Goal: Task Accomplishment & Management: Use online tool/utility

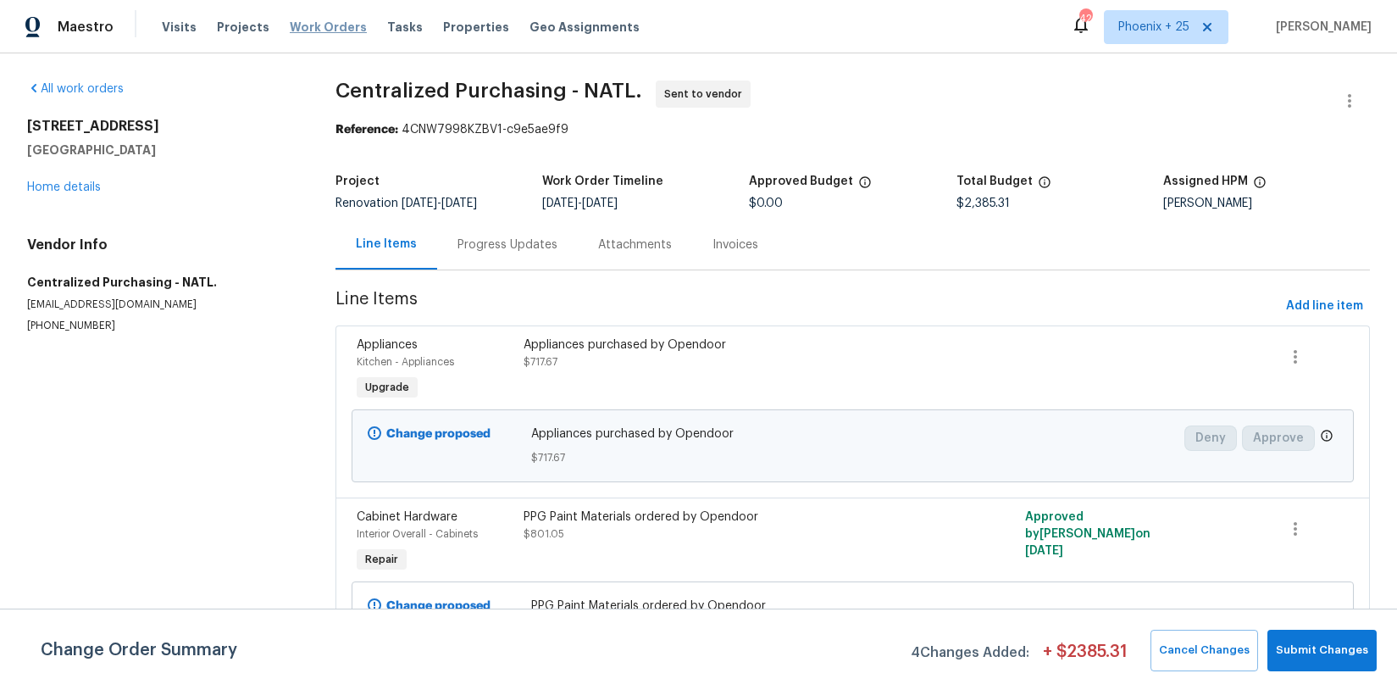
drag, startPoint x: 278, startPoint y: 33, endPoint x: 286, endPoint y: 31, distance: 8.6
click at [290, 33] on span "Work Orders" at bounding box center [328, 27] width 77 height 17
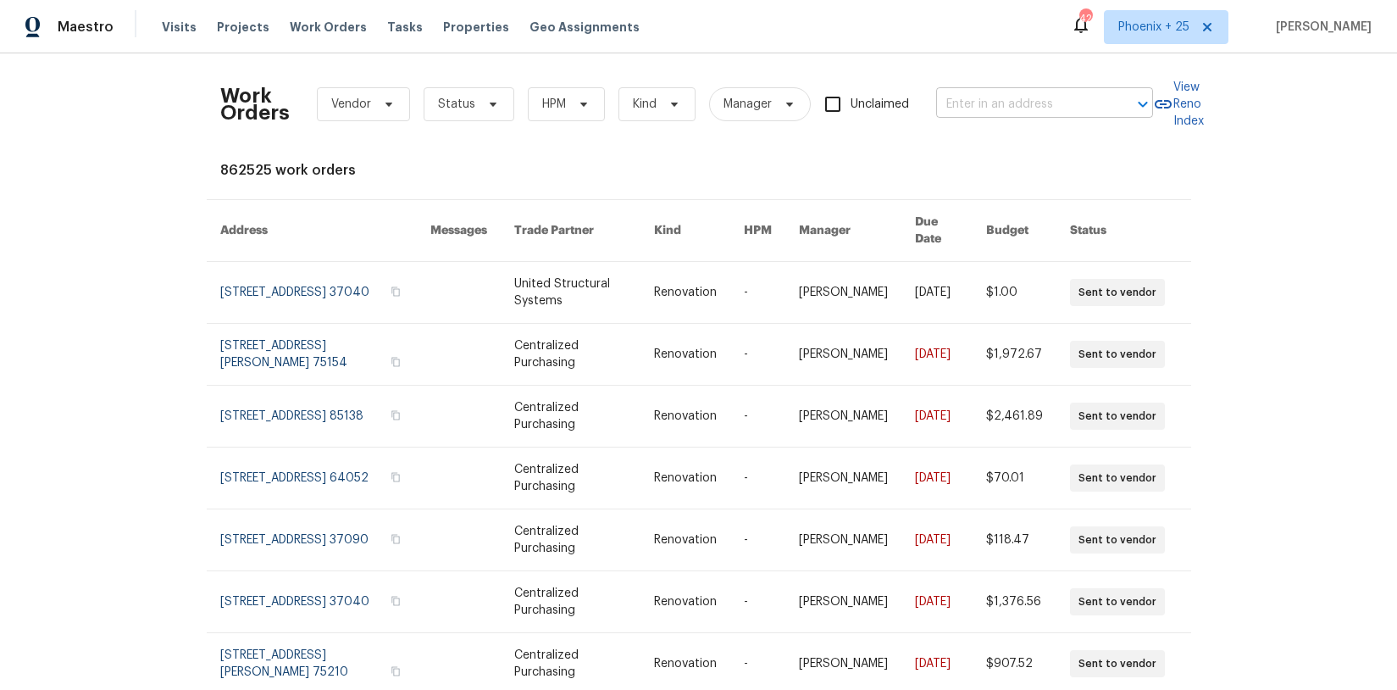
click at [975, 98] on input "text" at bounding box center [1020, 105] width 169 height 26
drag, startPoint x: 1163, startPoint y: 37, endPoint x: 1167, endPoint y: 48, distance: 11.5
click at [1164, 39] on span "Phoenix + 25" at bounding box center [1166, 27] width 125 height 34
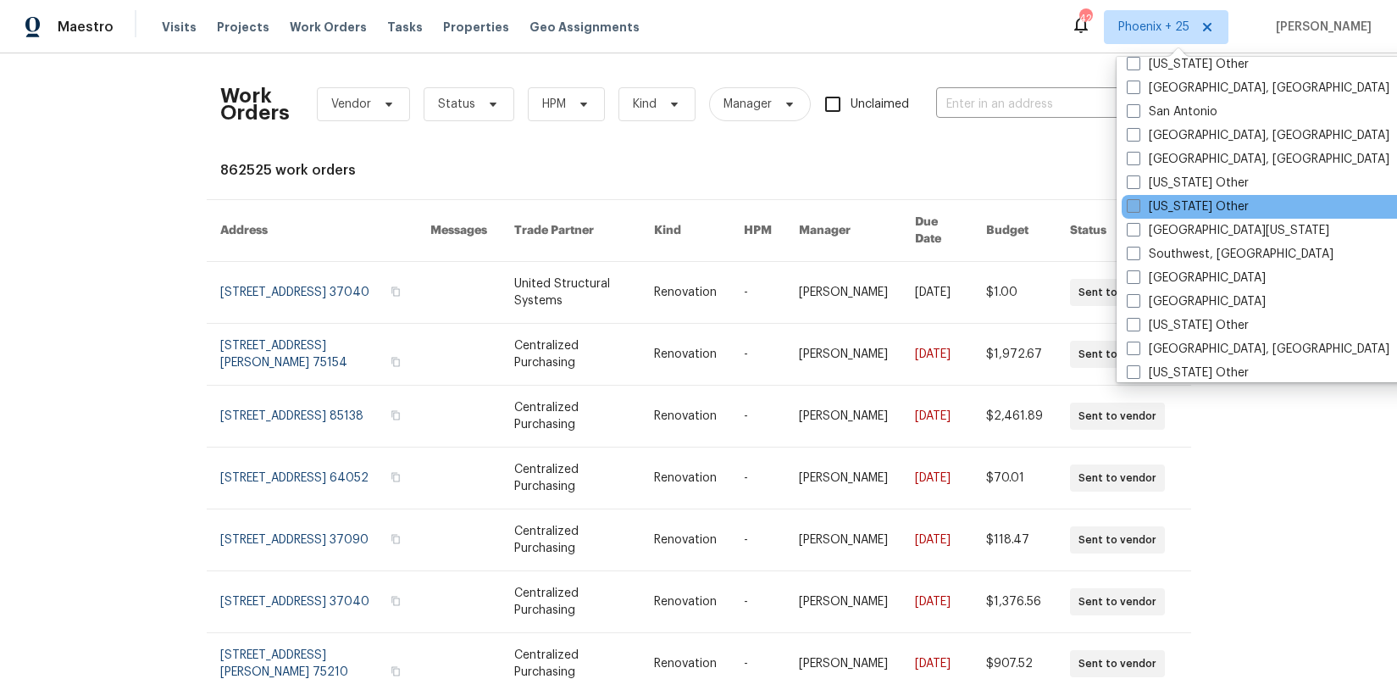
scroll to position [2322, 0]
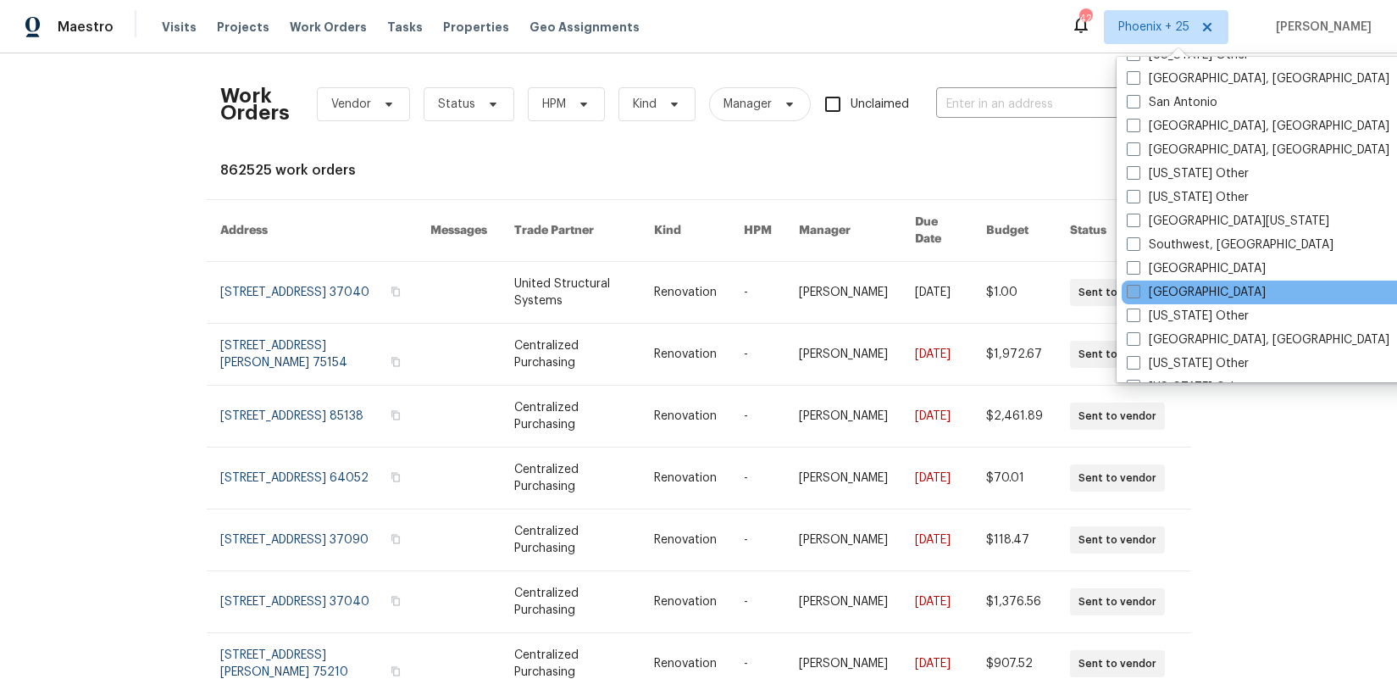
click at [1167, 284] on label "[GEOGRAPHIC_DATA]" at bounding box center [1196, 292] width 139 height 17
click at [1138, 284] on input "[GEOGRAPHIC_DATA]" at bounding box center [1132, 289] width 11 height 11
checkbox input "true"
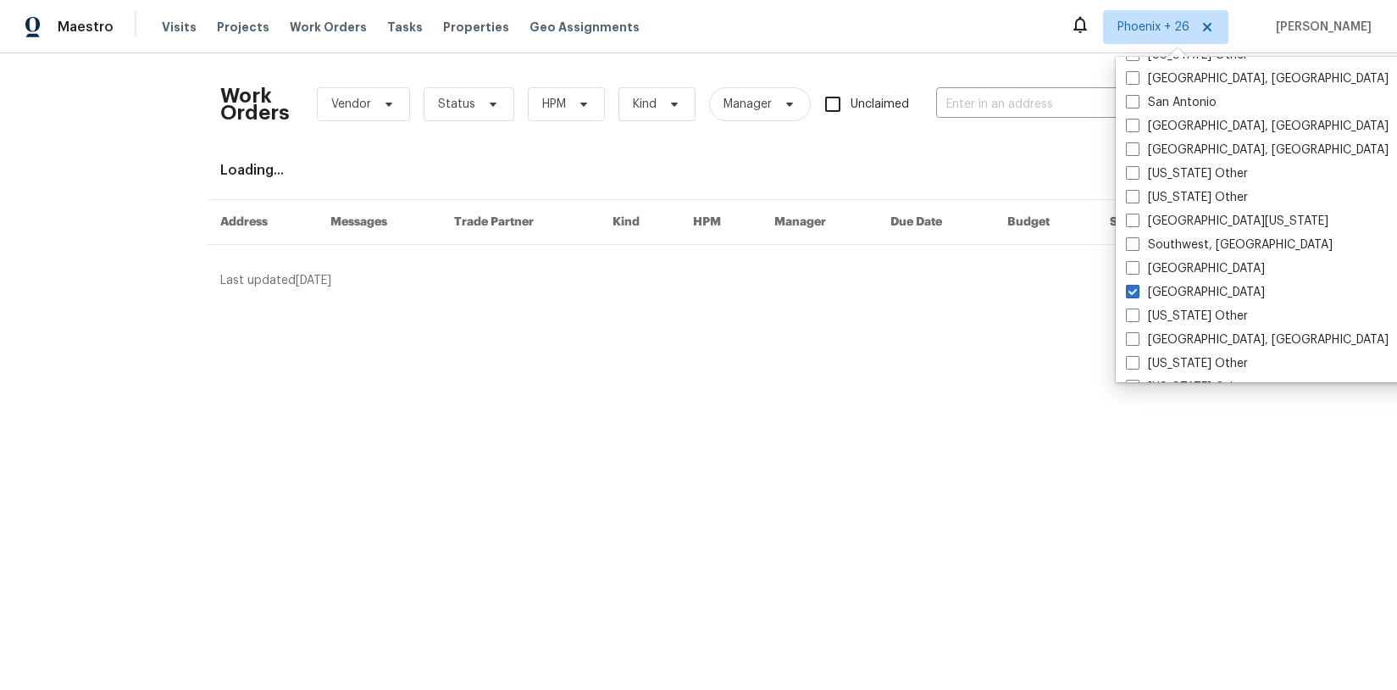
click at [1031, 87] on div "Work Orders Vendor Status HPM Kind Manager Unclaimed ​" at bounding box center [686, 104] width 933 height 75
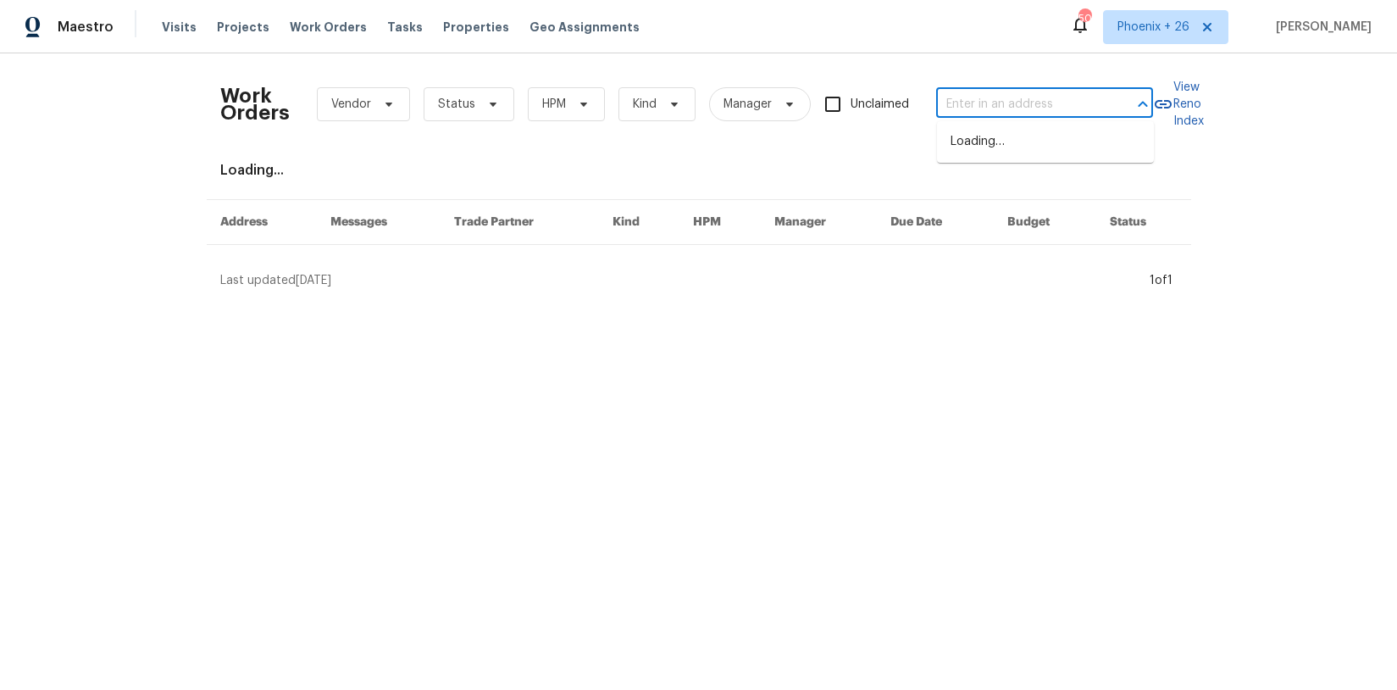
click at [1033, 96] on input "text" at bounding box center [1020, 105] width 169 height 26
paste input "[STREET_ADDRESS][PERSON_NAME]"
type input "[STREET_ADDRESS][PERSON_NAME]"
click at [1009, 135] on li "[STREET_ADDRESS][PERSON_NAME]" at bounding box center [1045, 151] width 217 height 46
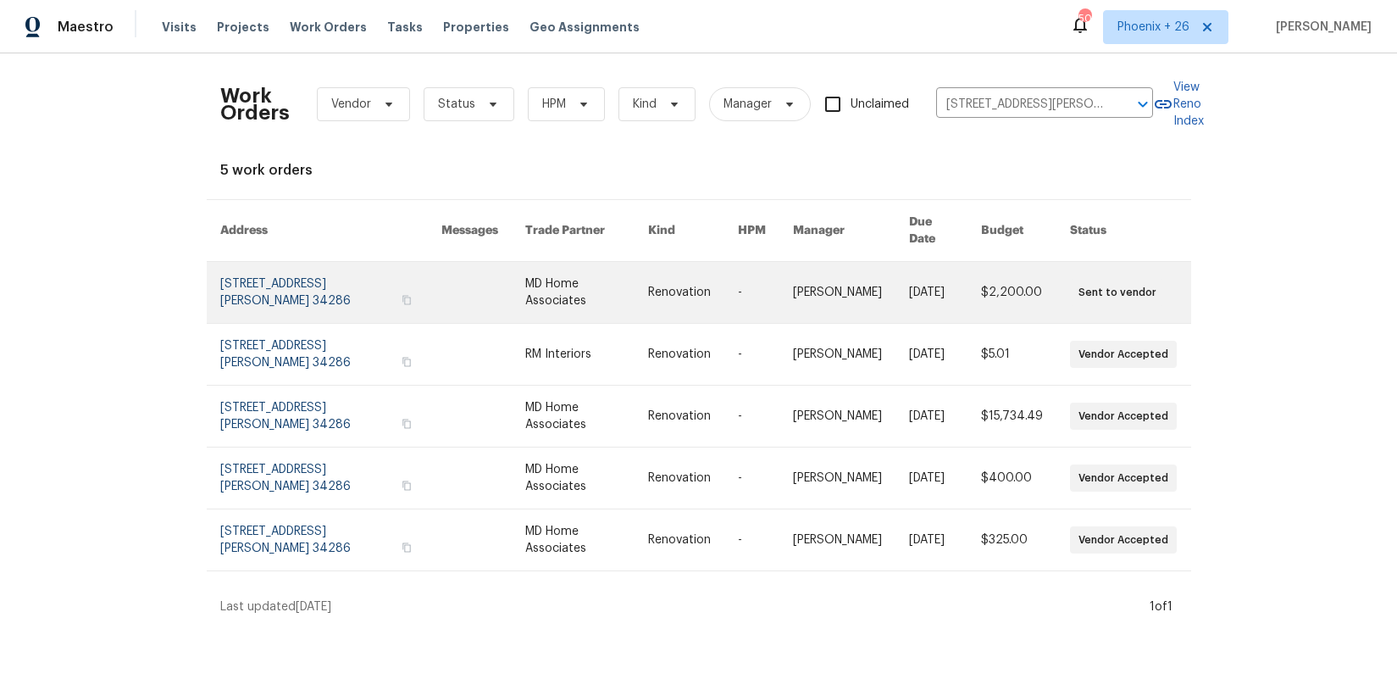
click at [580, 290] on link at bounding box center [586, 292] width 123 height 61
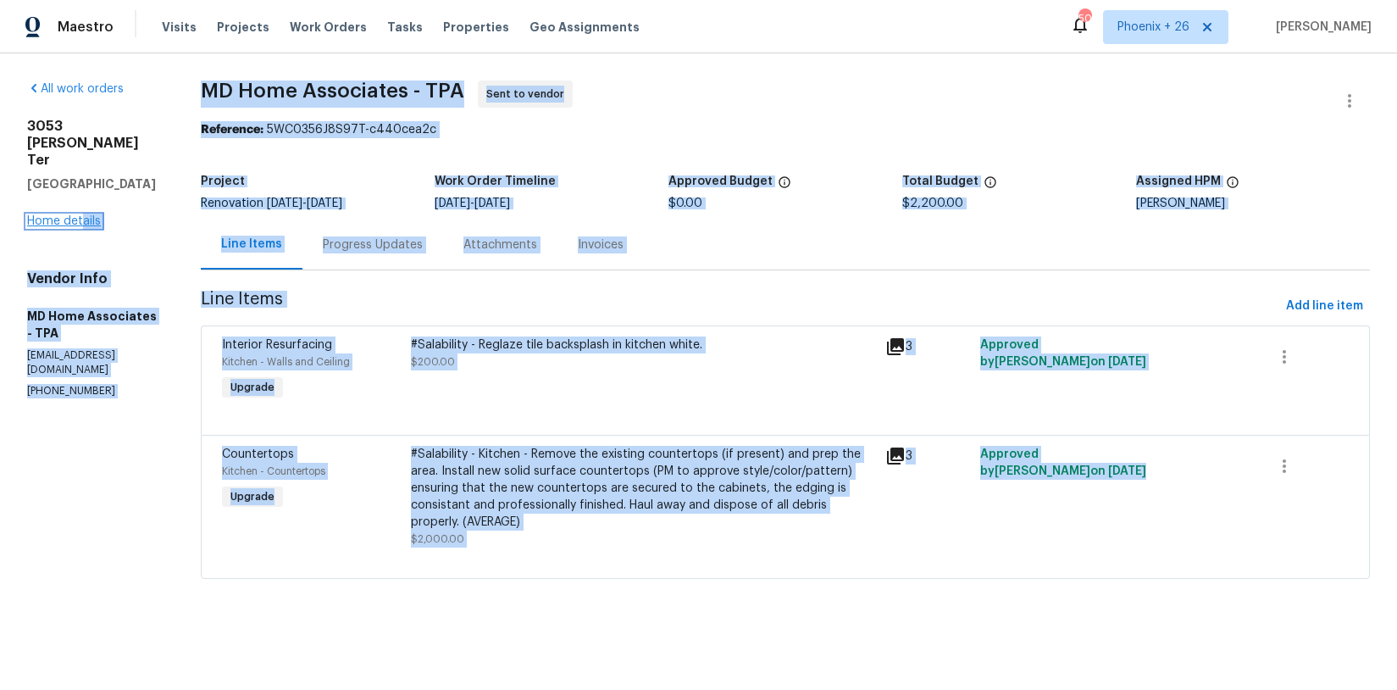
click at [82, 215] on link "Home details" at bounding box center [64, 221] width 74 height 12
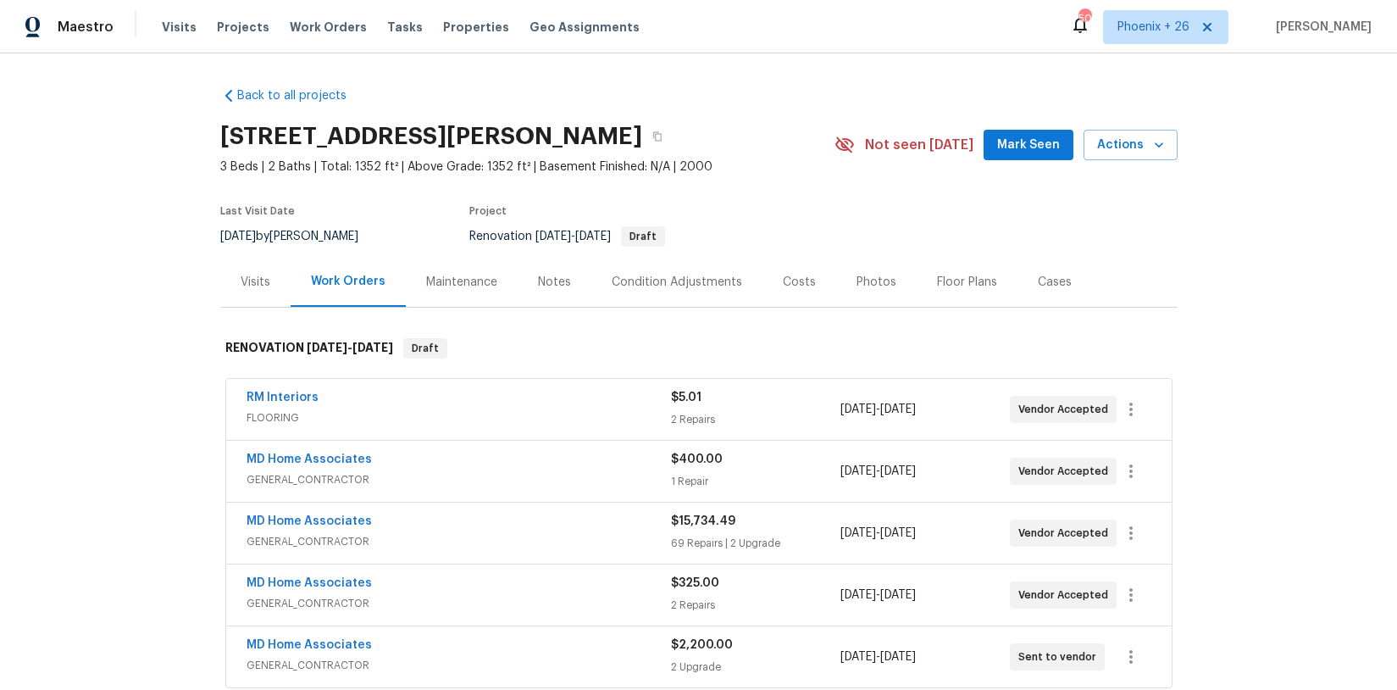
click at [799, 192] on section "[STREET_ADDRESS][PERSON_NAME] 3 Beds | 2 Baths | Total: 1352 ft² | Above Grade:…" at bounding box center [698, 185] width 957 height 142
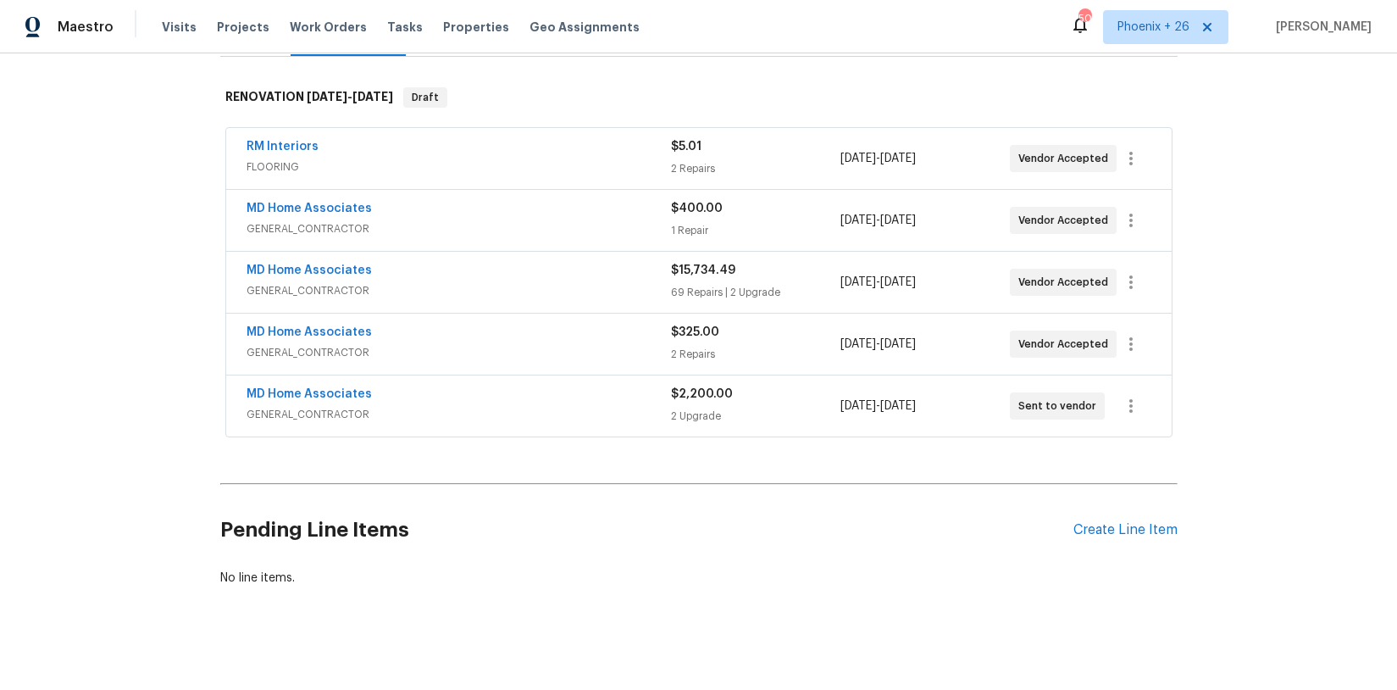
scroll to position [263, 0]
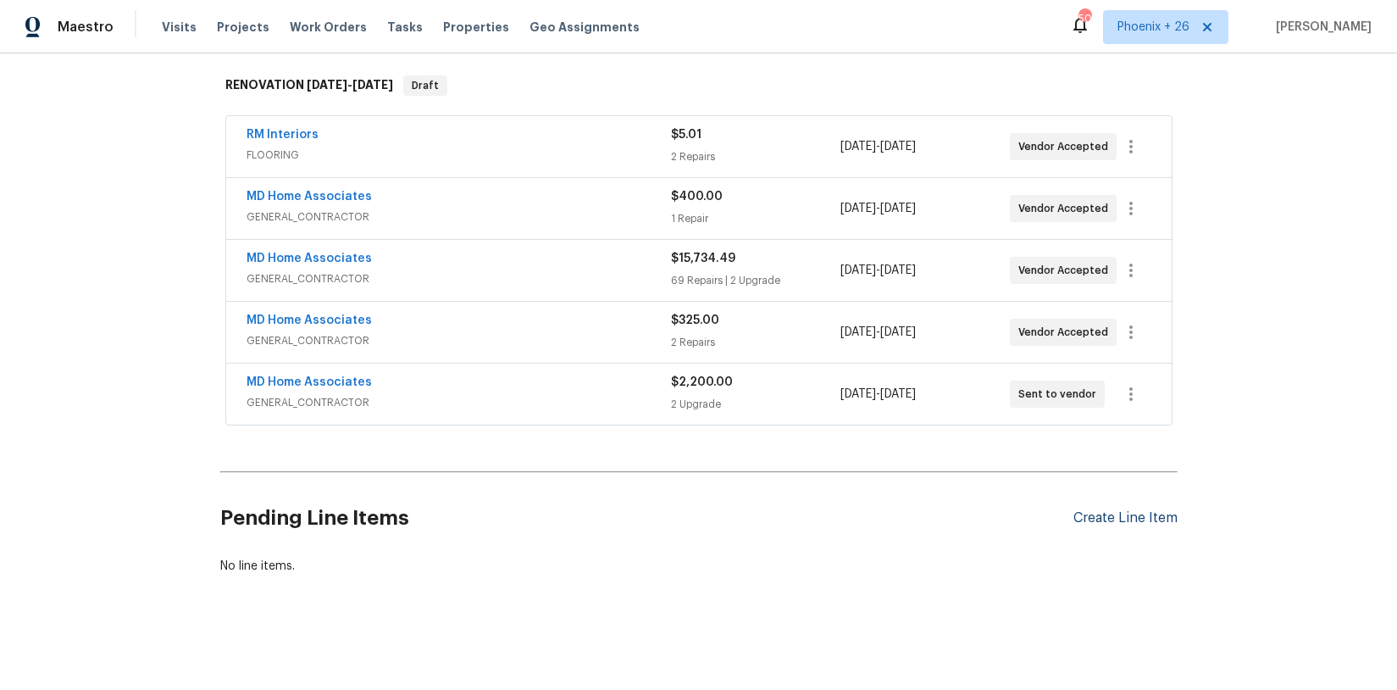
drag, startPoint x: 1167, startPoint y: 508, endPoint x: 1167, endPoint y: 517, distance: 9.3
click at [1167, 508] on div "Pending Line Items Create Line Item" at bounding box center [698, 518] width 957 height 79
click at [1167, 517] on div "Create Line Item" at bounding box center [1125, 518] width 104 height 16
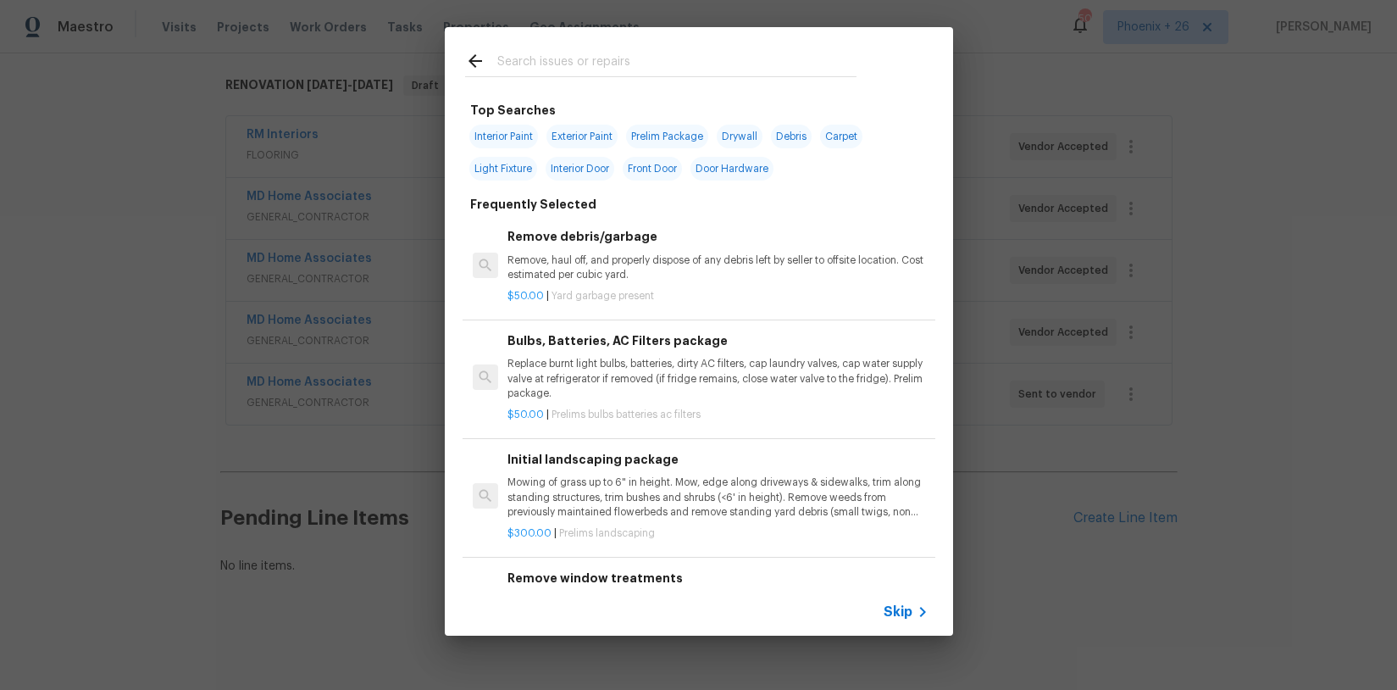
drag, startPoint x: 683, startPoint y: 41, endPoint x: 682, endPoint y: 57, distance: 16.1
click at [684, 46] on div at bounding box center [661, 60] width 432 height 67
click at [682, 57] on input "text" at bounding box center [676, 63] width 359 height 25
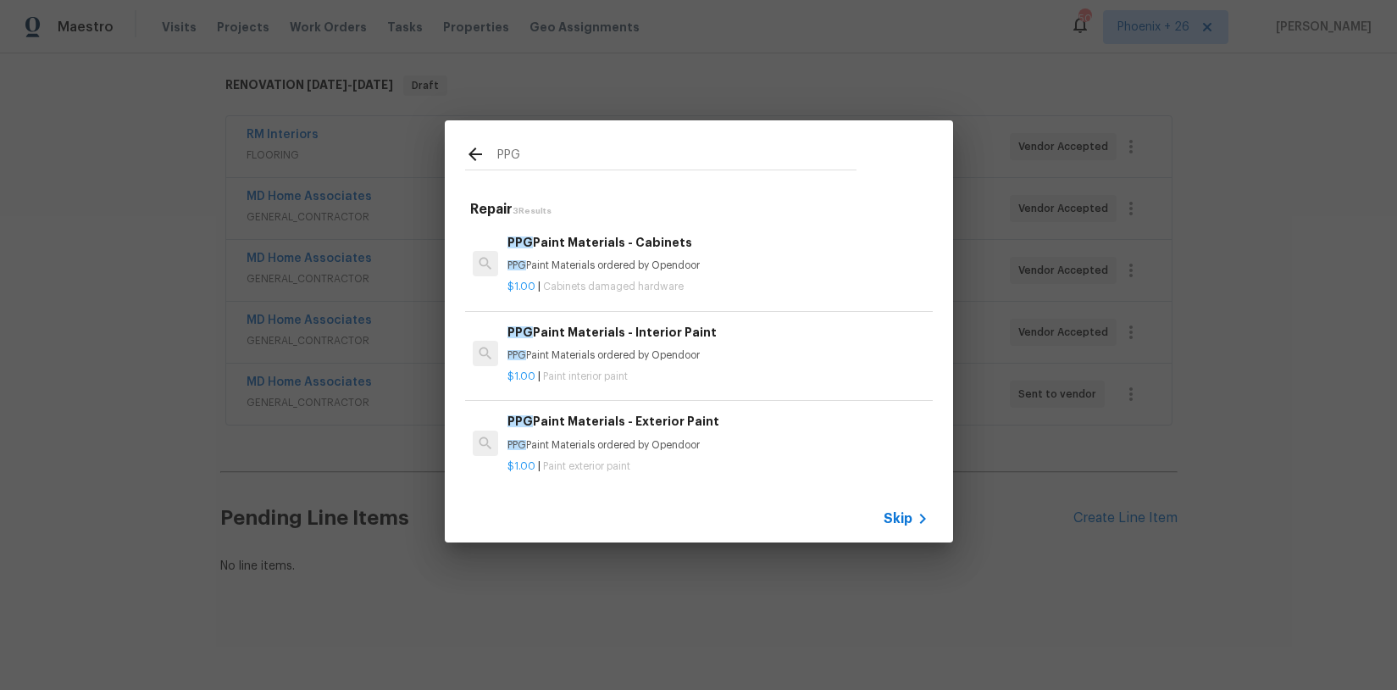
type input "PPG"
click at [747, 341] on div "PPG Paint Materials - Interior Paint PPG Paint Materials ordered by Opendoor" at bounding box center [718, 343] width 420 height 41
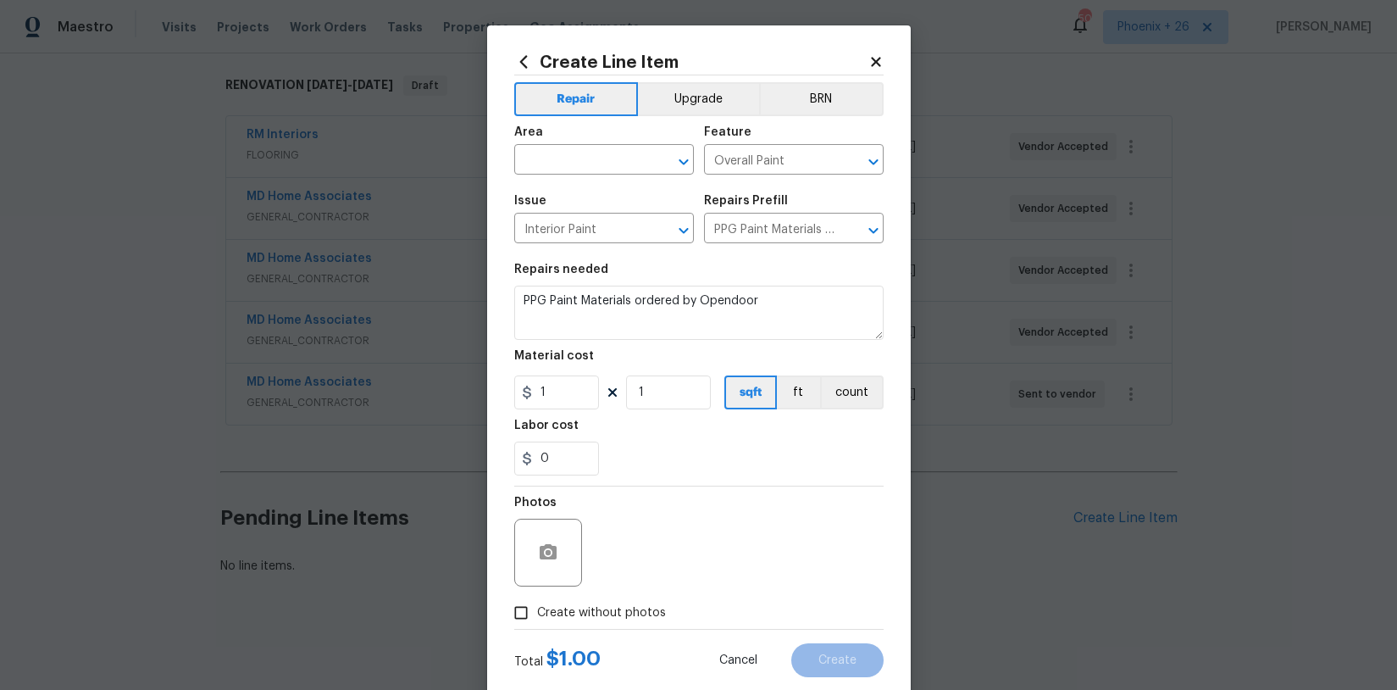
click at [558, 146] on div "Area" at bounding box center [604, 137] width 180 height 22
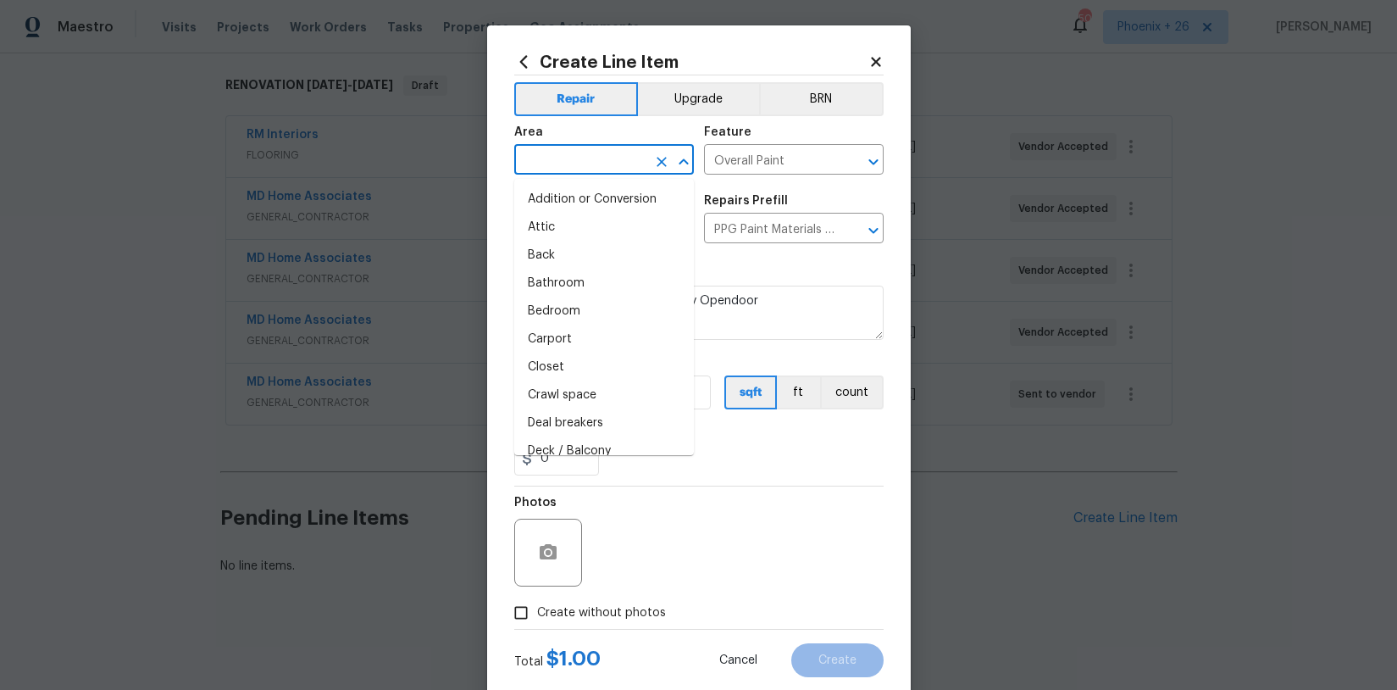
click at [563, 155] on input "text" at bounding box center [580, 161] width 132 height 26
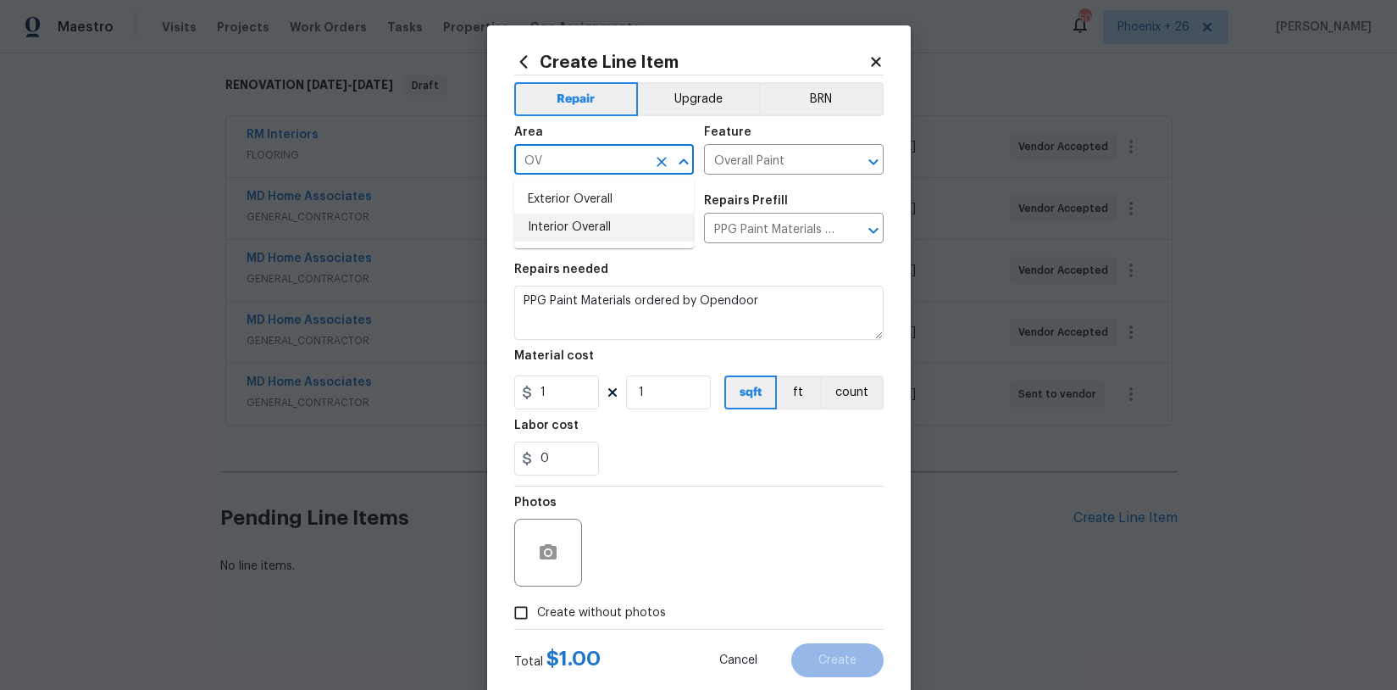
click at [595, 226] on li "Interior Overall" at bounding box center [604, 228] width 180 height 28
type input "Interior Overall"
click at [529, 395] on div "1" at bounding box center [556, 392] width 85 height 34
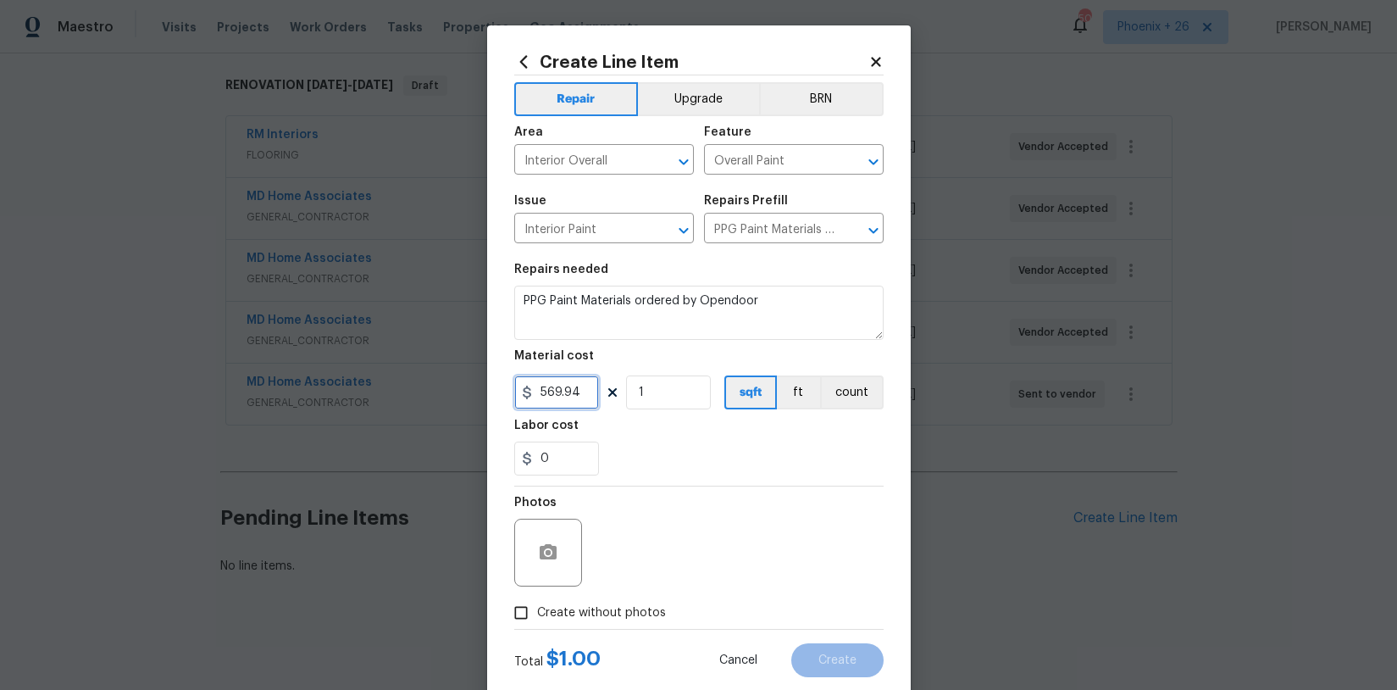
type input "569.94"
drag, startPoint x: 610, startPoint y: 615, endPoint x: 618, endPoint y: 600, distance: 17.1
click at [610, 615] on span "Create without photos" at bounding box center [601, 613] width 129 height 18
click at [537, 615] on input "Create without photos" at bounding box center [521, 612] width 32 height 32
checkbox input "true"
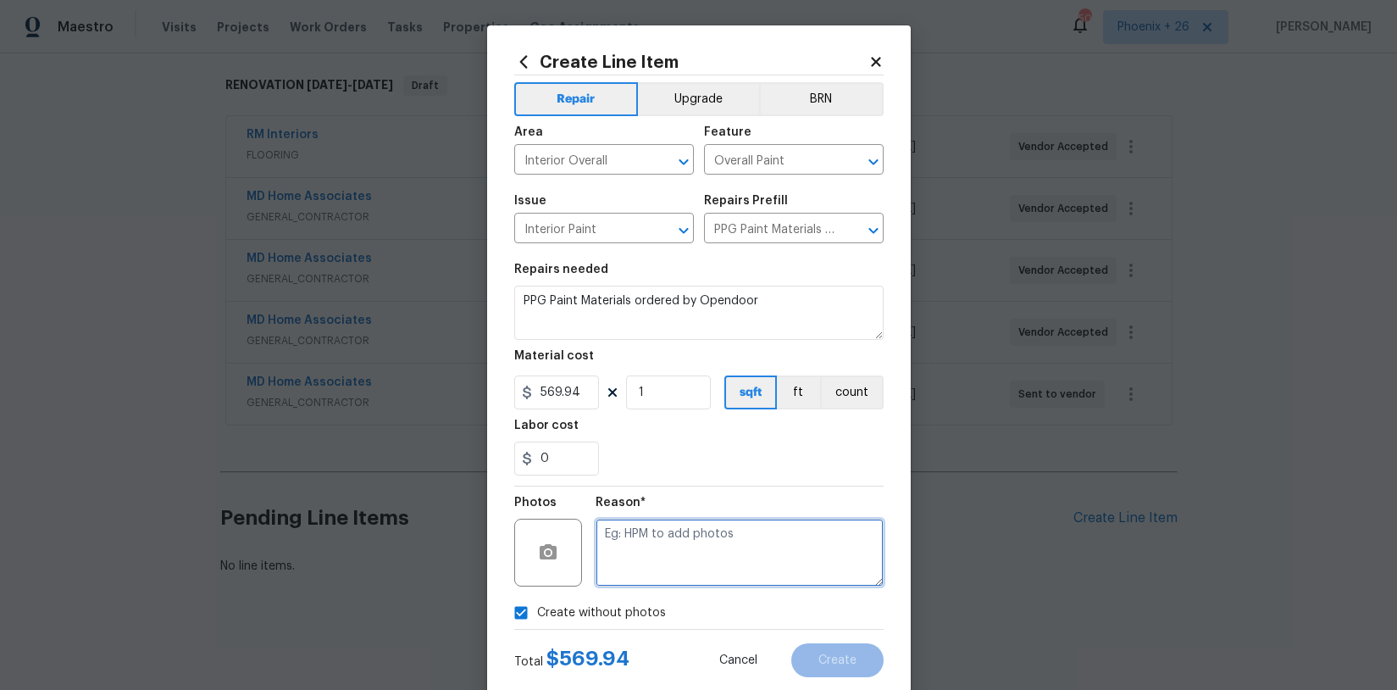
click at [627, 566] on textarea at bounding box center [740, 553] width 288 height 68
type textarea "NA"
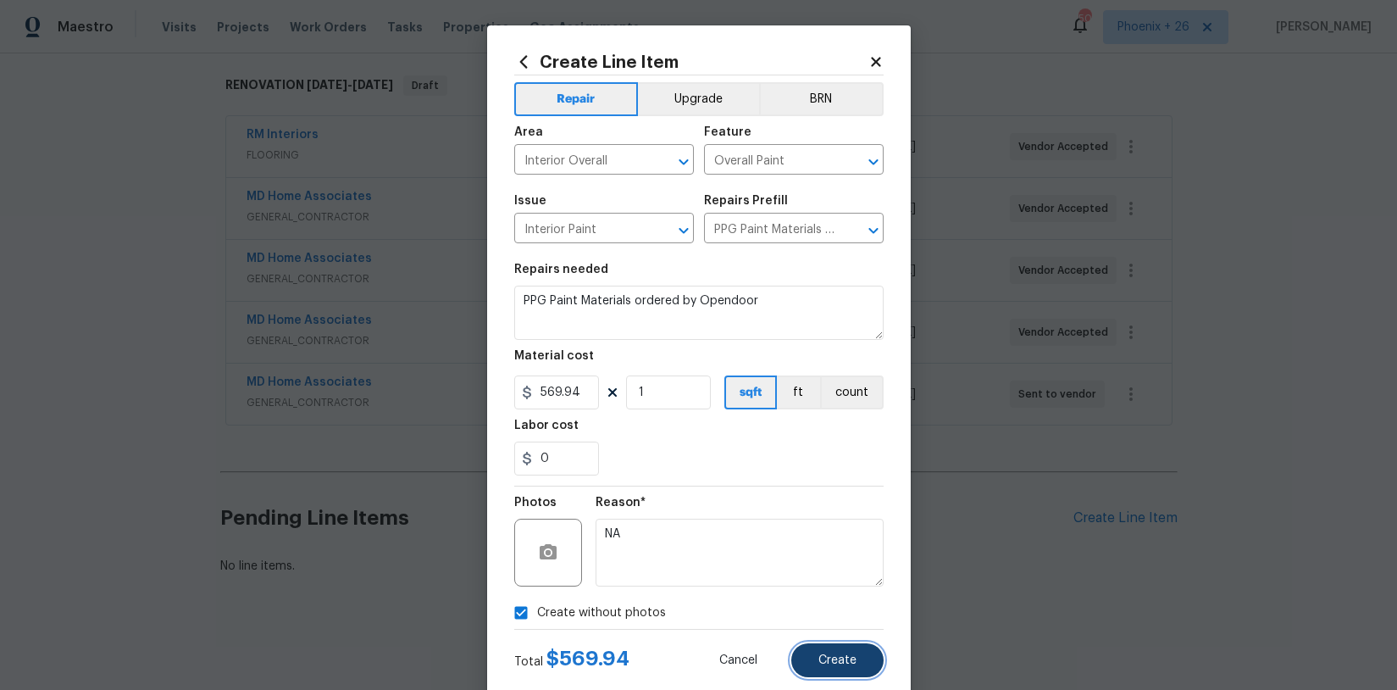
click at [812, 647] on button "Create" at bounding box center [837, 660] width 92 height 34
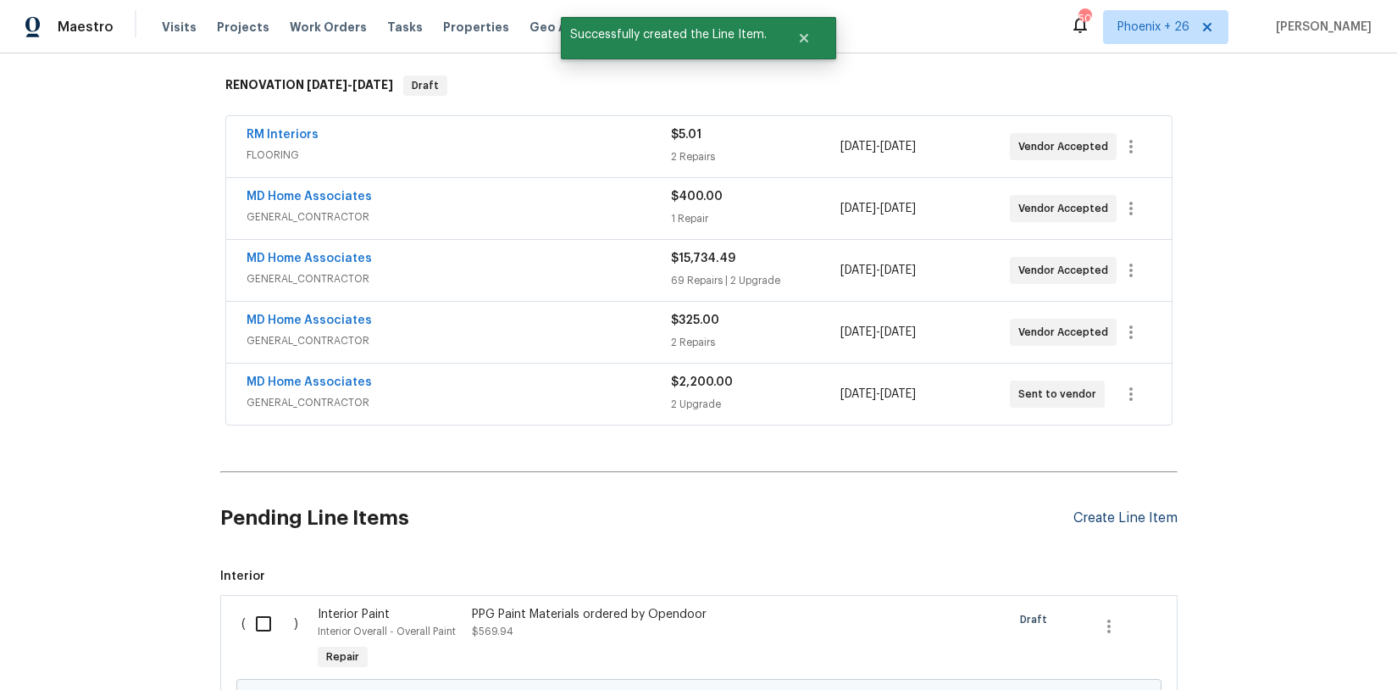
click at [1102, 513] on div "Create Line Item" at bounding box center [1125, 518] width 104 height 16
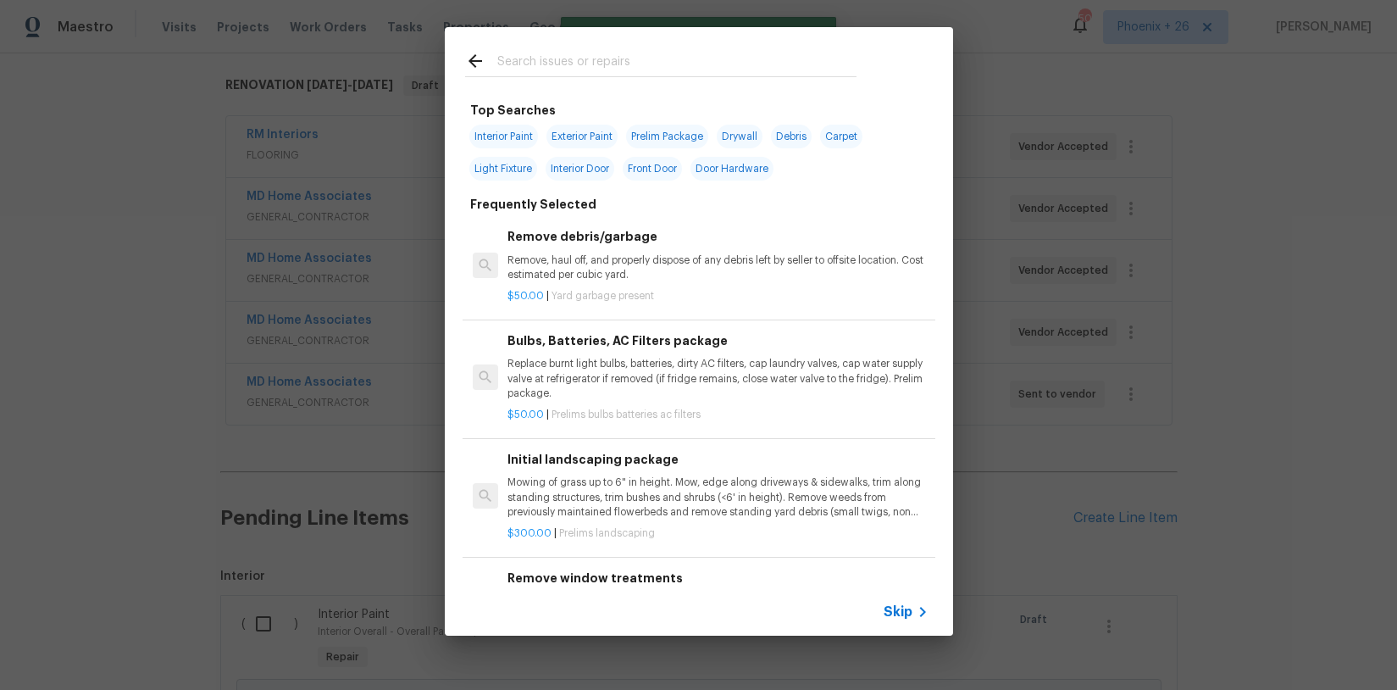
click at [607, 68] on input "text" at bounding box center [676, 63] width 359 height 25
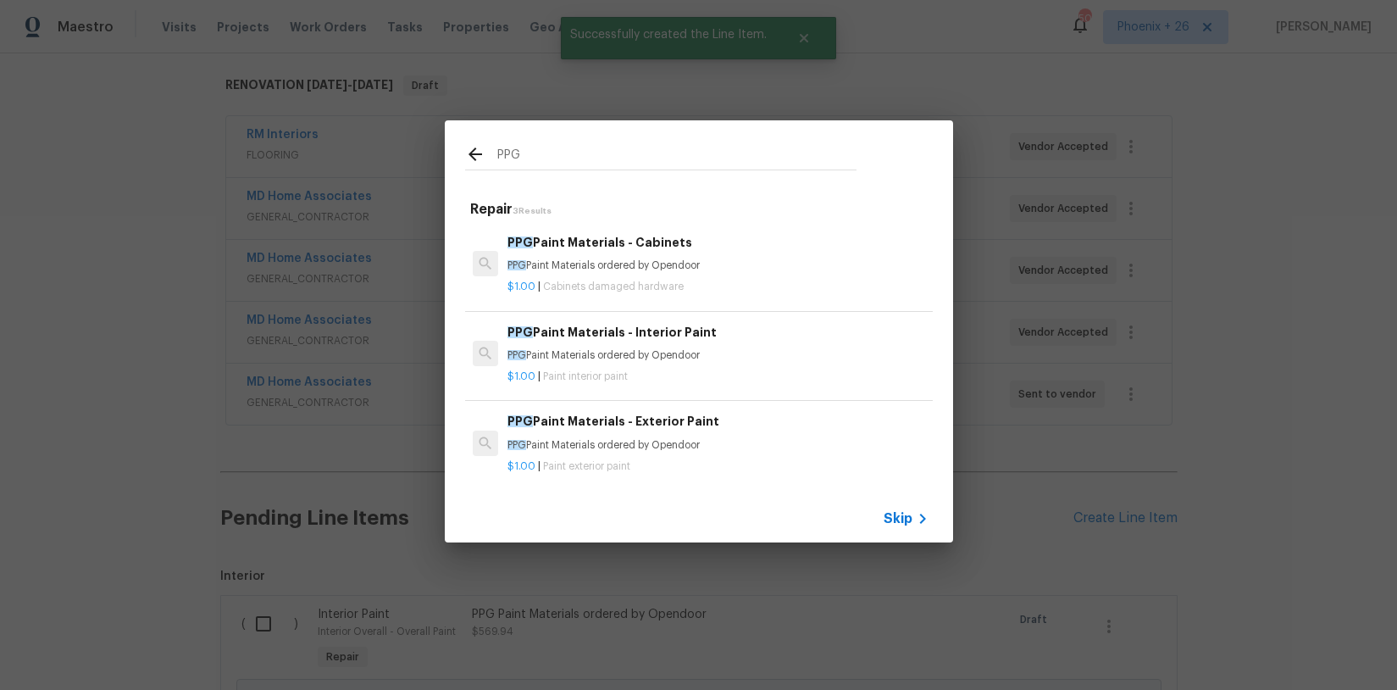
type input "PPG"
click at [768, 429] on h6 "PPG Paint Materials - Exterior Paint" at bounding box center [718, 421] width 420 height 19
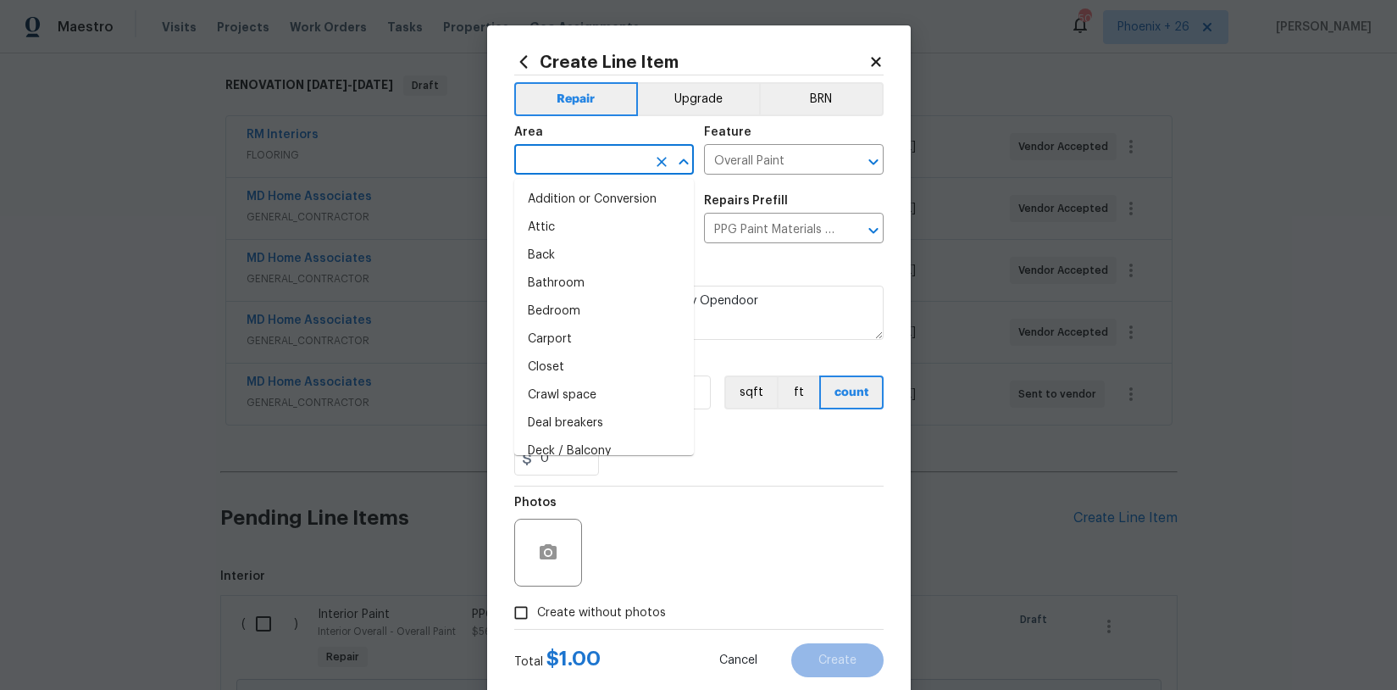
click at [615, 168] on input "text" at bounding box center [580, 161] width 132 height 26
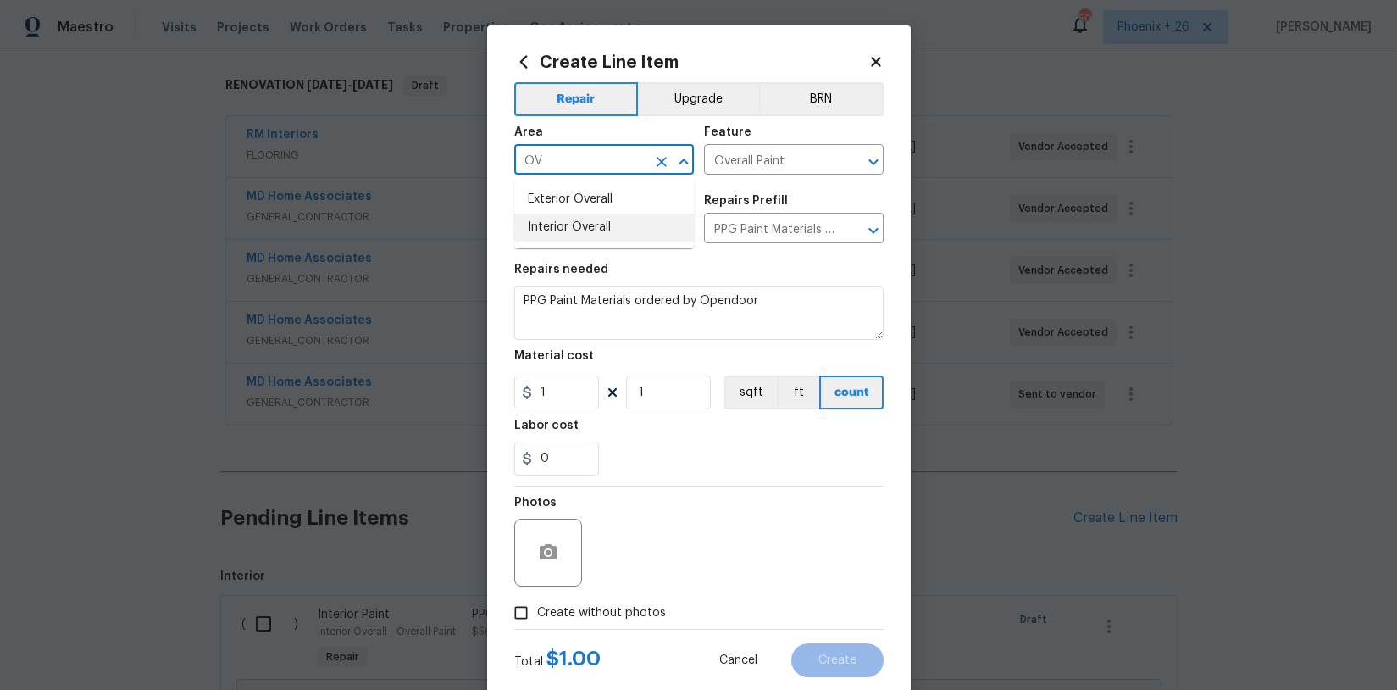
click at [623, 214] on li "Interior Overall" at bounding box center [604, 228] width 180 height 28
type input "Interior Overall"
click at [662, 159] on icon "Clear" at bounding box center [661, 161] width 17 height 17
click at [623, 192] on li "Exterior Overall" at bounding box center [604, 200] width 180 height 28
type input "Exterior Overall"
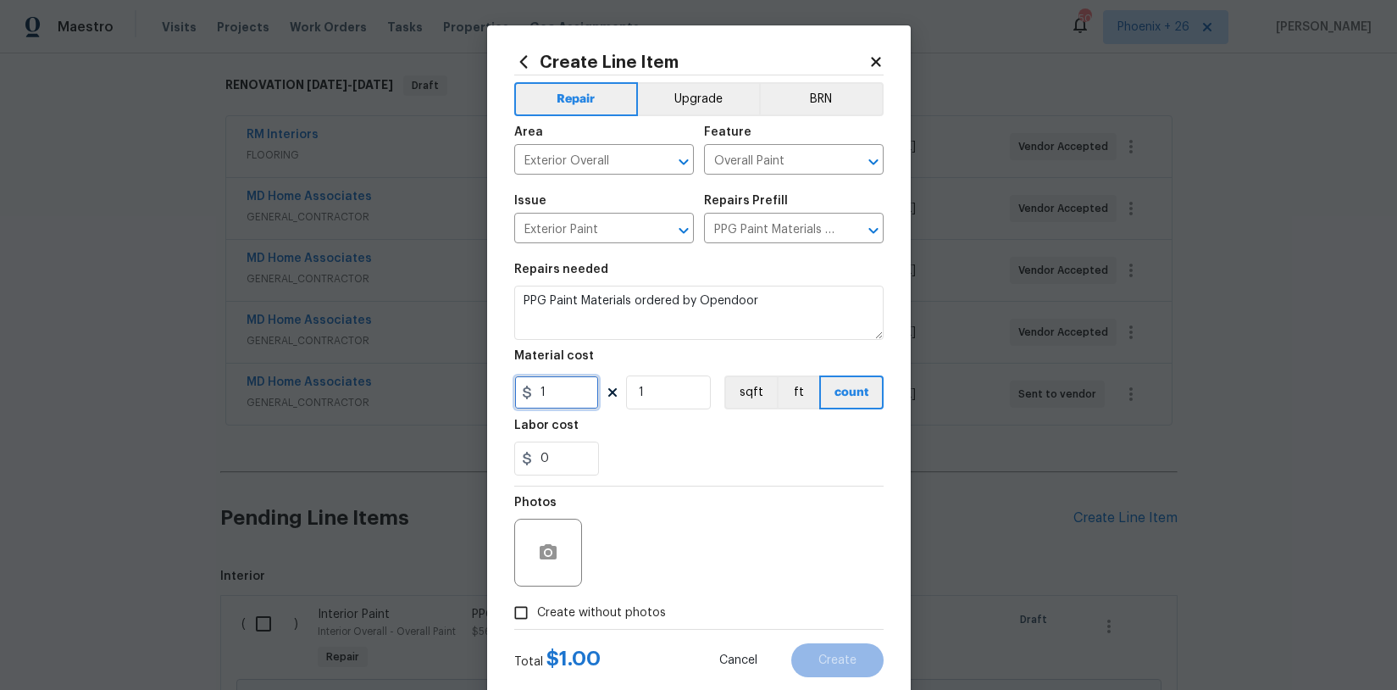
click at [580, 386] on input "1" at bounding box center [556, 392] width 85 height 34
drag, startPoint x: 552, startPoint y: 387, endPoint x: 542, endPoint y: 384, distance: 9.9
click at [542, 385] on input "1" at bounding box center [556, 392] width 85 height 34
type input "859.32"
click at [607, 611] on span "Create without photos" at bounding box center [601, 613] width 129 height 18
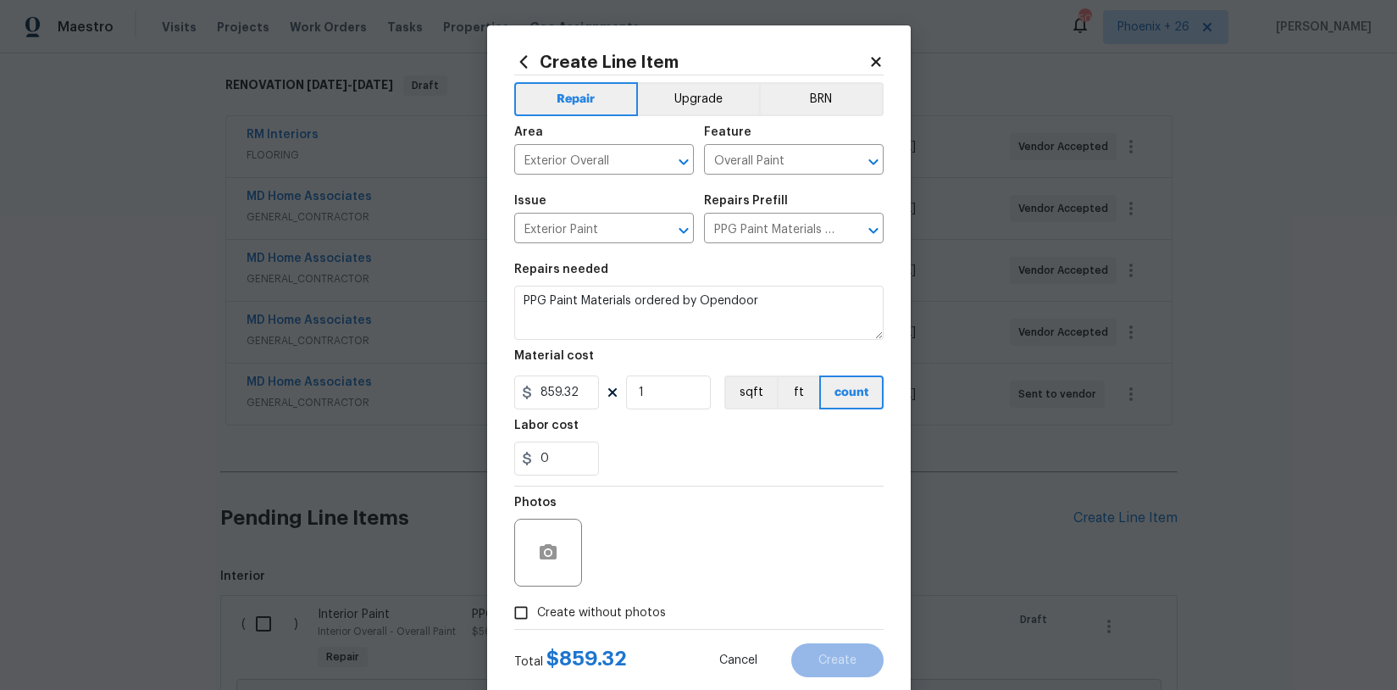
click at [537, 611] on input "Create without photos" at bounding box center [521, 612] width 32 height 32
checkbox input "true"
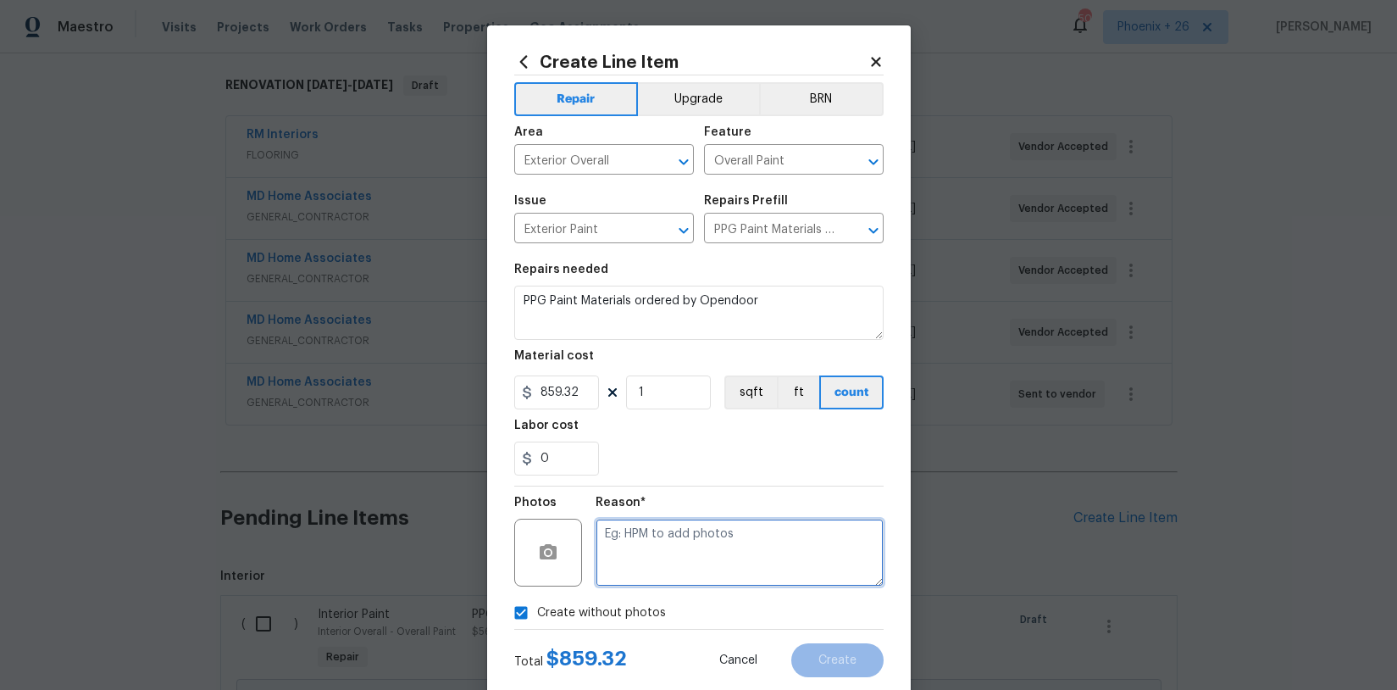
click at [625, 569] on textarea at bounding box center [740, 553] width 288 height 68
type textarea "NA"
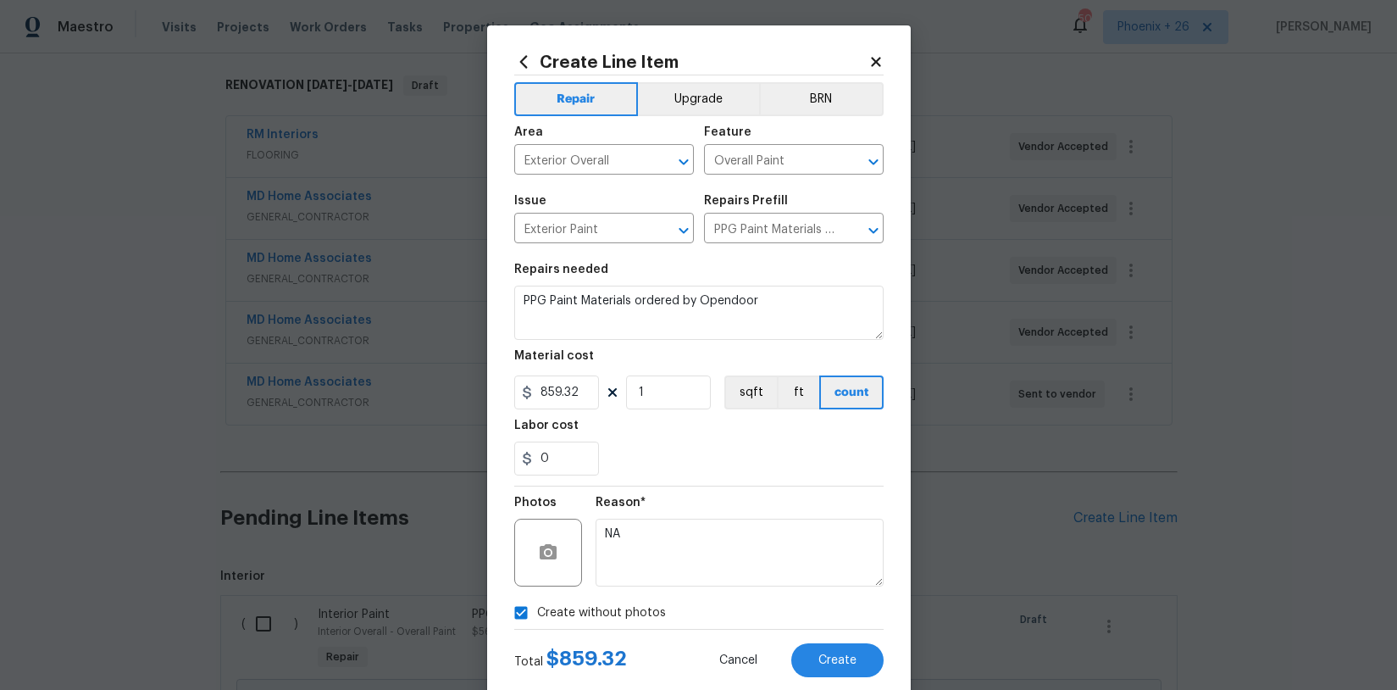
drag, startPoint x: 670, startPoint y: 487, endPoint x: 771, endPoint y: 586, distance: 141.4
click at [670, 486] on div "Reason* NA" at bounding box center [740, 541] width 288 height 110
drag, startPoint x: 820, startPoint y: 650, endPoint x: 808, endPoint y: 648, distance: 12.0
click at [818, 649] on button "Create" at bounding box center [837, 660] width 92 height 34
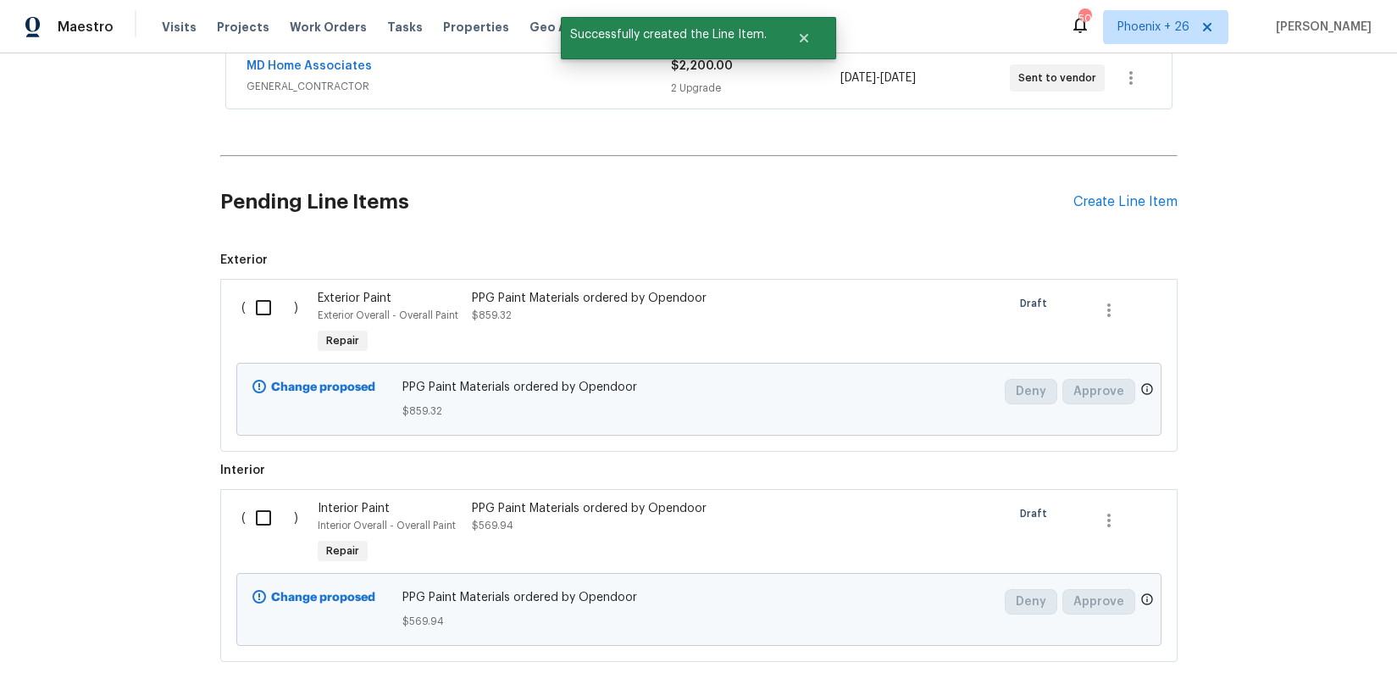
scroll to position [595, 0]
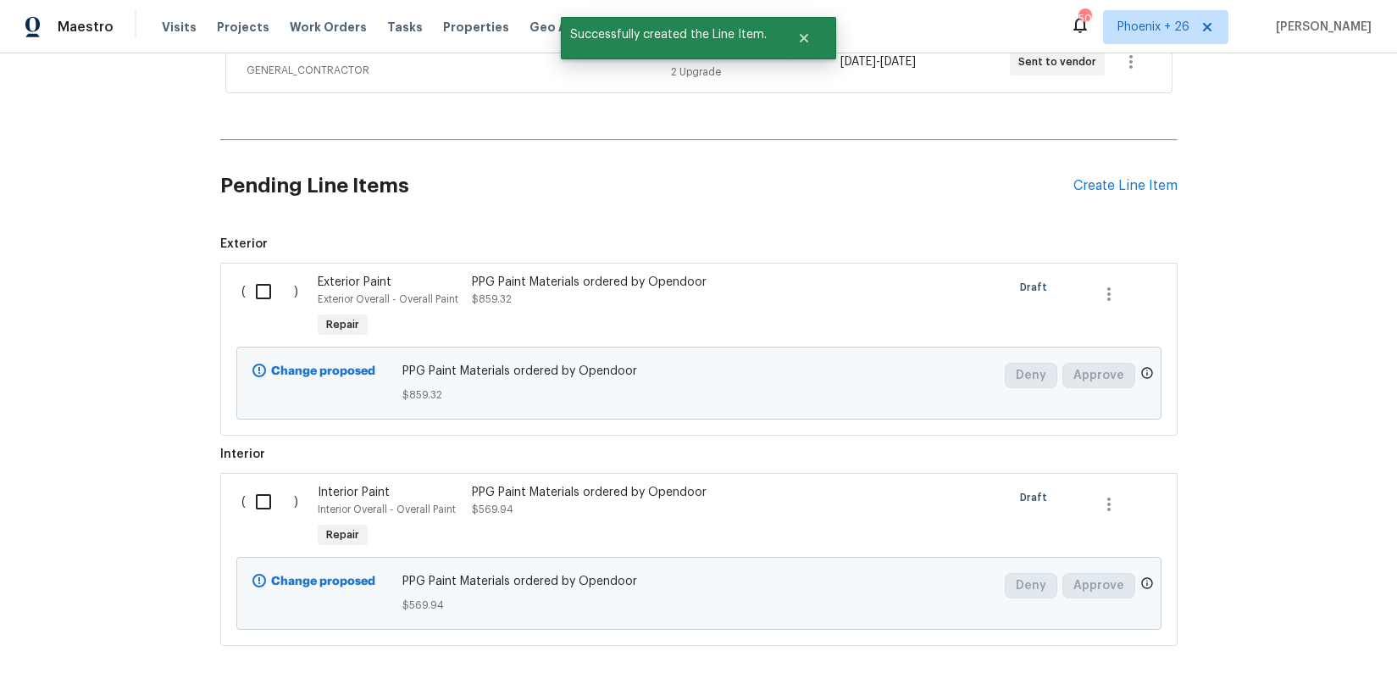
click at [264, 297] on input "checkbox" at bounding box center [270, 292] width 48 height 36
checkbox input "true"
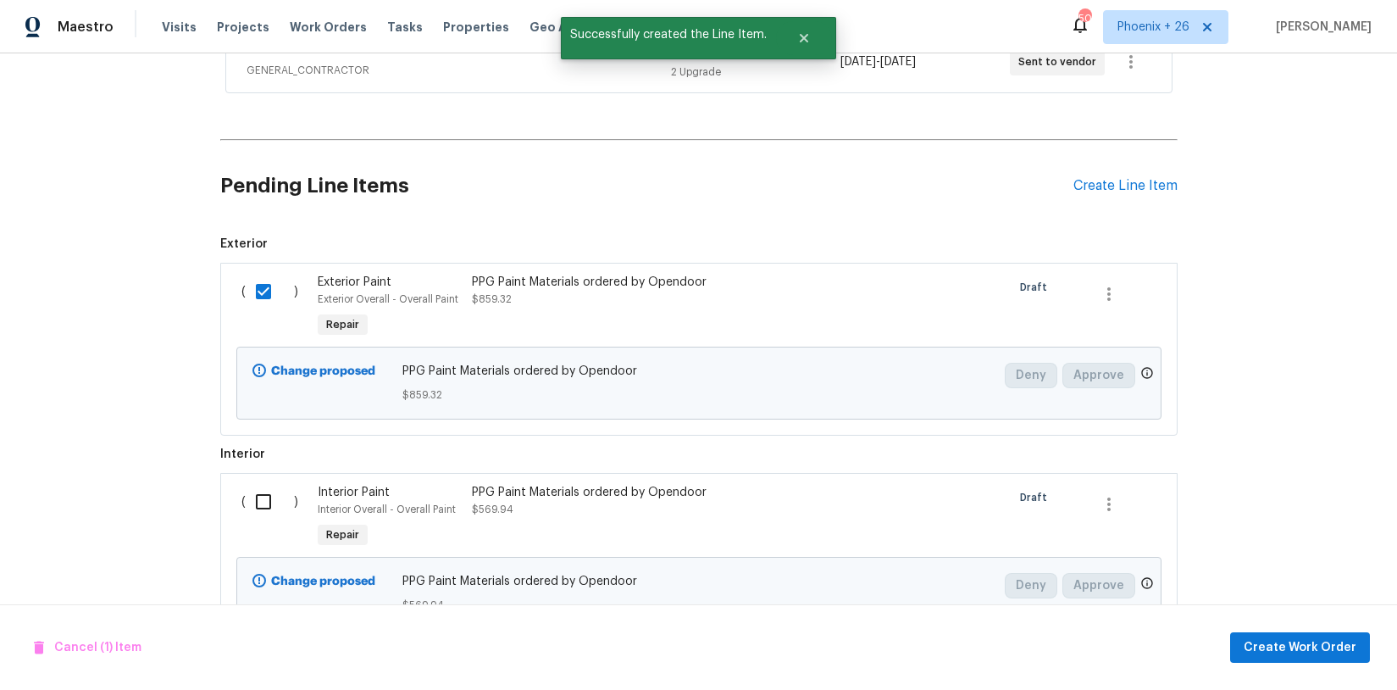
click at [258, 491] on input "checkbox" at bounding box center [270, 502] width 48 height 36
click at [1352, 652] on span "Create Work Order" at bounding box center [1300, 647] width 113 height 21
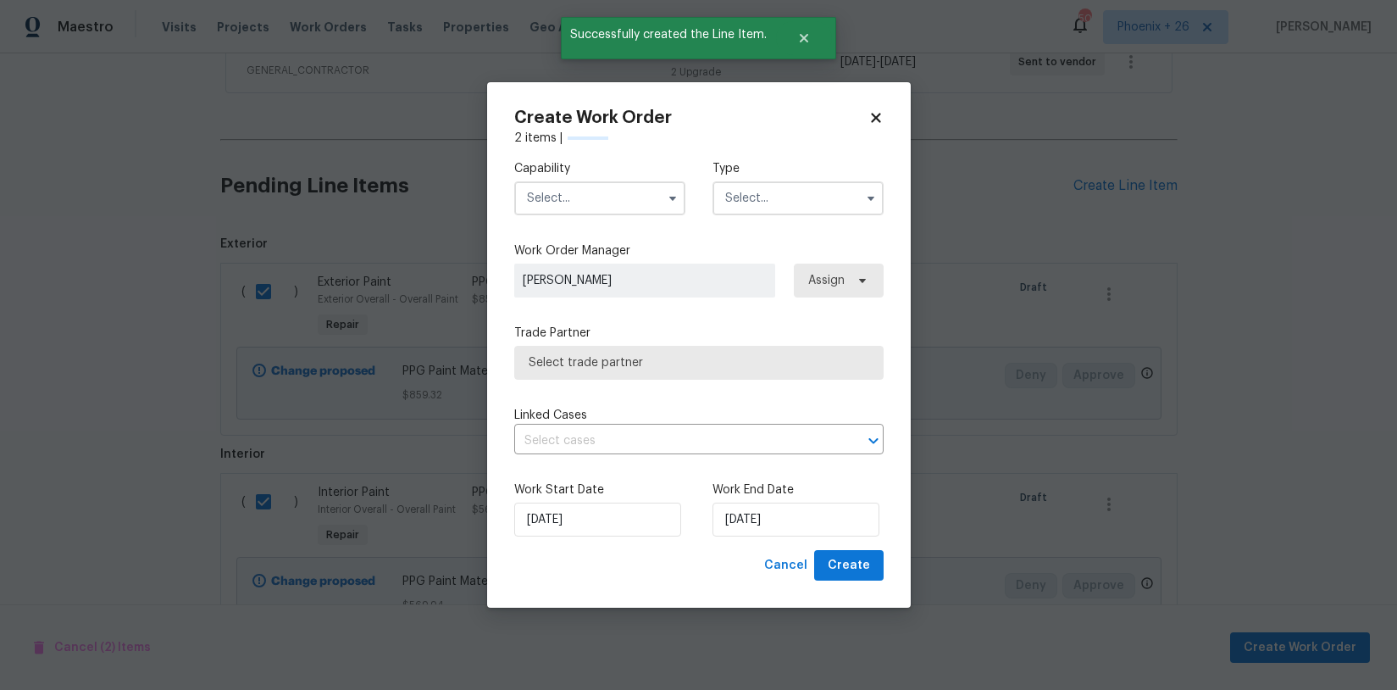
checkbox input "false"
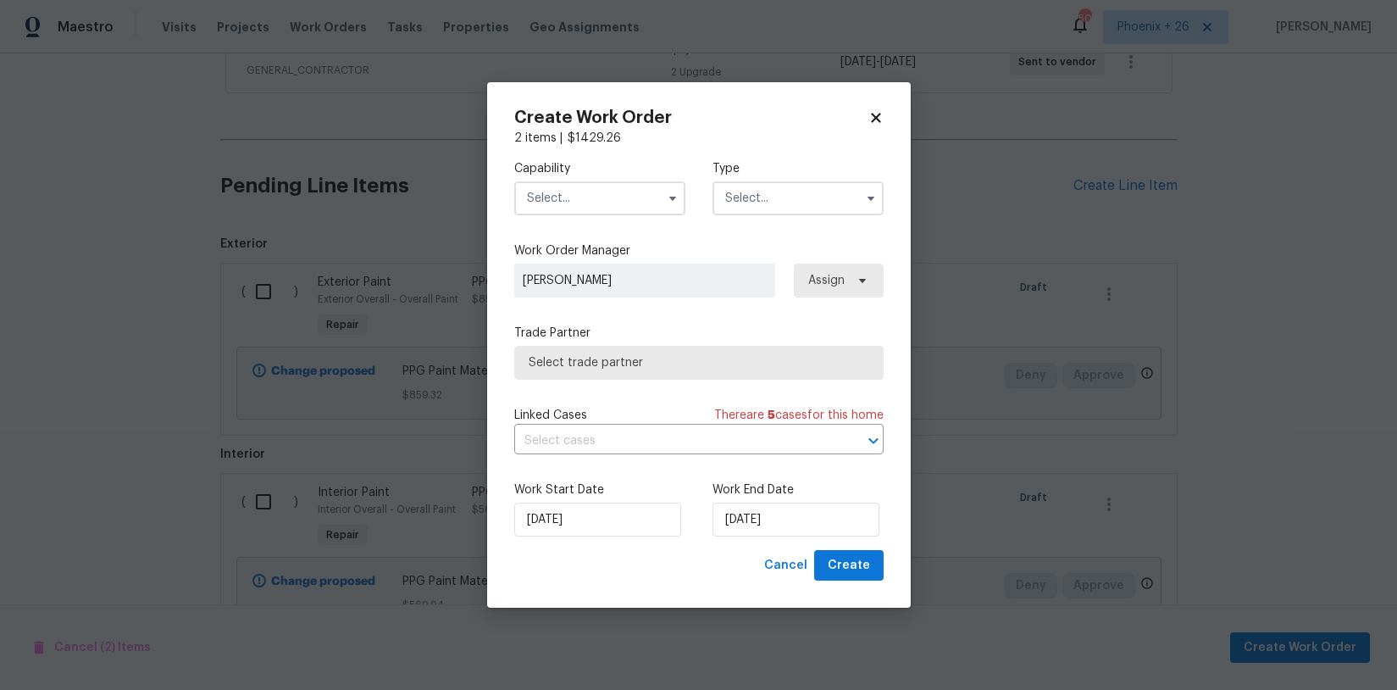
click at [625, 197] on input "text" at bounding box center [599, 198] width 171 height 34
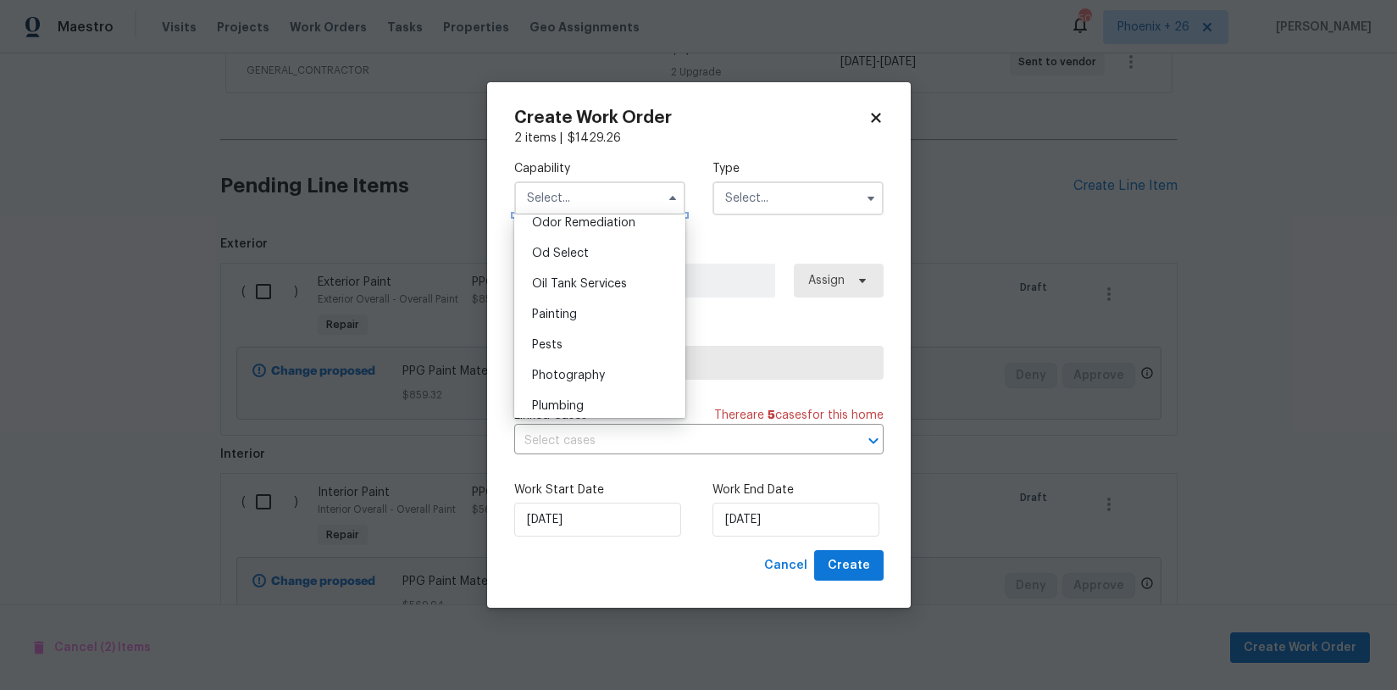
scroll to position [1304, 0]
click at [601, 351] on div "Painting" at bounding box center [600, 353] width 163 height 31
type input "Painting"
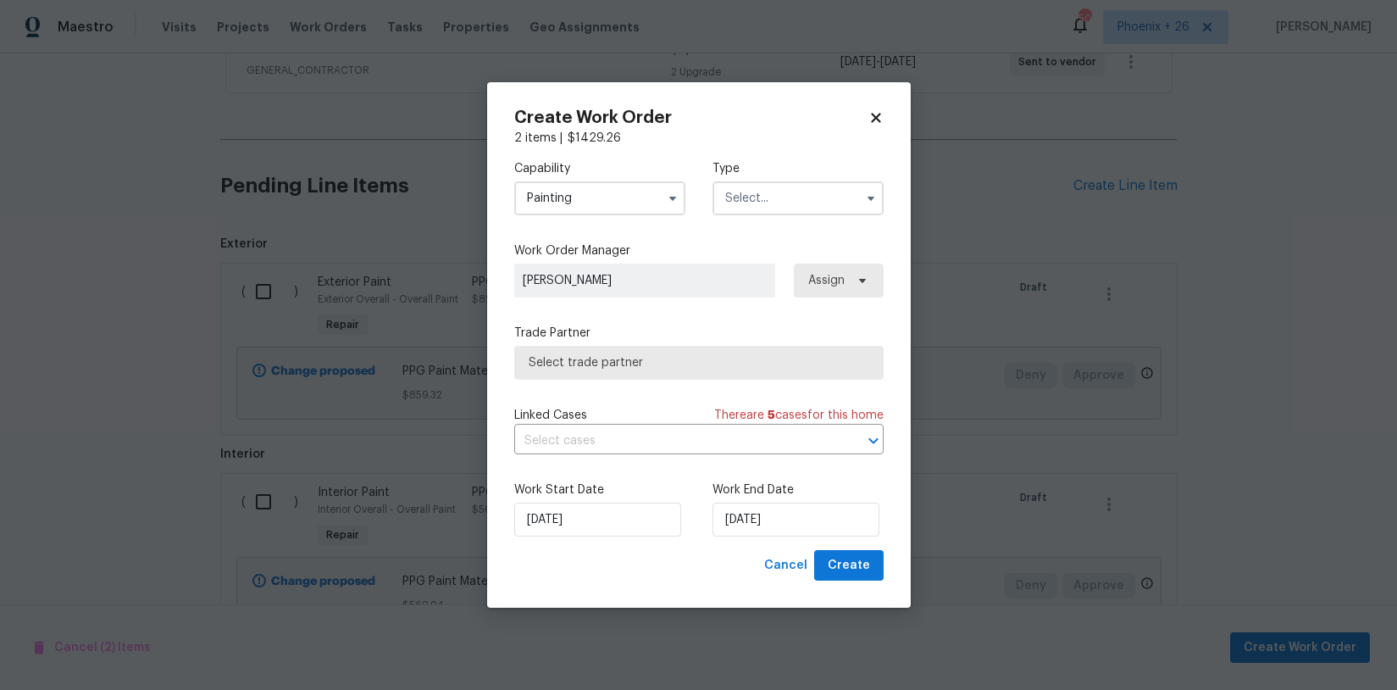
click at [788, 188] on input "text" at bounding box center [798, 198] width 171 height 34
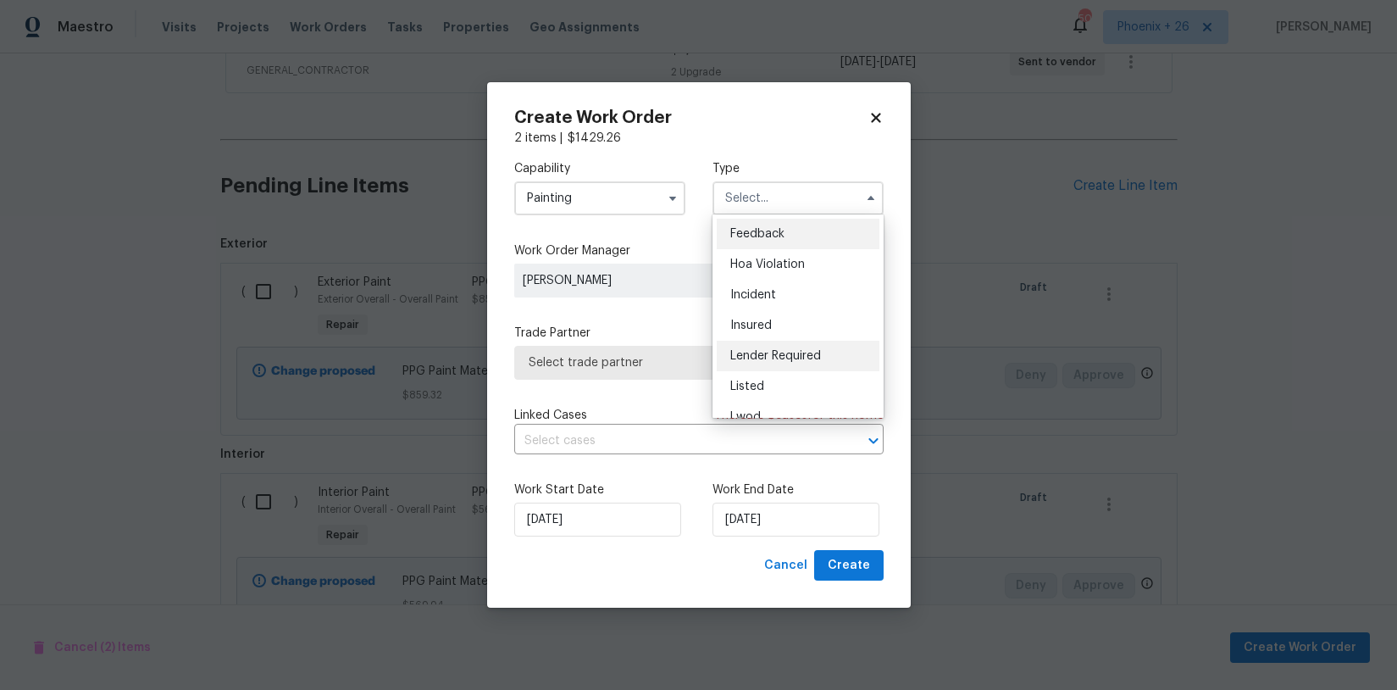
scroll to position [202, 0]
drag, startPoint x: 785, startPoint y: 294, endPoint x: 827, endPoint y: 275, distance: 46.3
click at [785, 294] on div "Renovation" at bounding box center [798, 306] width 163 height 31
type input "Renovation"
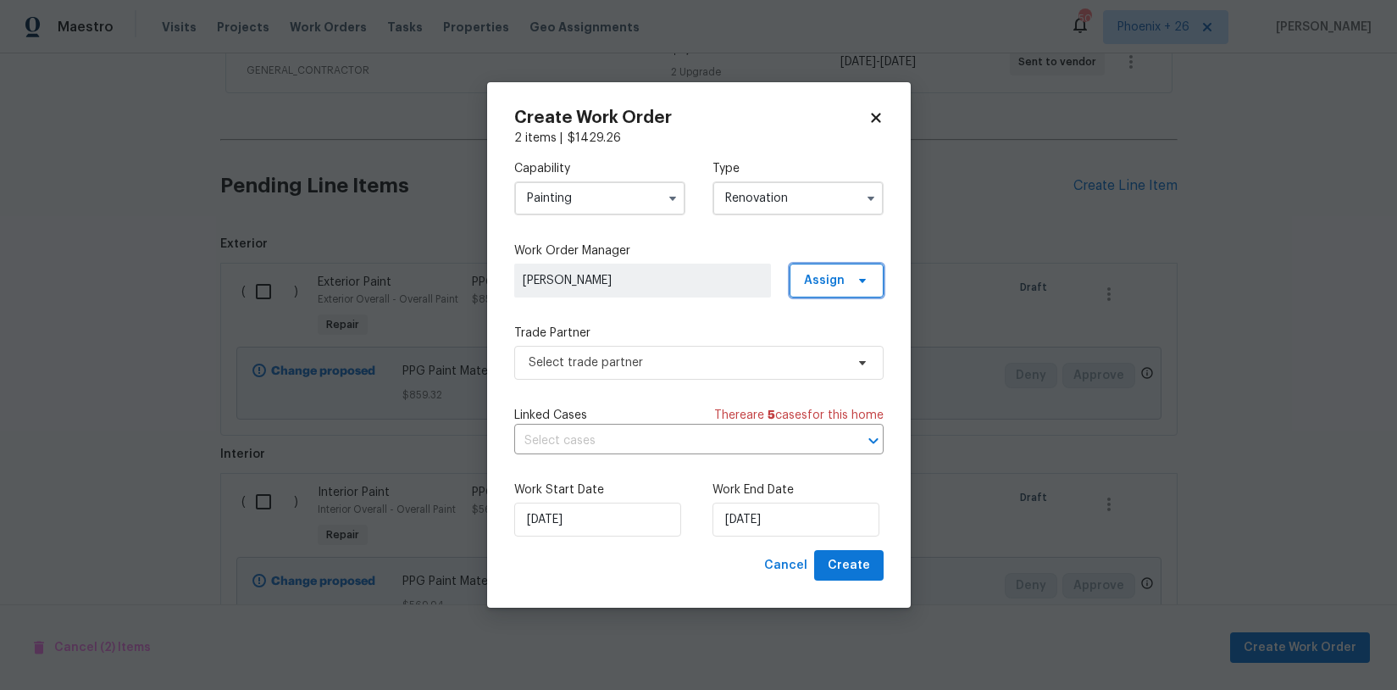
click at [829, 273] on span "Assign" at bounding box center [824, 280] width 41 height 17
click at [833, 356] on div "Assign to me" at bounding box center [839, 351] width 74 height 17
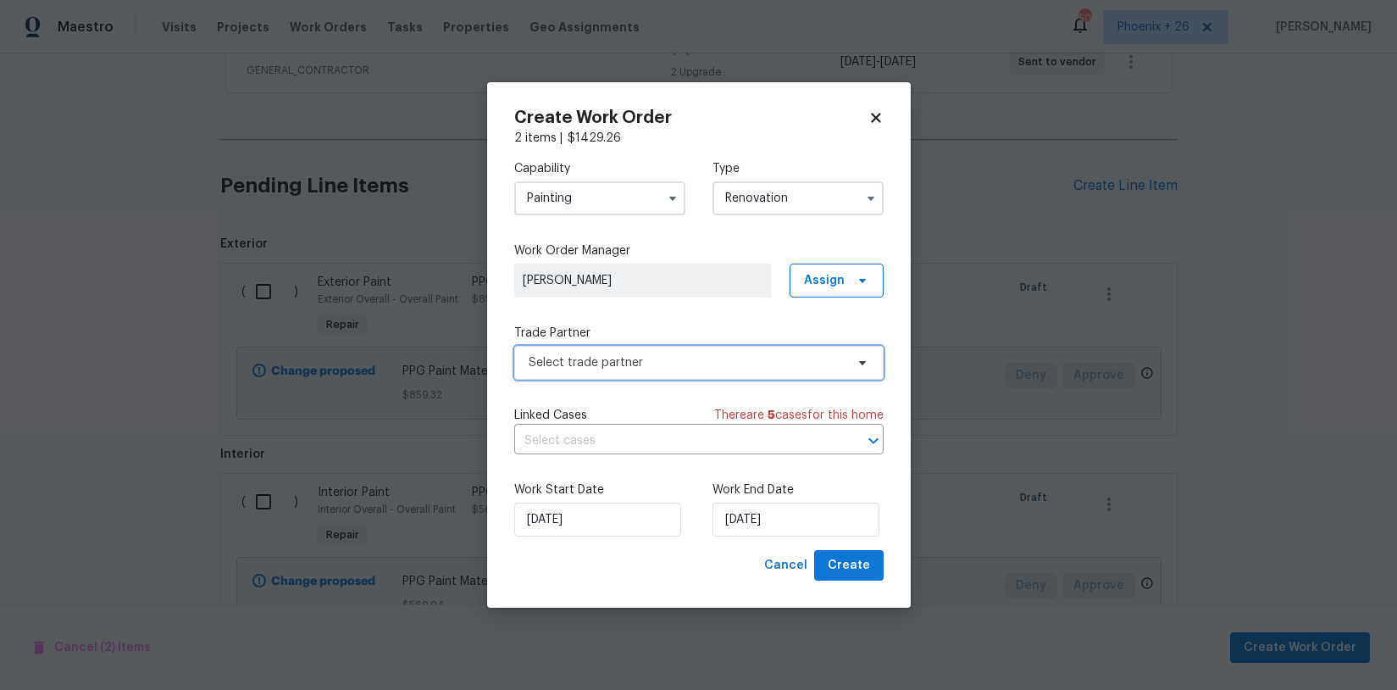
click at [707, 371] on span "Select trade partner" at bounding box center [698, 363] width 369 height 34
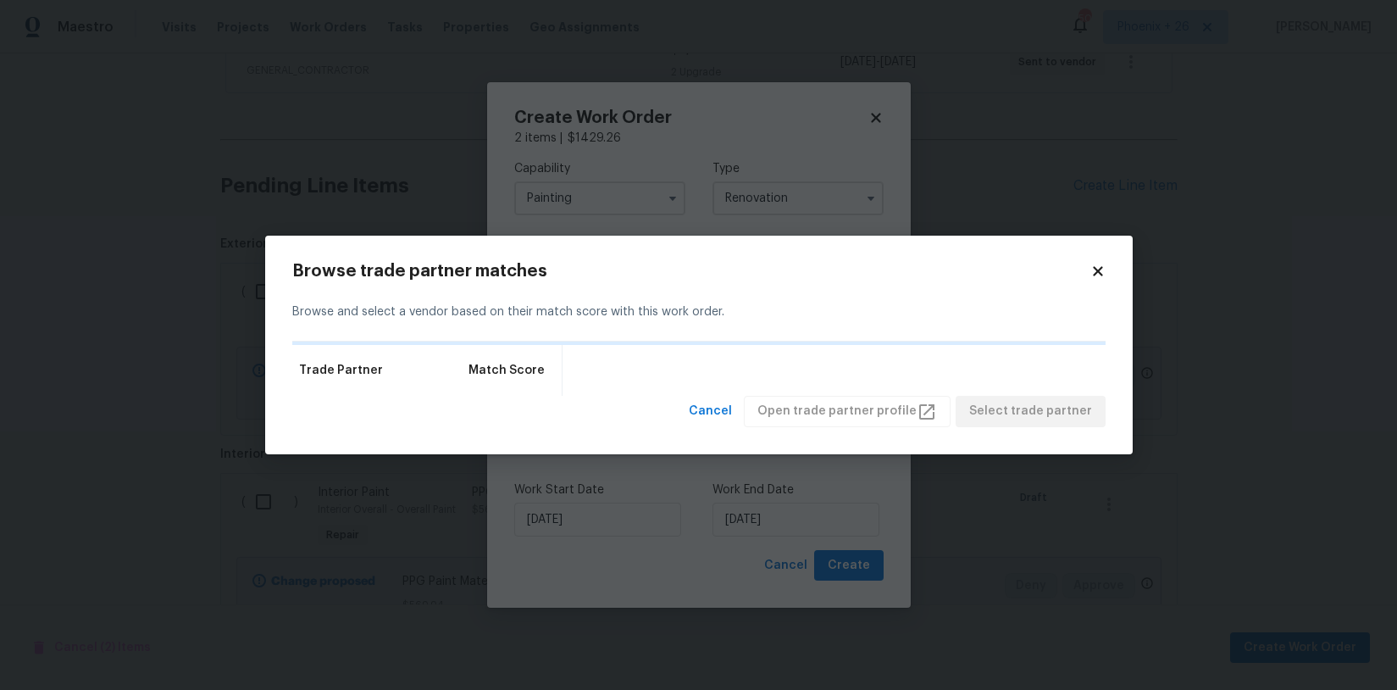
click at [1083, 275] on h2 "Browse trade partner matches" at bounding box center [691, 271] width 798 height 17
click at [1106, 273] on div "Browse trade partner matches Browse and select a vendor based on their match sc…" at bounding box center [699, 345] width 868 height 219
drag, startPoint x: 1104, startPoint y: 268, endPoint x: 1028, endPoint y: 279, distance: 77.0
click at [1104, 268] on icon at bounding box center [1097, 271] width 15 height 15
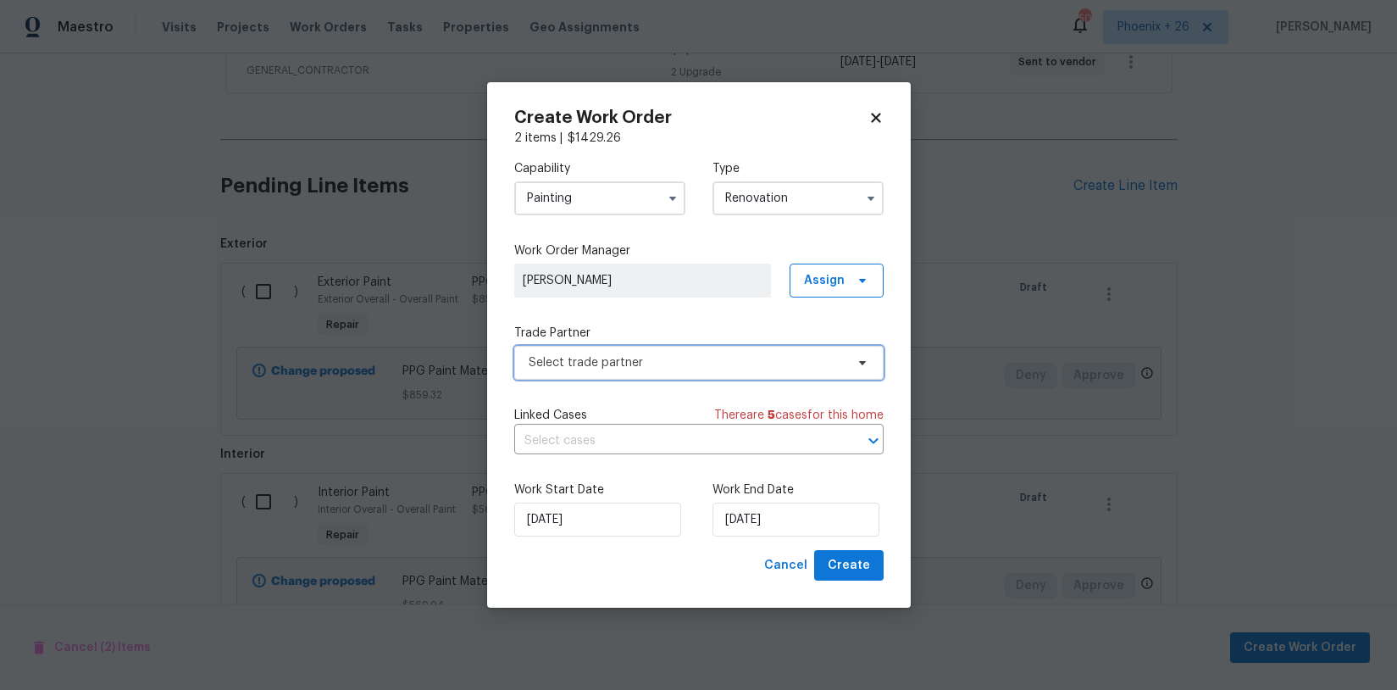
click at [680, 360] on span "Select trade partner" at bounding box center [687, 362] width 316 height 17
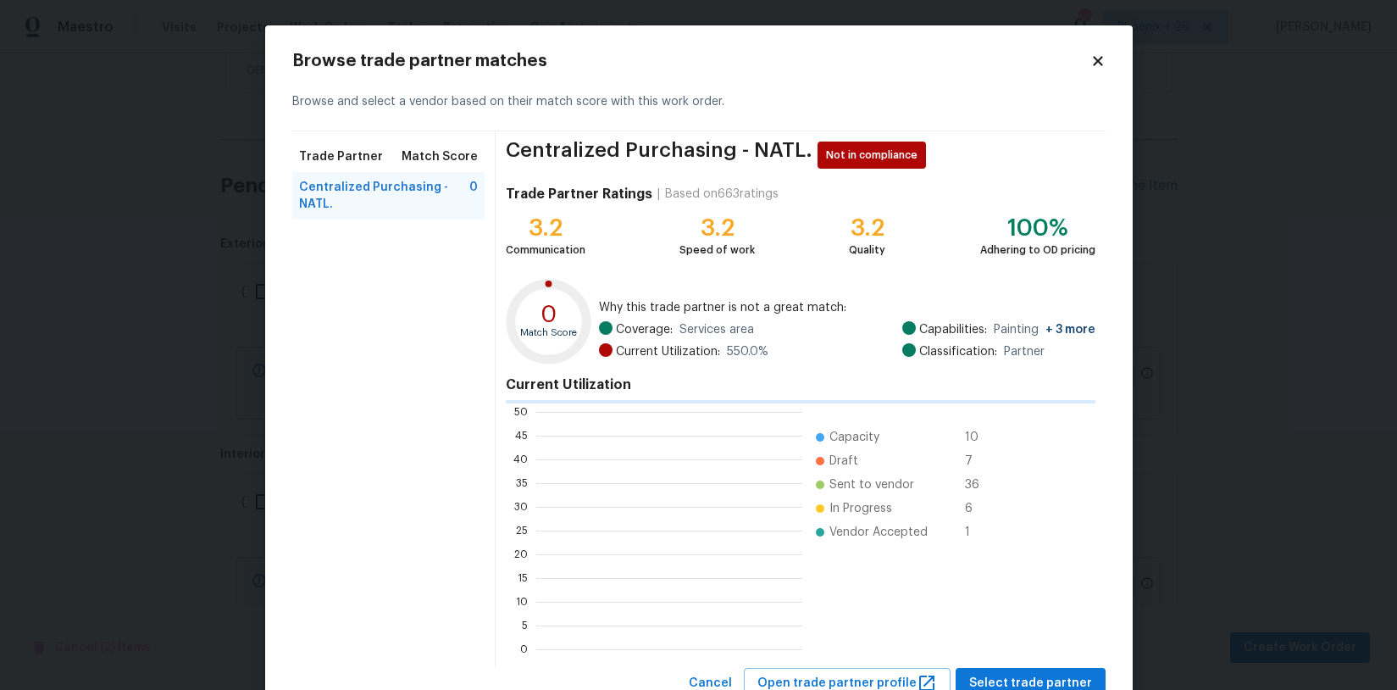
scroll to position [237, 266]
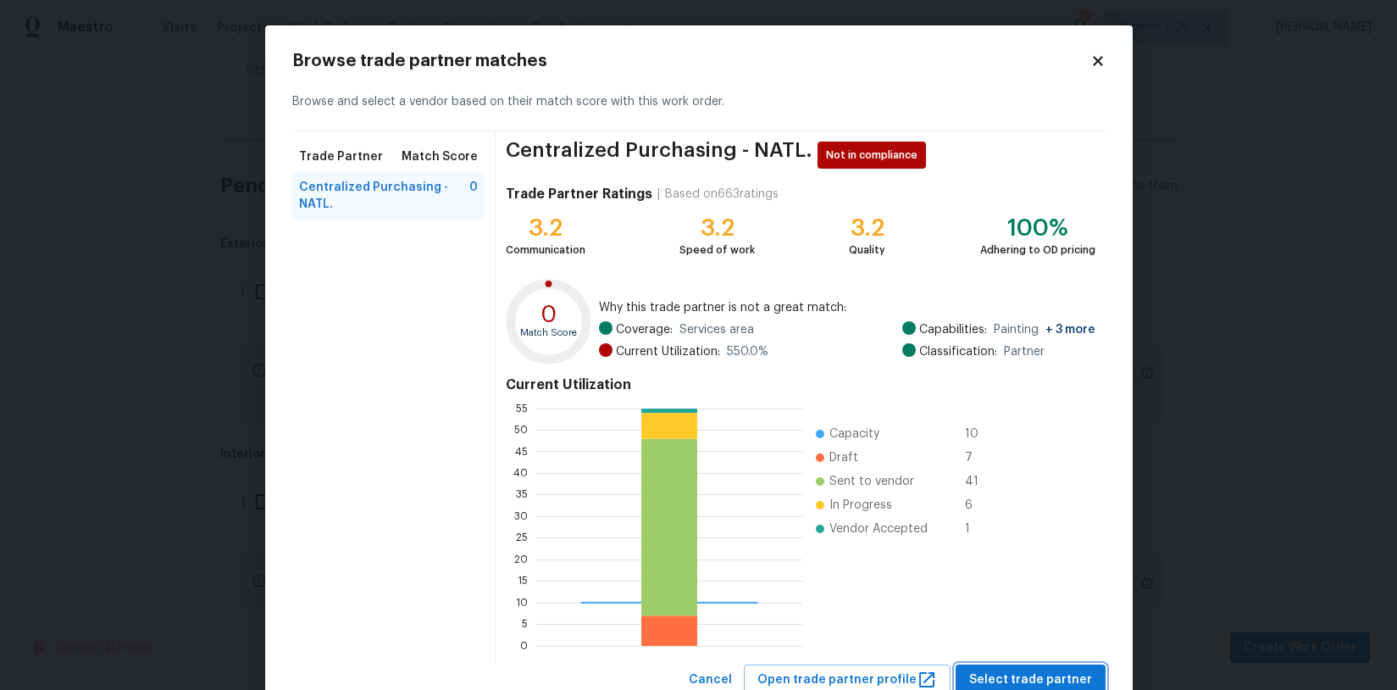
click at [1022, 667] on button "Select trade partner" at bounding box center [1031, 679] width 150 height 31
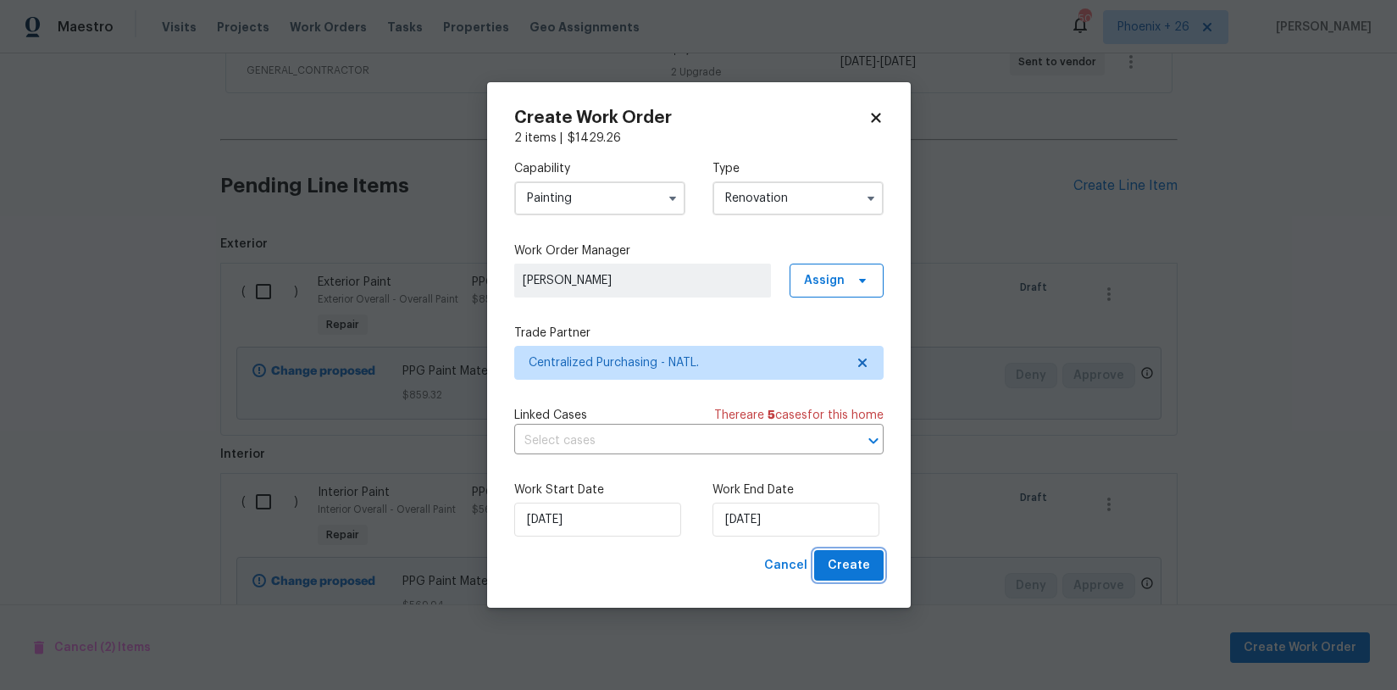
click at [852, 567] on span "Create" at bounding box center [849, 565] width 42 height 21
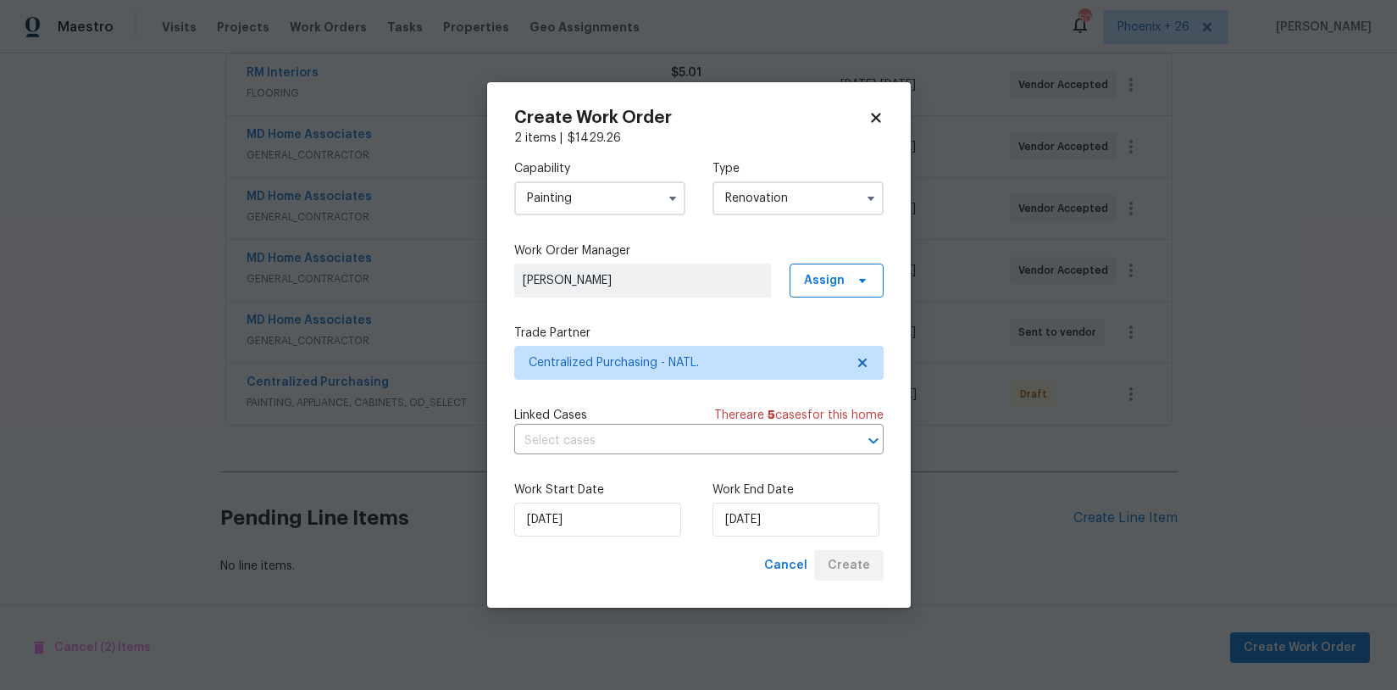
scroll to position [325, 0]
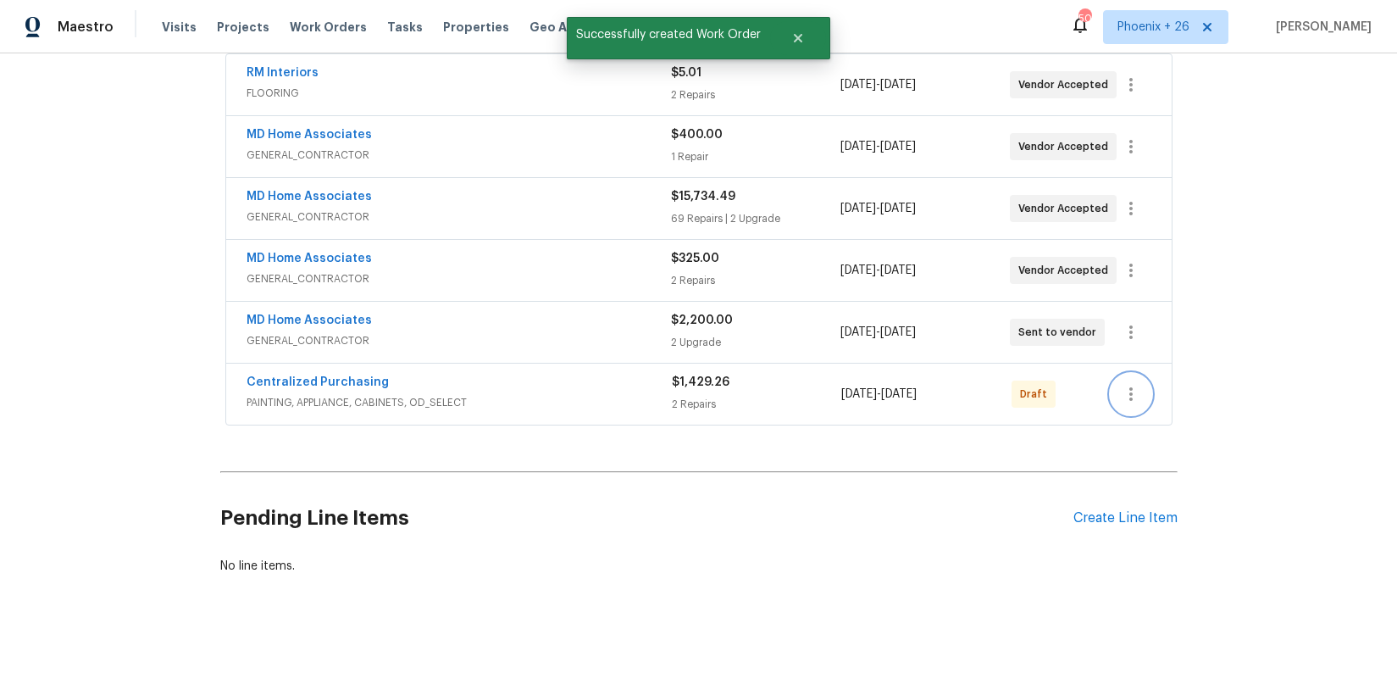
click at [1143, 396] on button "button" at bounding box center [1131, 394] width 41 height 41
click at [1139, 394] on li "Send to Vendor" at bounding box center [1202, 394] width 183 height 28
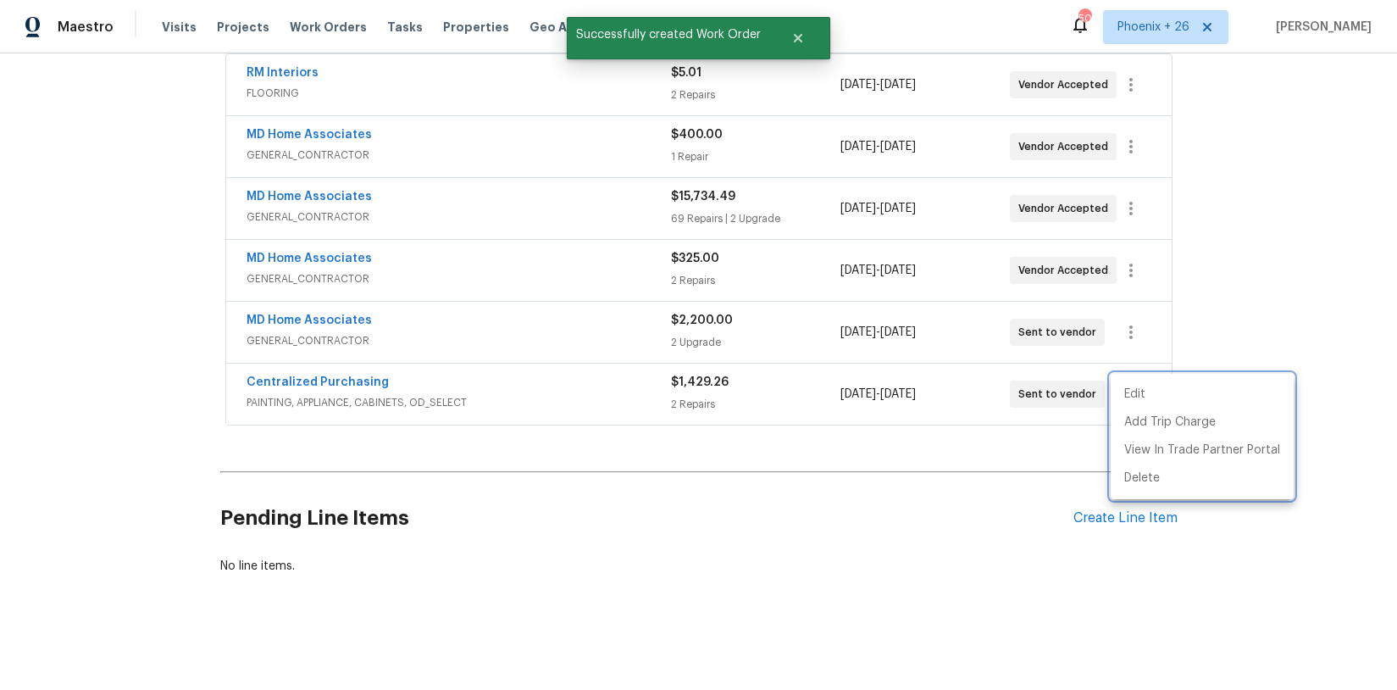
drag, startPoint x: 320, startPoint y: 392, endPoint x: 300, endPoint y: 386, distance: 21.4
click at [308, 389] on div at bounding box center [698, 345] width 1397 height 690
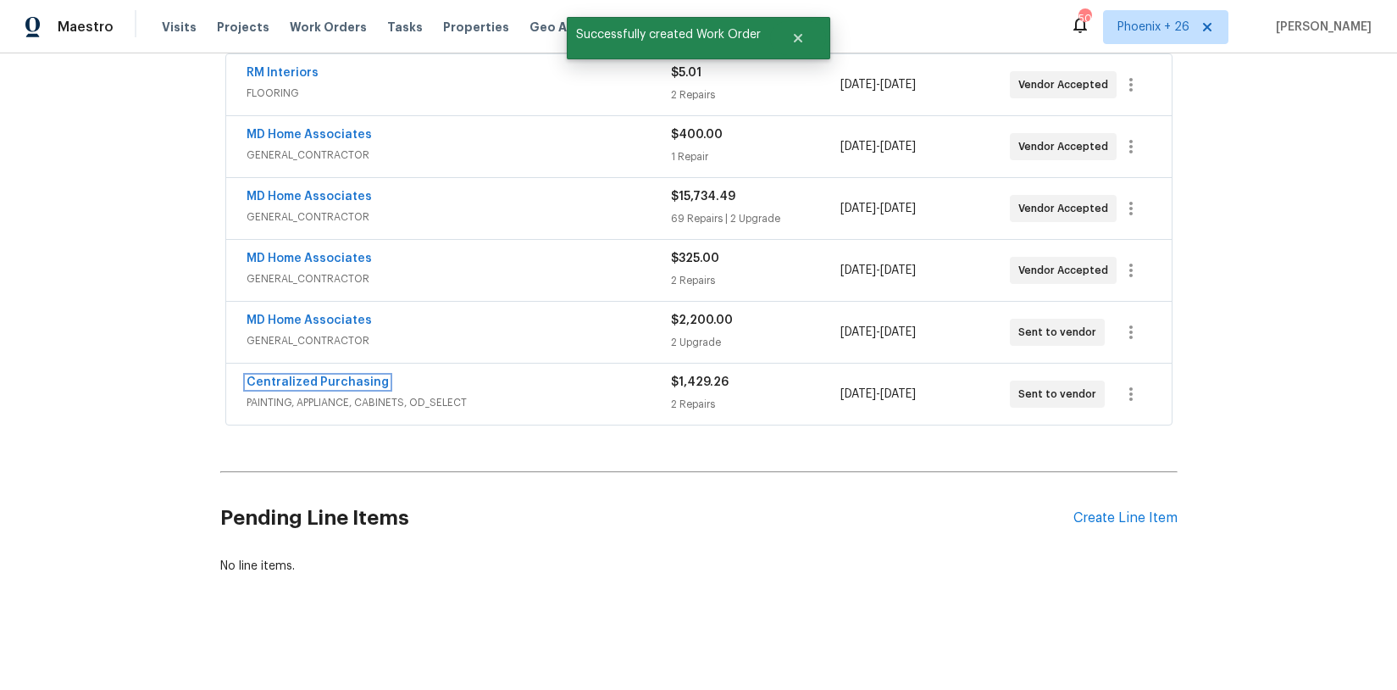
click at [302, 386] on link "Centralized Purchasing" at bounding box center [318, 382] width 142 height 12
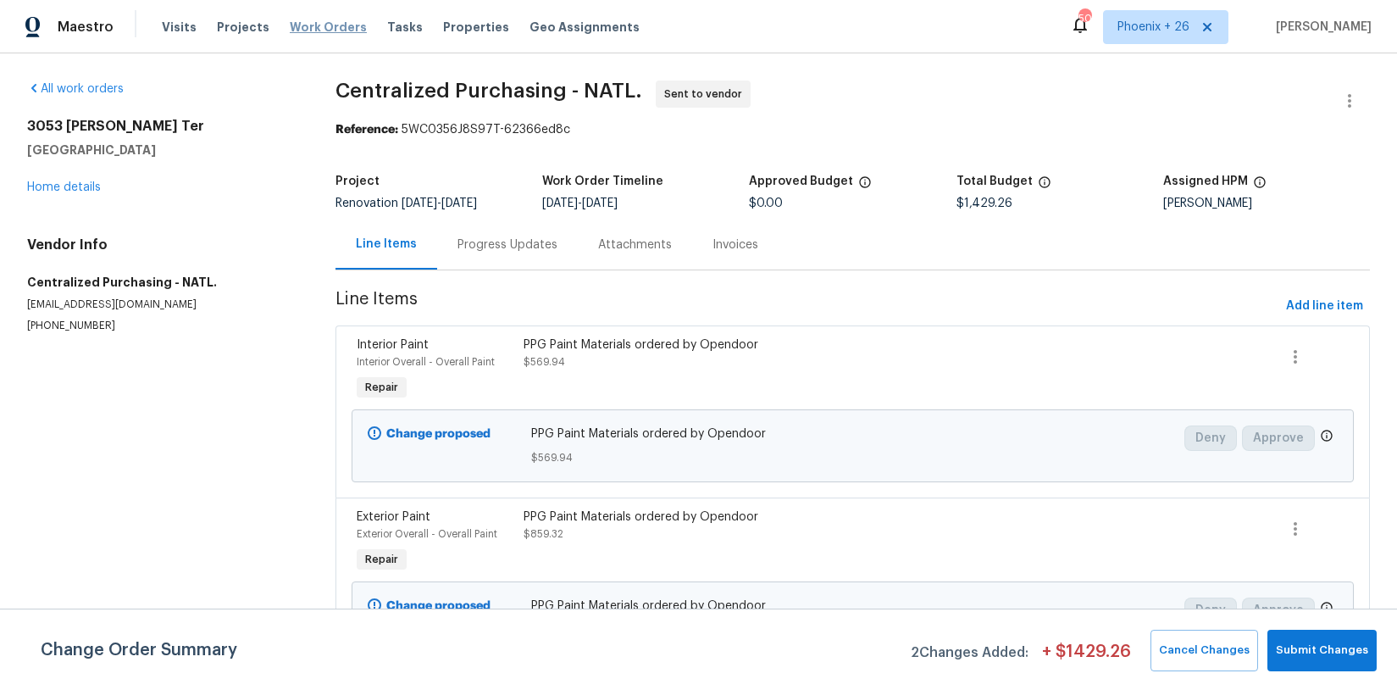
click at [344, 30] on span "Work Orders" at bounding box center [328, 27] width 77 height 17
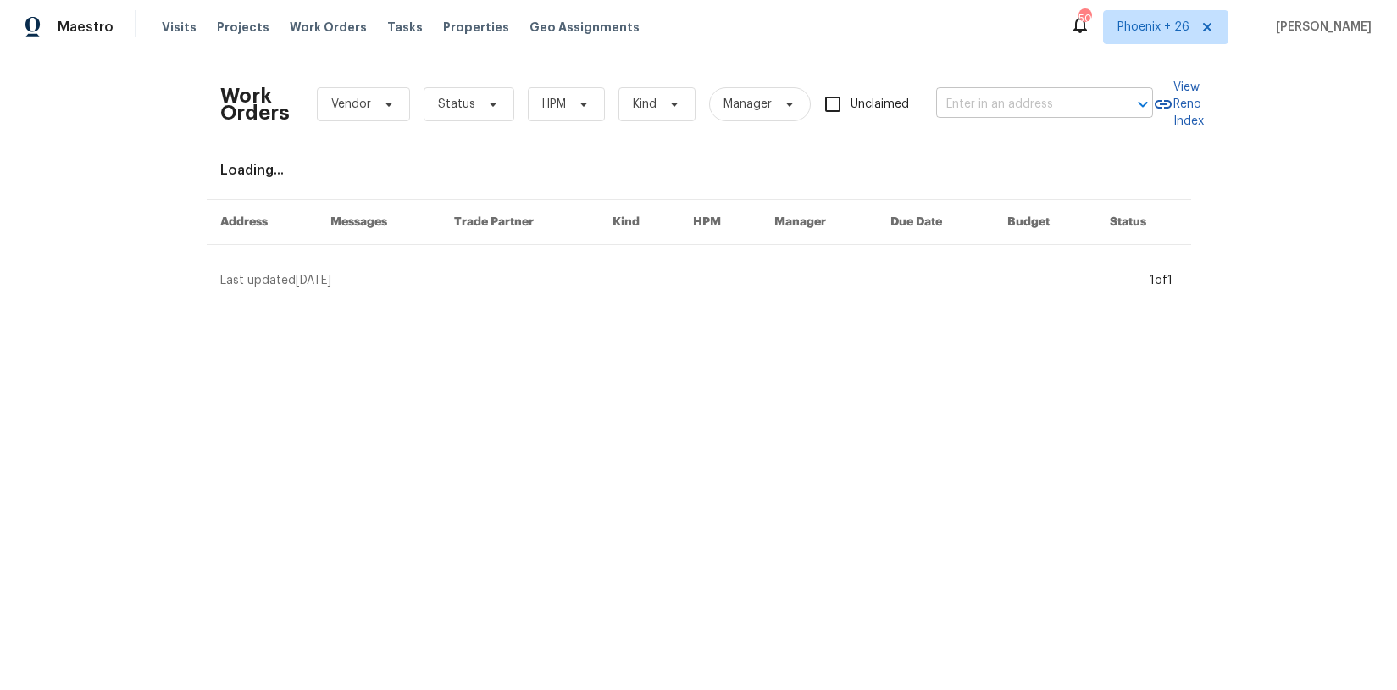
drag, startPoint x: 982, startPoint y: 82, endPoint x: 985, endPoint y: 93, distance: 11.5
click at [982, 82] on div "Work Orders Vendor Status HPM Kind Manager Unclaimed ​" at bounding box center [686, 104] width 933 height 75
click at [988, 100] on input "text" at bounding box center [1020, 105] width 169 height 26
paste input "[STREET_ADDRESS]"
type input "[STREET_ADDRESS]"
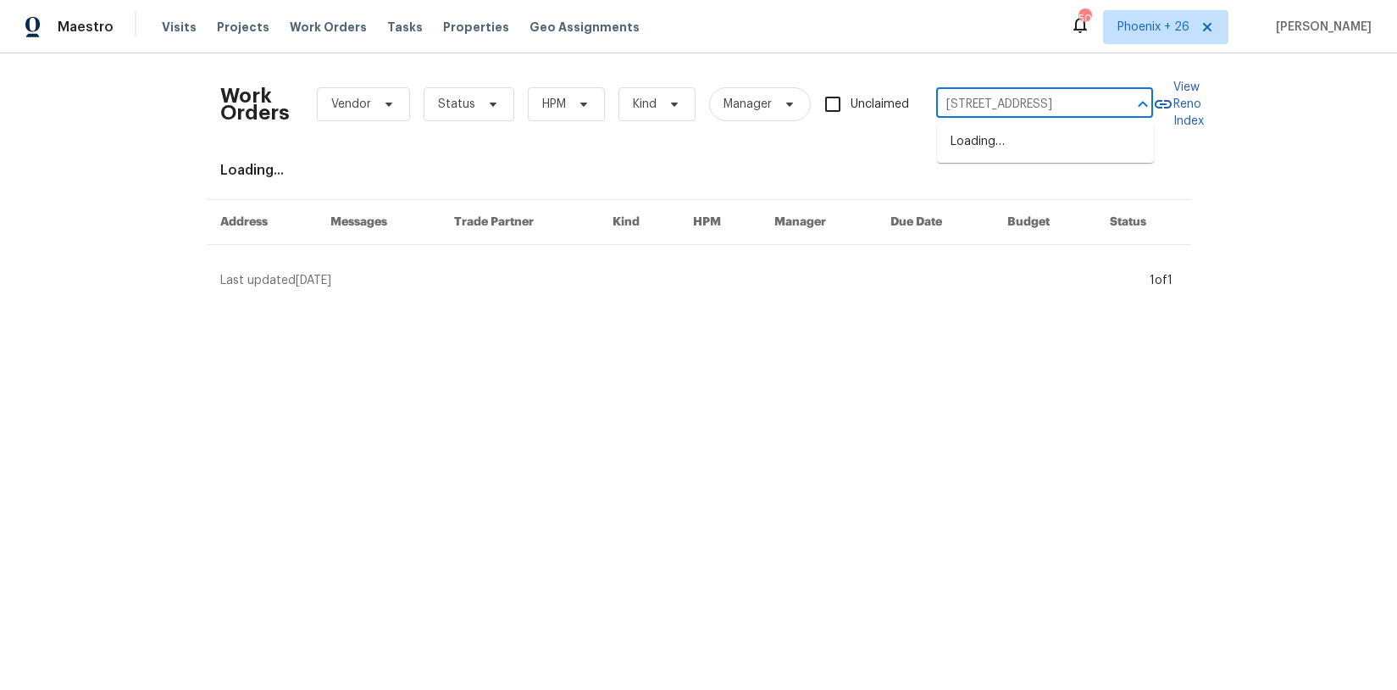
scroll to position [0, 85]
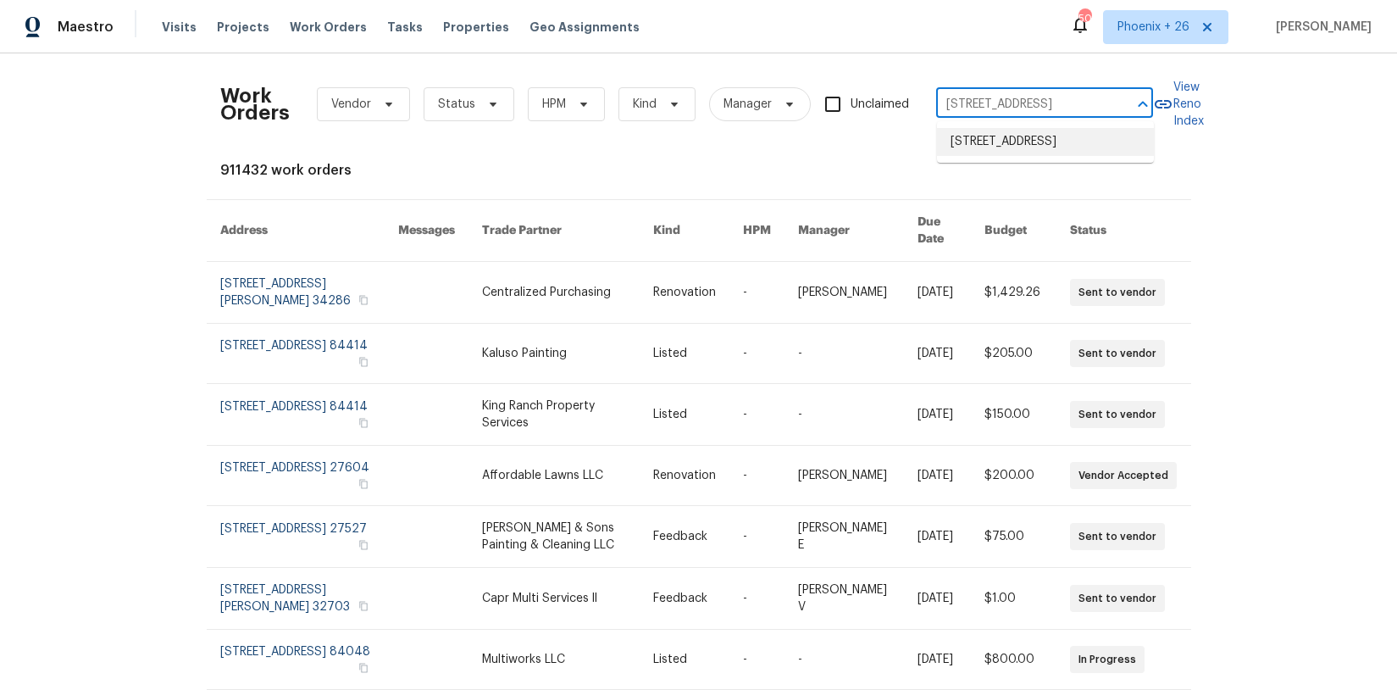
click at [1004, 143] on li "[STREET_ADDRESS]" at bounding box center [1045, 142] width 217 height 28
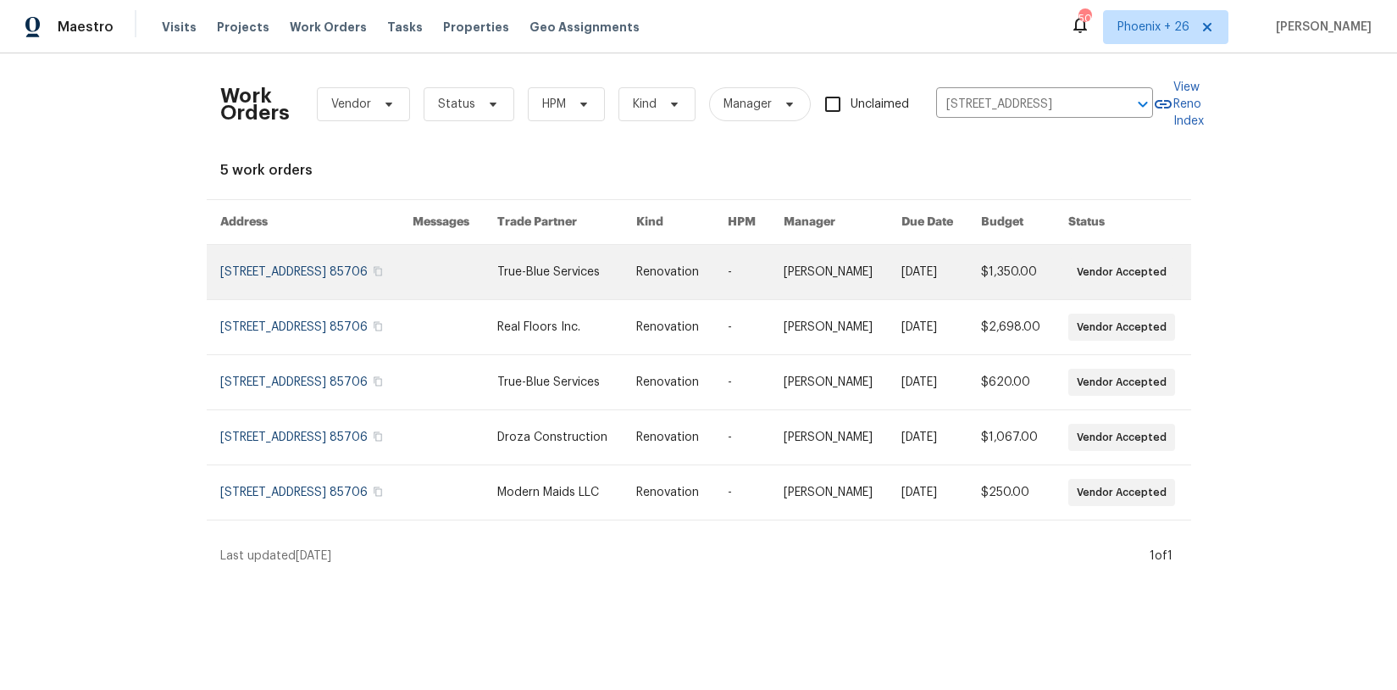
drag, startPoint x: 582, startPoint y: 302, endPoint x: 580, endPoint y: 286, distance: 16.3
click at [580, 286] on link at bounding box center [566, 272] width 139 height 54
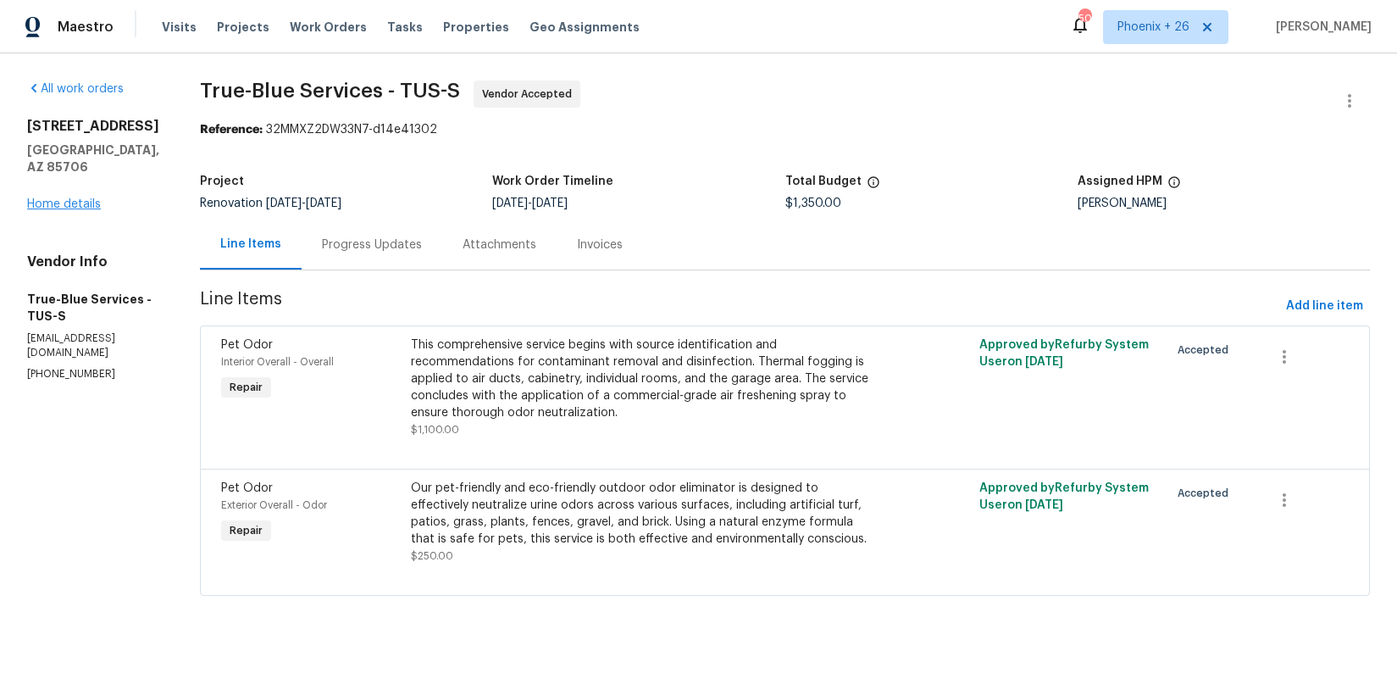
click at [60, 197] on div "[STREET_ADDRESS] Home details" at bounding box center [93, 165] width 132 height 95
click at [68, 202] on link "Home details" at bounding box center [64, 204] width 74 height 12
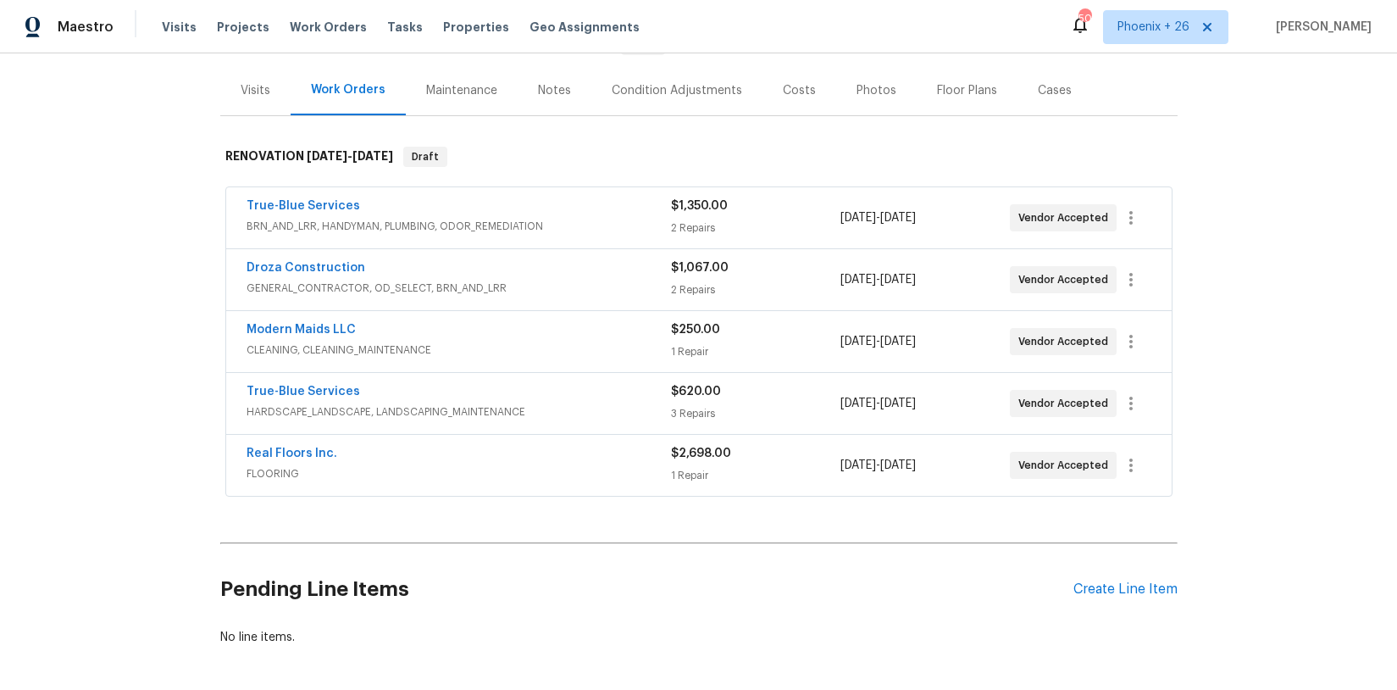
scroll to position [263, 0]
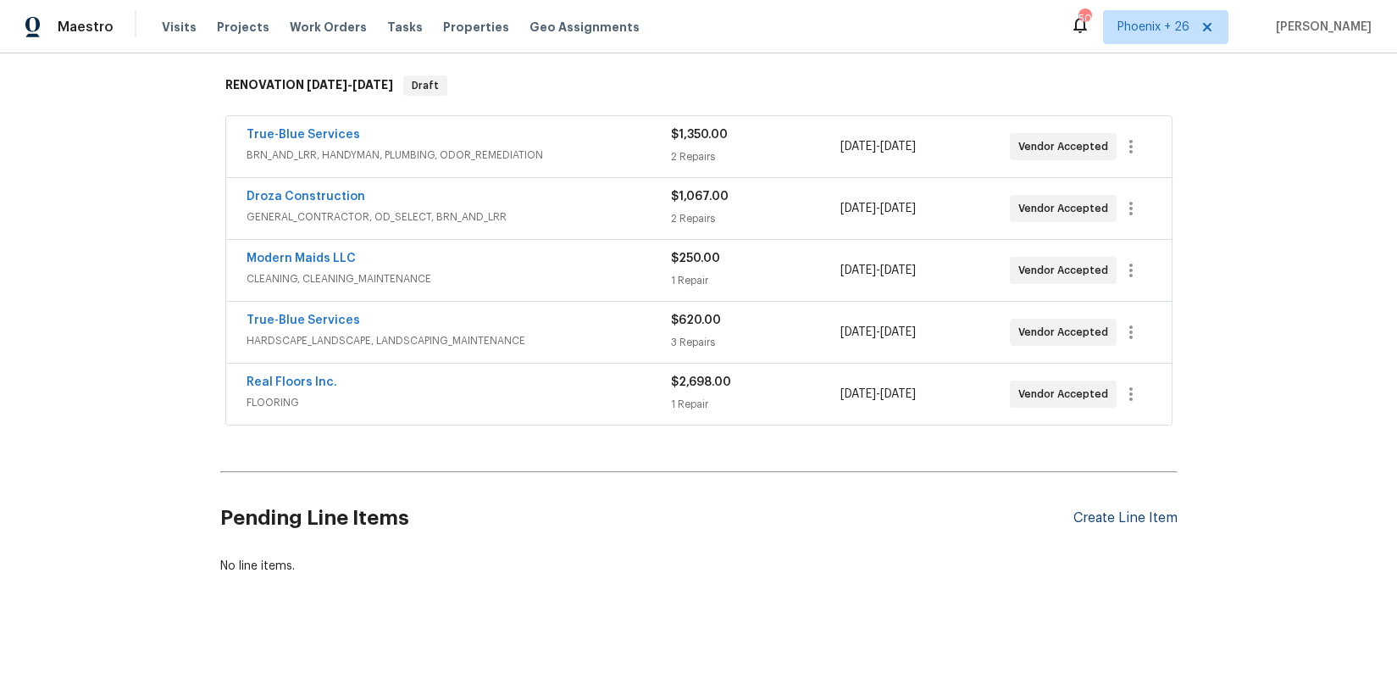
click at [1124, 518] on div "Create Line Item" at bounding box center [1125, 518] width 104 height 16
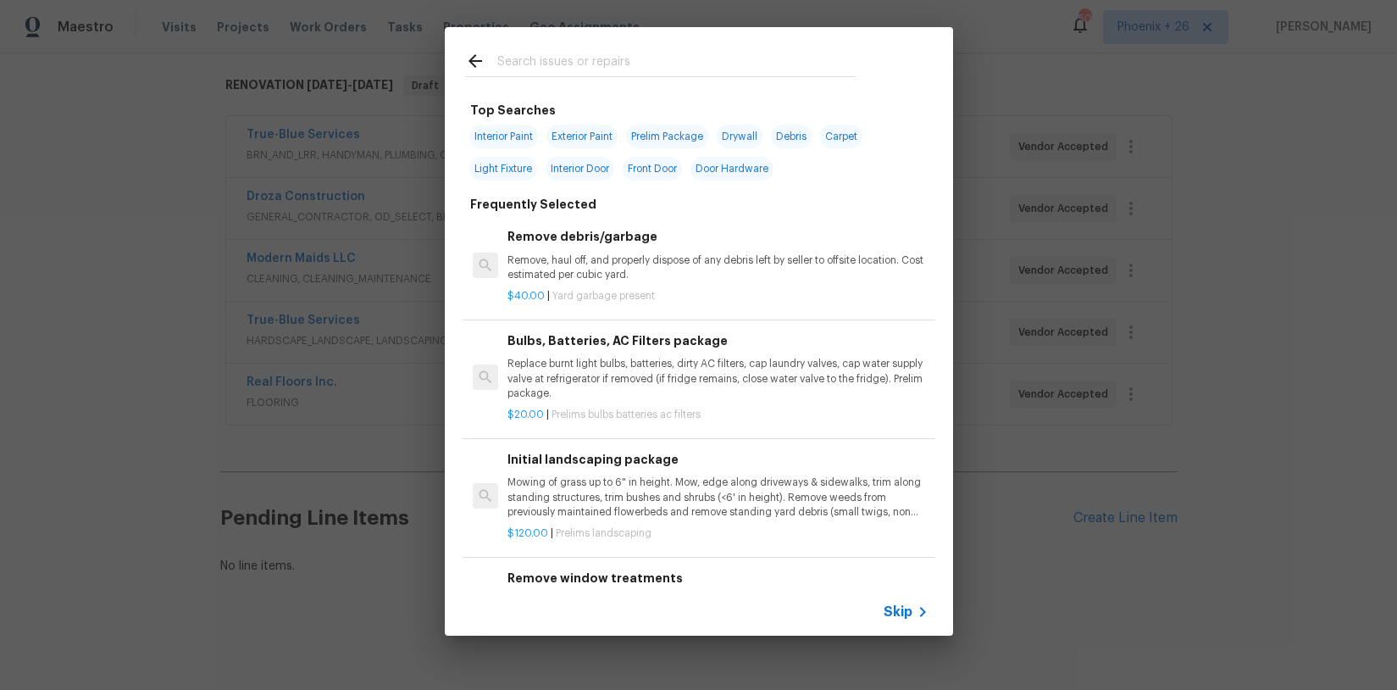
click at [622, 51] on div at bounding box center [661, 60] width 432 height 67
click at [624, 56] on input "text" at bounding box center [676, 63] width 359 height 25
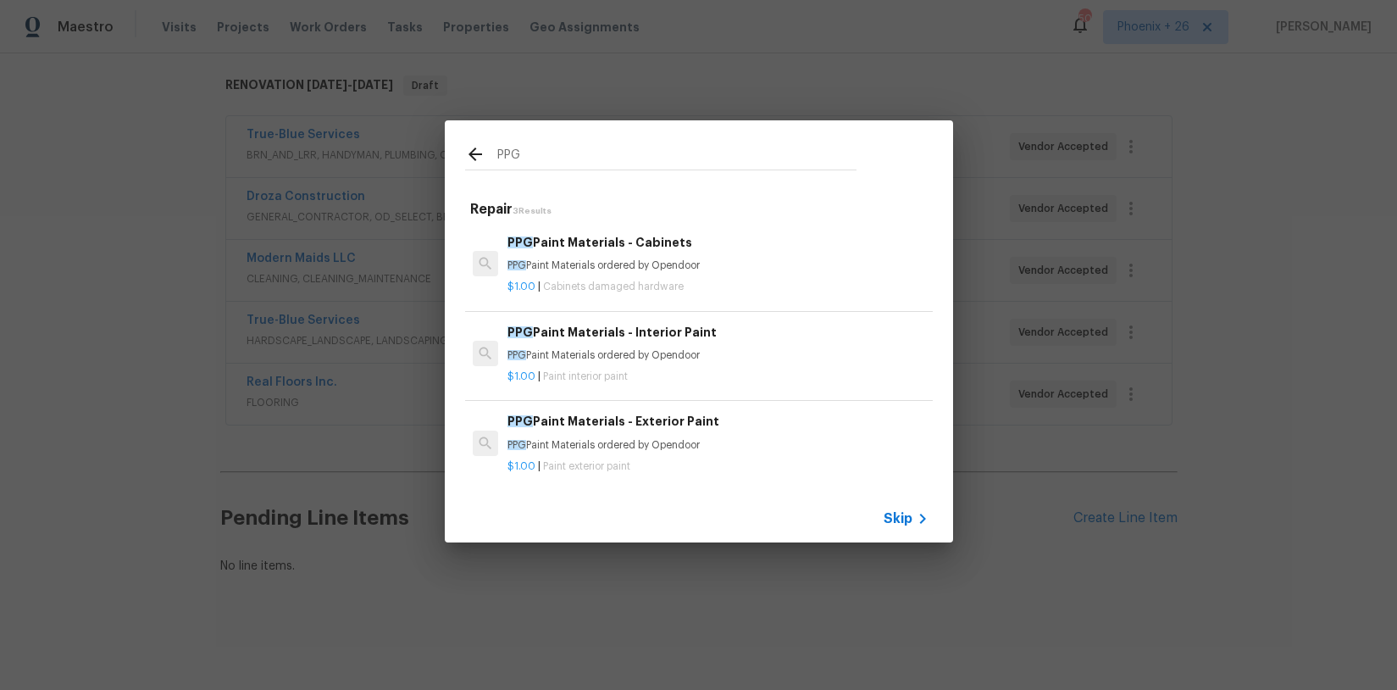
type input "PPG"
click at [751, 338] on h6 "PPG Paint Materials - Interior Paint" at bounding box center [718, 332] width 420 height 19
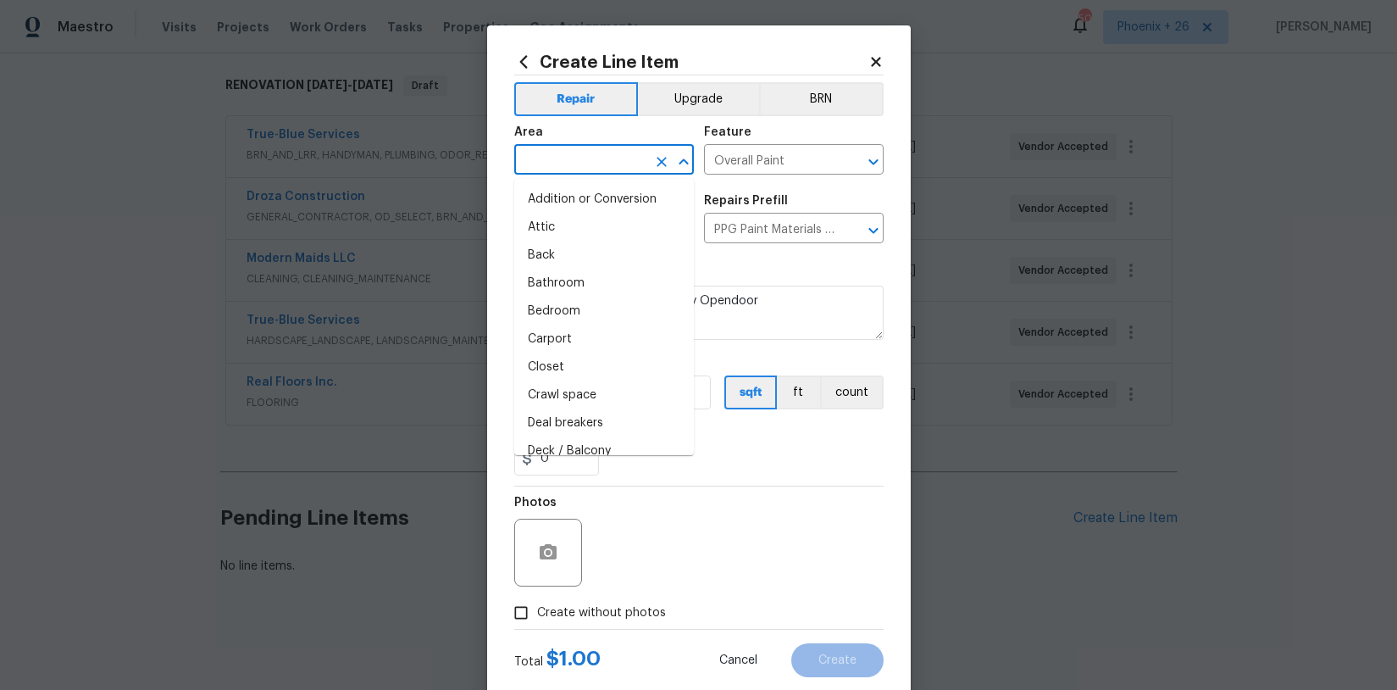
click at [610, 158] on input "text" at bounding box center [580, 161] width 132 height 26
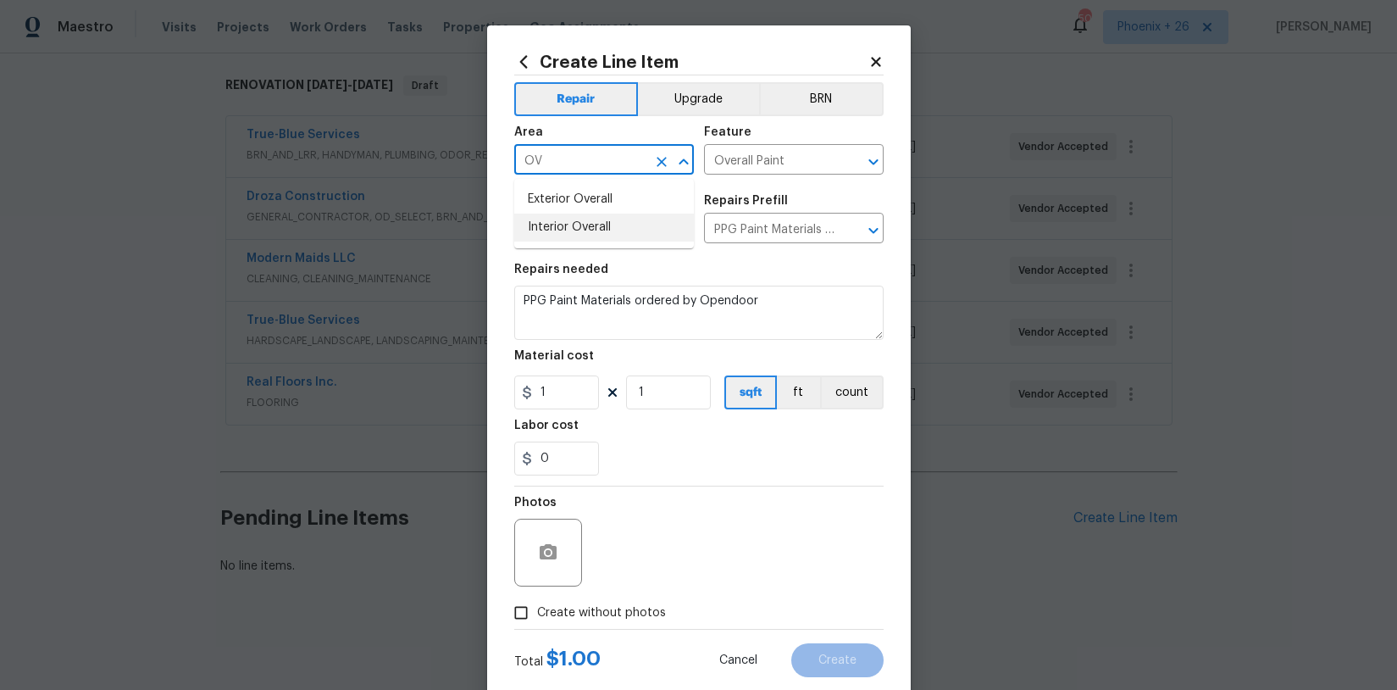
click at [626, 226] on li "Interior Overall" at bounding box center [604, 228] width 180 height 28
type input "Interior Overall"
drag, startPoint x: 791, startPoint y: 514, endPoint x: 607, endPoint y: 404, distance: 214.3
click at [781, 510] on div "Photos" at bounding box center [698, 541] width 369 height 110
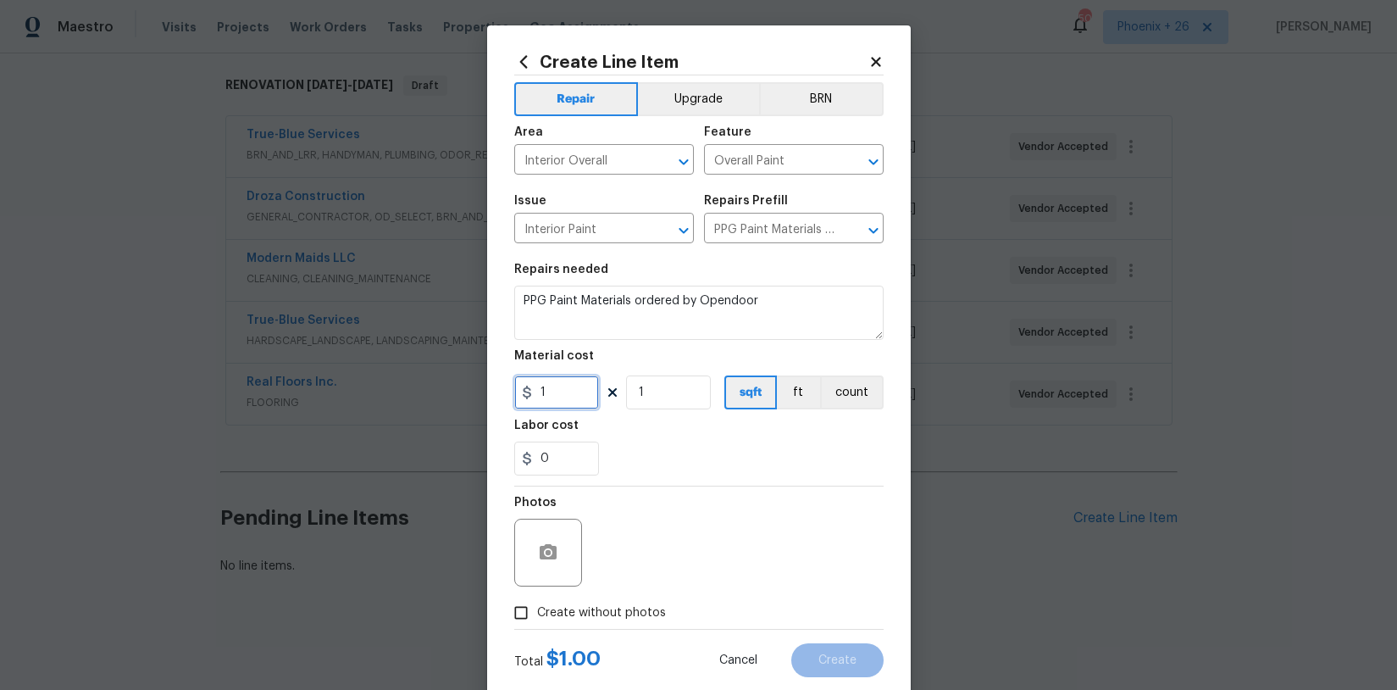
drag, startPoint x: 522, startPoint y: 389, endPoint x: 507, endPoint y: 386, distance: 15.5
click at [507, 386] on div "Create Line Item Repair Upgrade BRN Area Interior Overall ​ Feature Overall Pai…" at bounding box center [699, 364] width 424 height 679
type input "566.33"
drag, startPoint x: 567, startPoint y: 610, endPoint x: 587, endPoint y: 591, distance: 28.2
click at [568, 609] on span "Create without photos" at bounding box center [601, 613] width 129 height 18
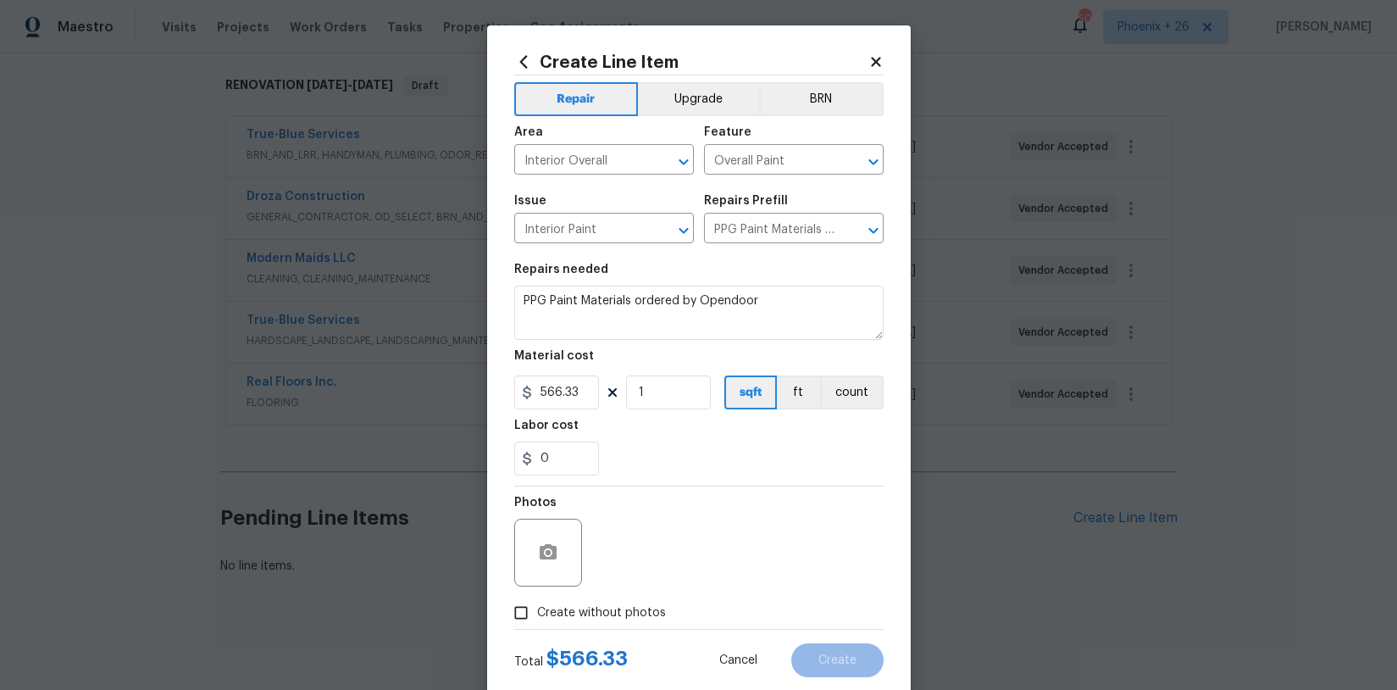
click at [537, 609] on input "Create without photos" at bounding box center [521, 612] width 32 height 32
checkbox input "true"
click at [622, 558] on textarea at bounding box center [740, 553] width 288 height 68
type textarea "NA"
drag, startPoint x: 708, startPoint y: 480, endPoint x: 720, endPoint y: 495, distance: 18.7
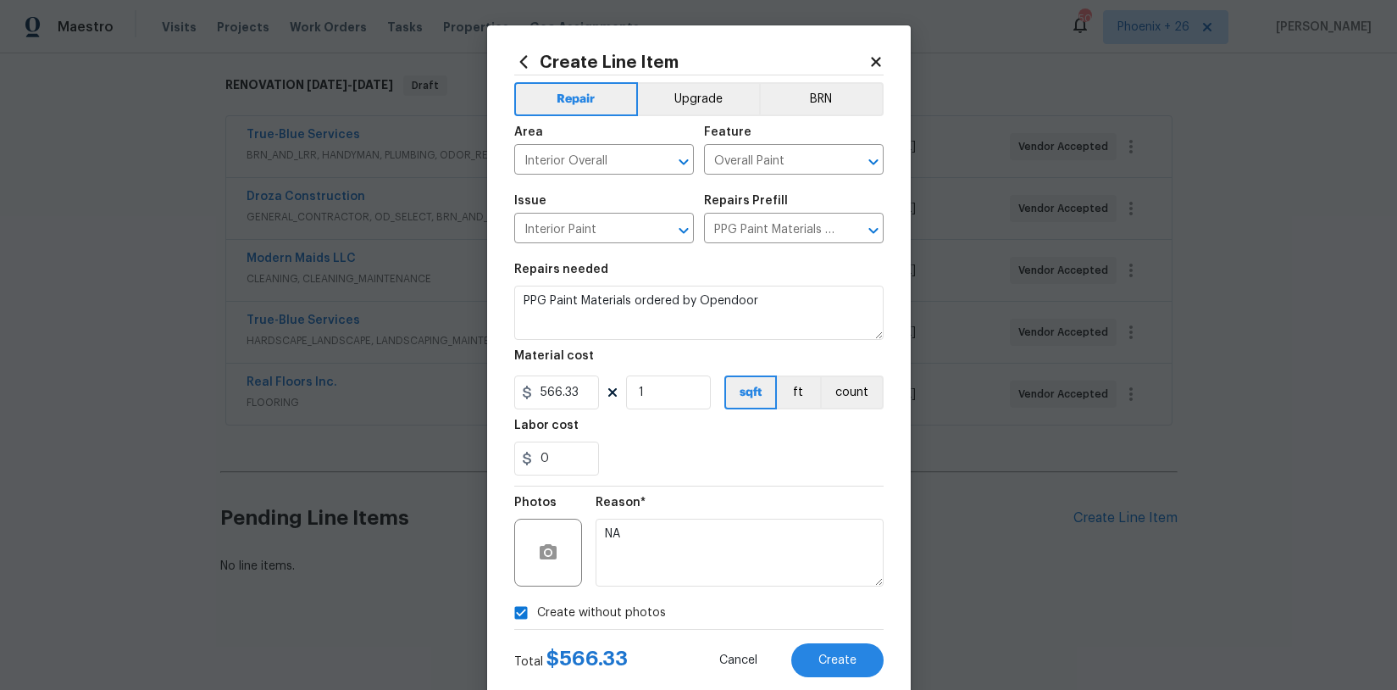
click at [708, 480] on section "Repairs needed PPG Paint Materials ordered by Opendoor Material cost 566.33 1 s…" at bounding box center [698, 369] width 369 height 232
click at [853, 640] on div "Total $ 566.33 Cancel Create" at bounding box center [698, 653] width 369 height 47
click at [854, 657] on span "Create" at bounding box center [837, 660] width 38 height 13
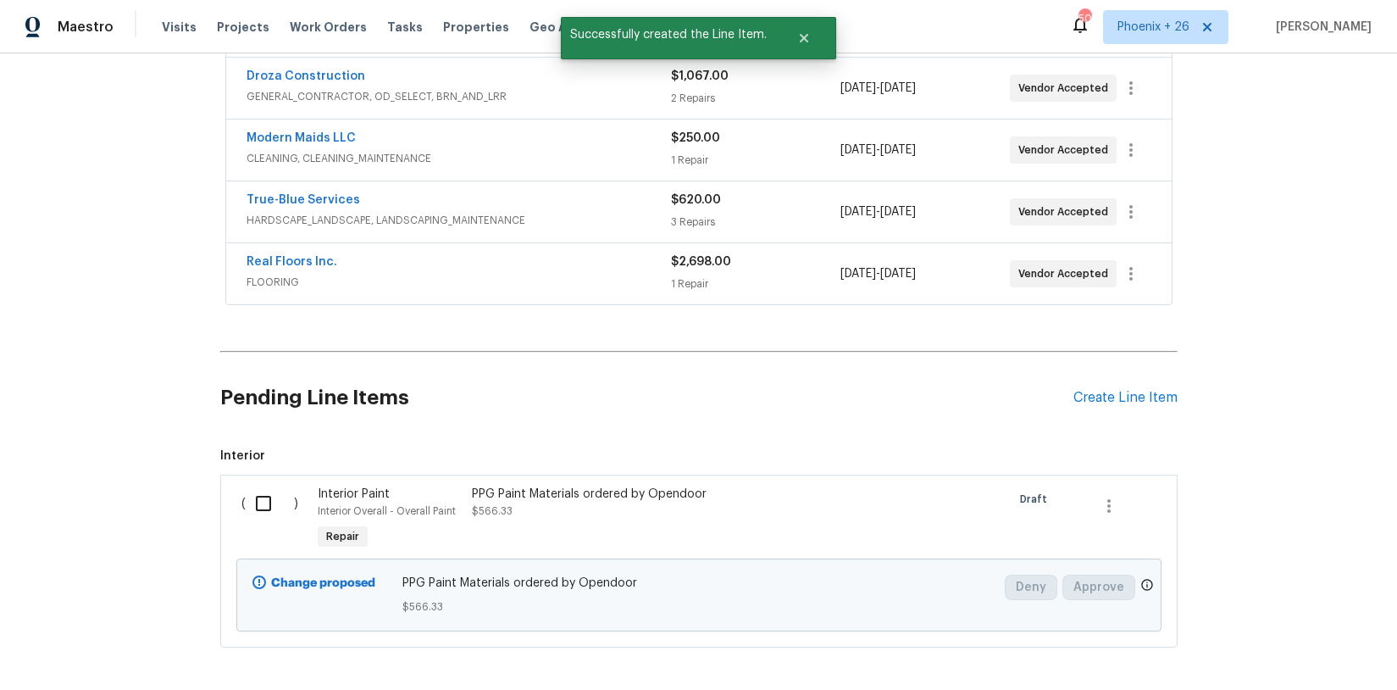
scroll to position [456, 0]
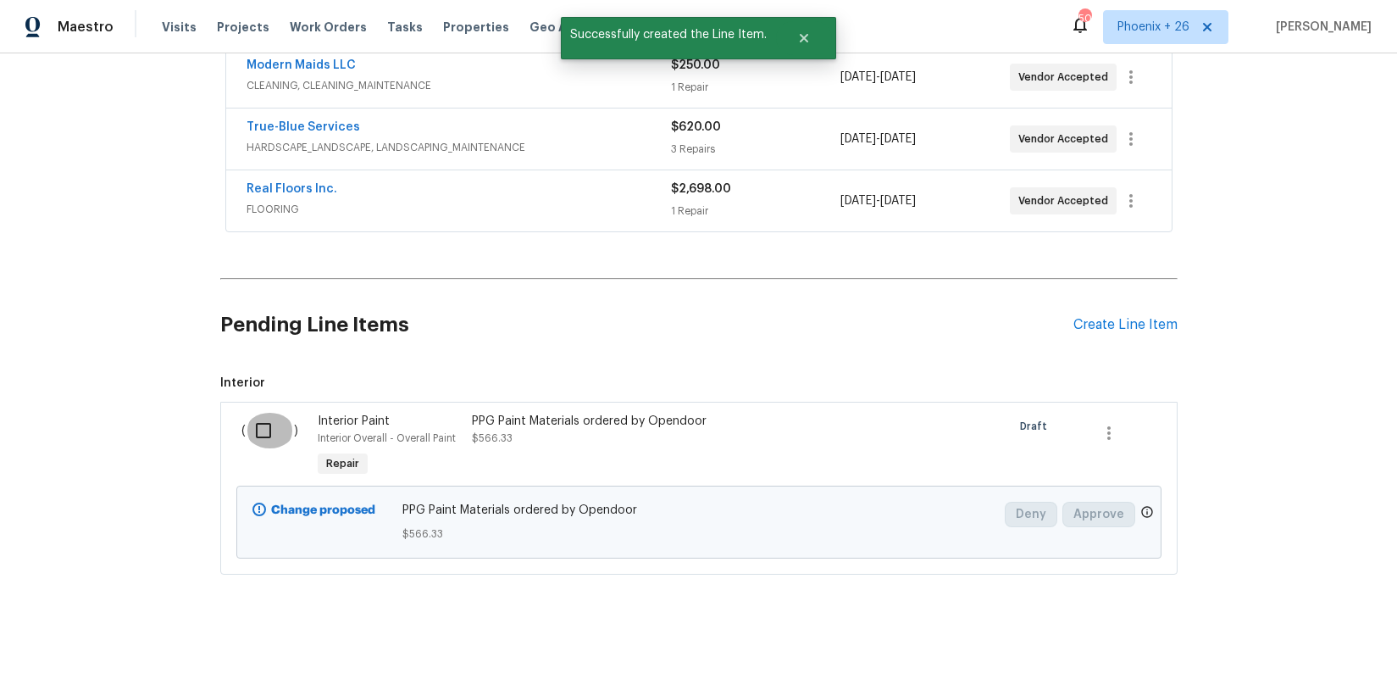
click at [288, 440] on input "checkbox" at bounding box center [270, 431] width 48 height 36
checkbox input "true"
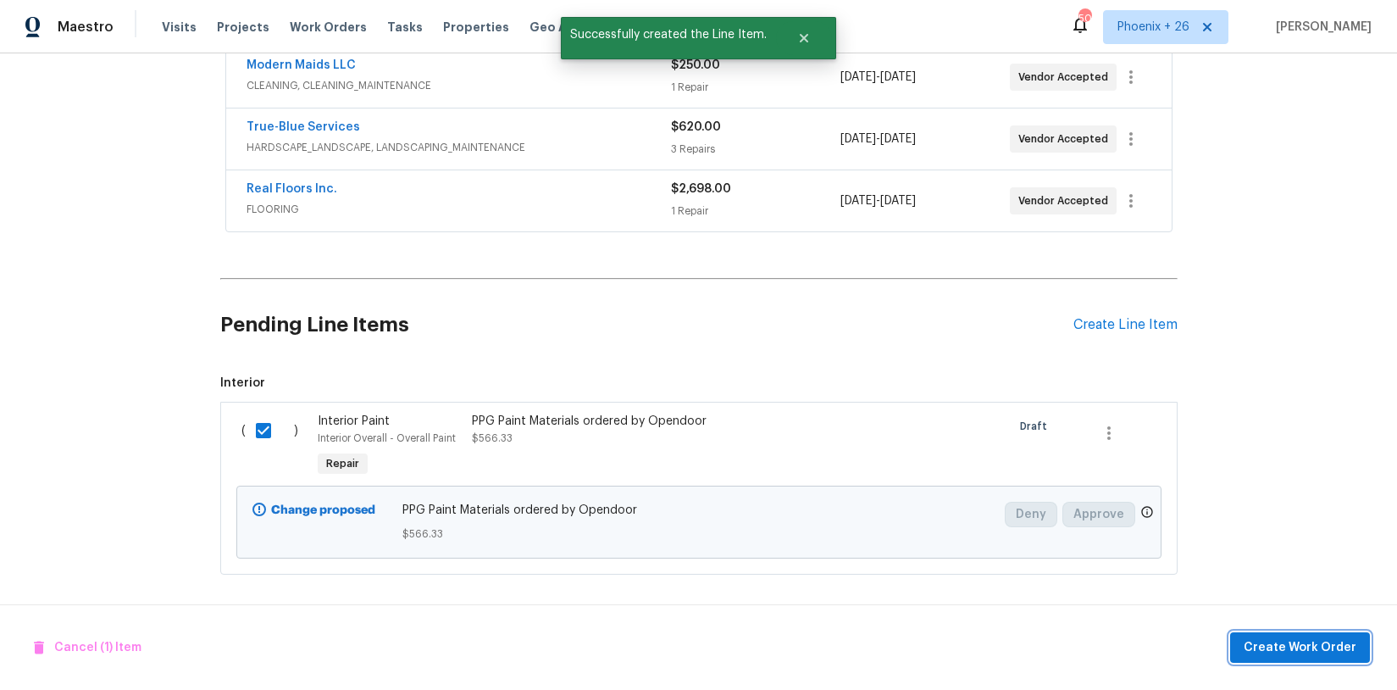
click at [1332, 637] on span "Create Work Order" at bounding box center [1300, 647] width 113 height 21
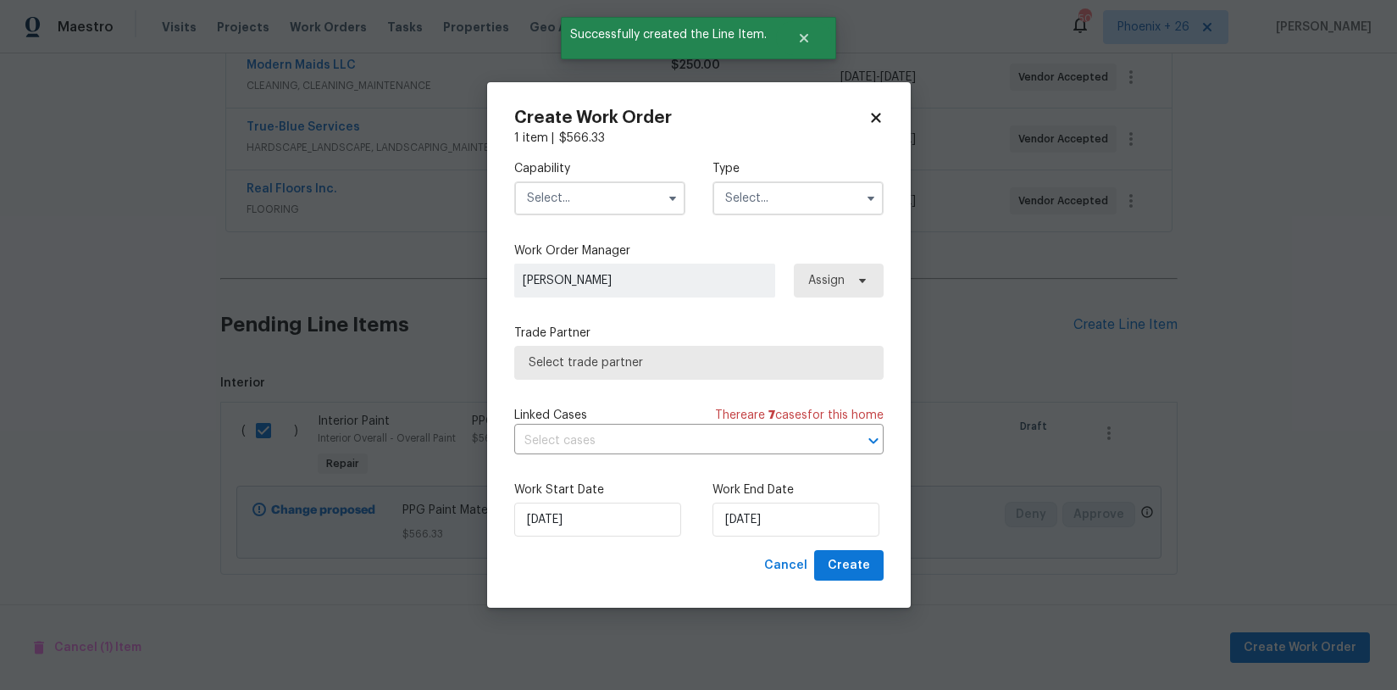
click at [587, 207] on input "text" at bounding box center [599, 198] width 171 height 34
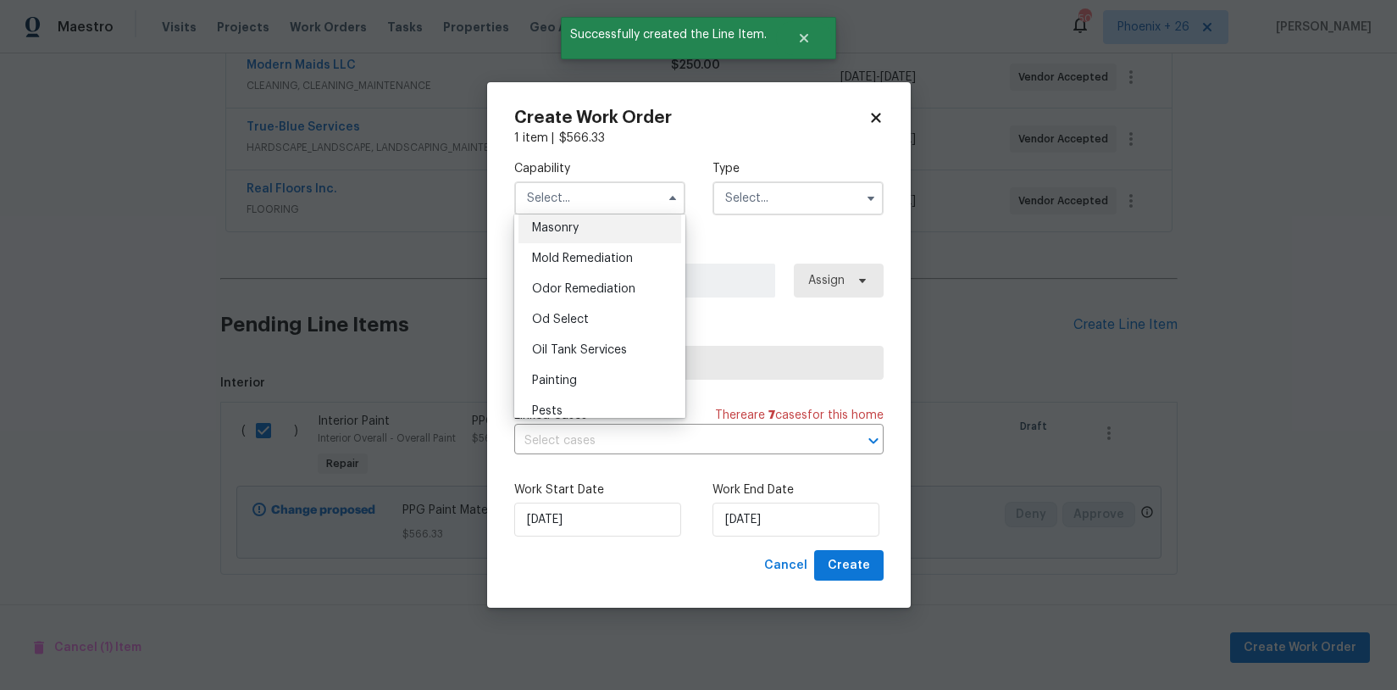
scroll to position [1311, 0]
drag, startPoint x: 595, startPoint y: 338, endPoint x: 650, endPoint y: 309, distance: 62.2
click at [595, 338] on div "Painting" at bounding box center [600, 346] width 163 height 31
type input "Painting"
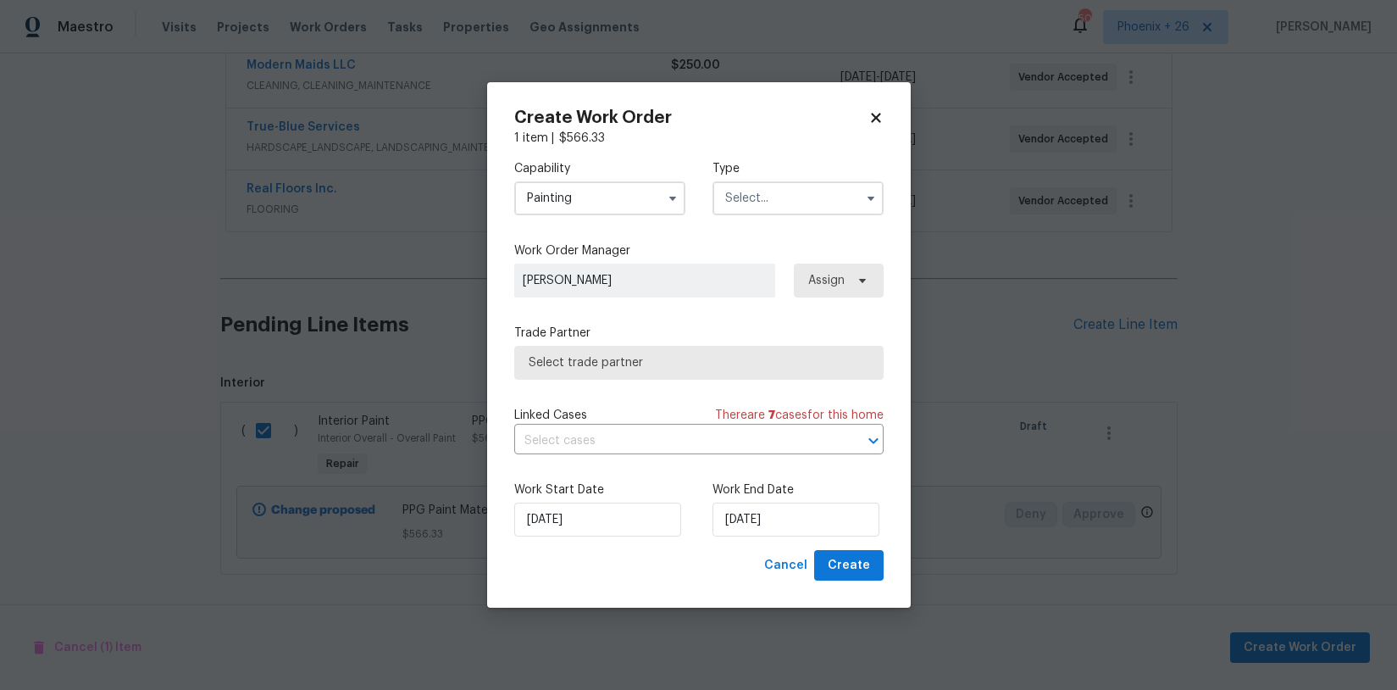
drag, startPoint x: 801, startPoint y: 193, endPoint x: 791, endPoint y: 204, distance: 14.4
click at [799, 195] on input "text" at bounding box center [798, 198] width 171 height 34
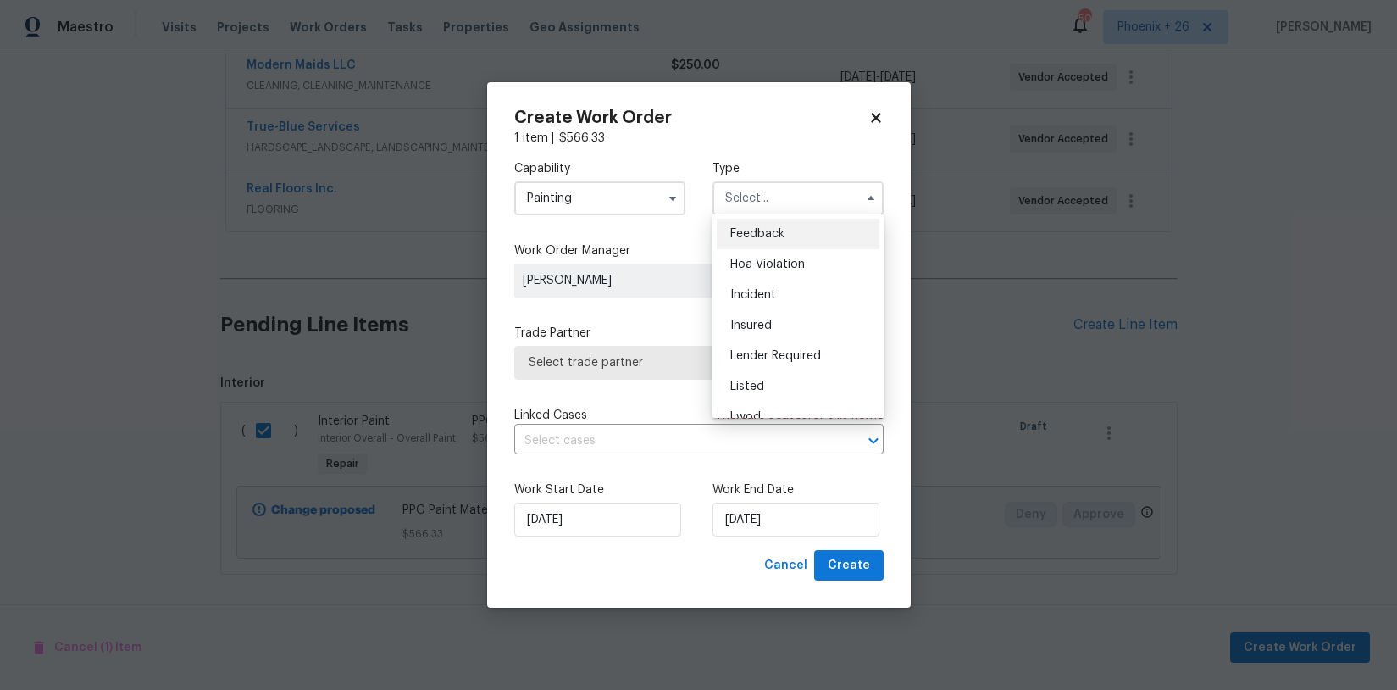
scroll to position [202, 0]
drag, startPoint x: 792, startPoint y: 303, endPoint x: 824, endPoint y: 292, distance: 34.0
click at [793, 304] on div "Renovation" at bounding box center [798, 306] width 163 height 31
type input "Renovation"
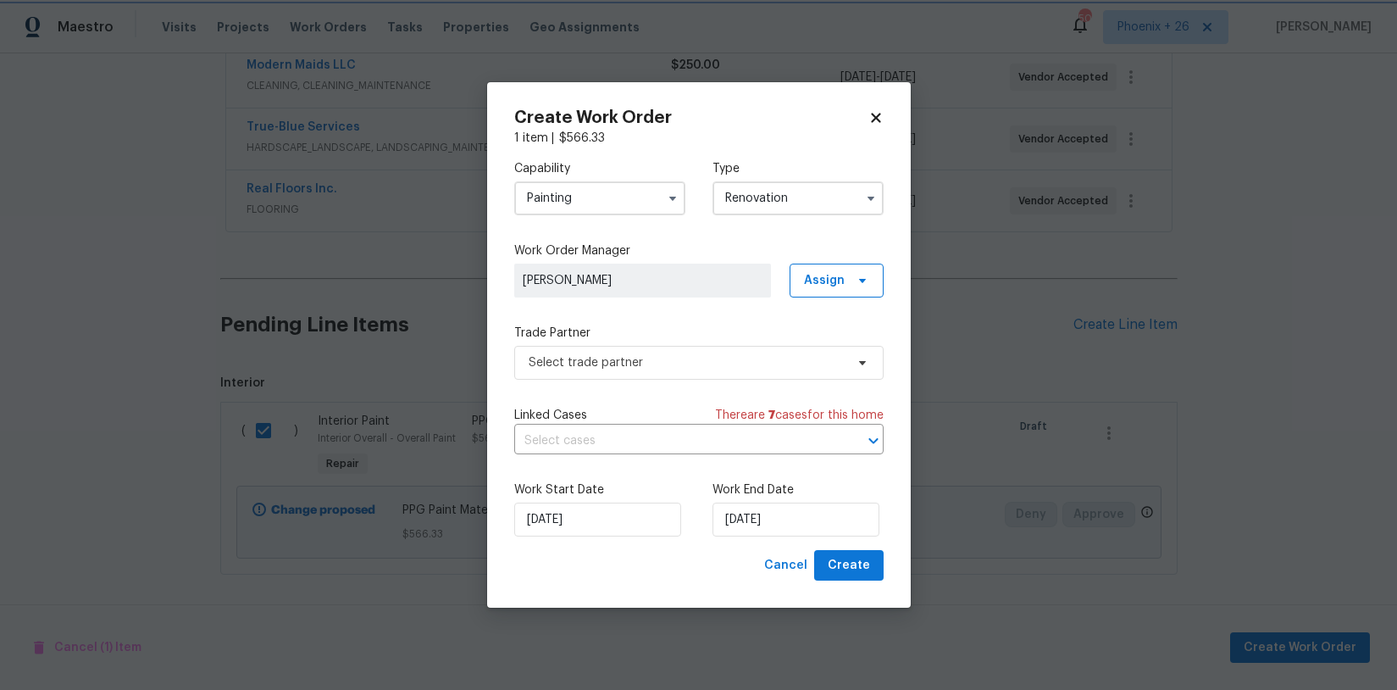
scroll to position [0, 0]
click at [829, 287] on span "Assign" at bounding box center [824, 280] width 41 height 17
click at [824, 347] on div "Assign to me" at bounding box center [839, 351] width 74 height 17
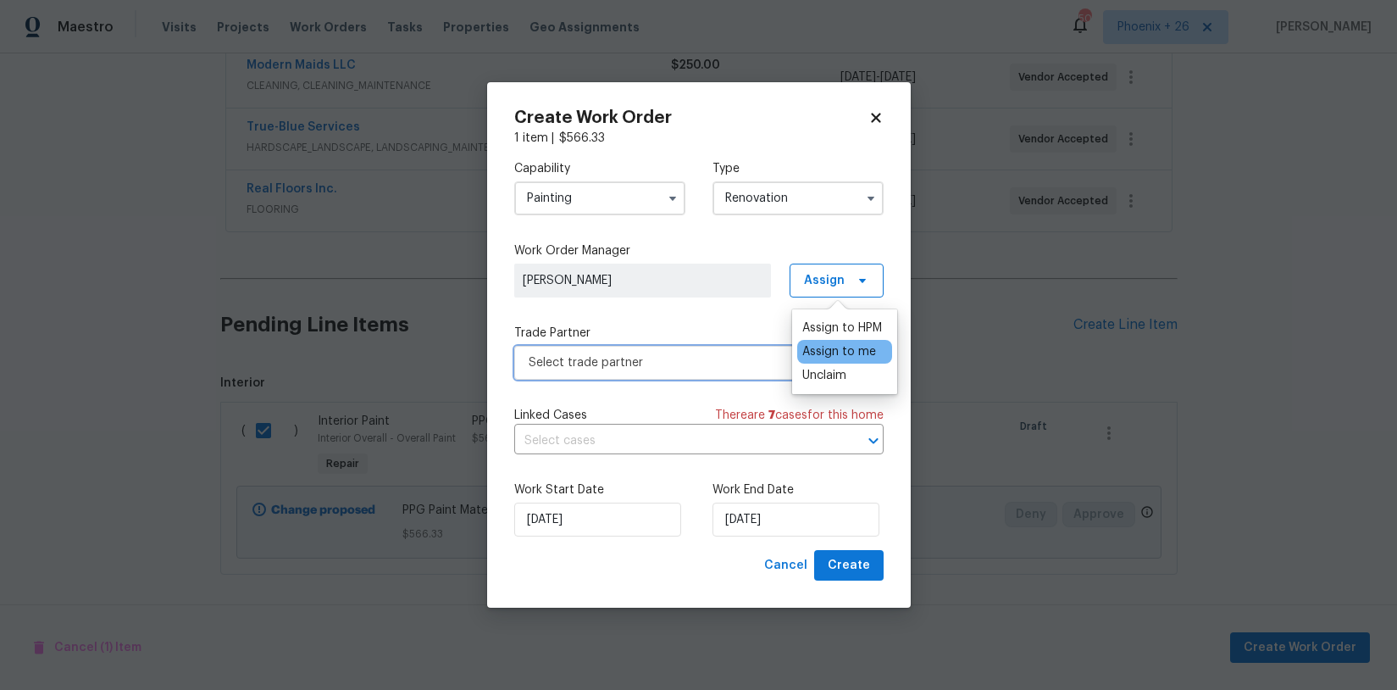
click at [629, 370] on span "Select trade partner" at bounding box center [698, 363] width 369 height 34
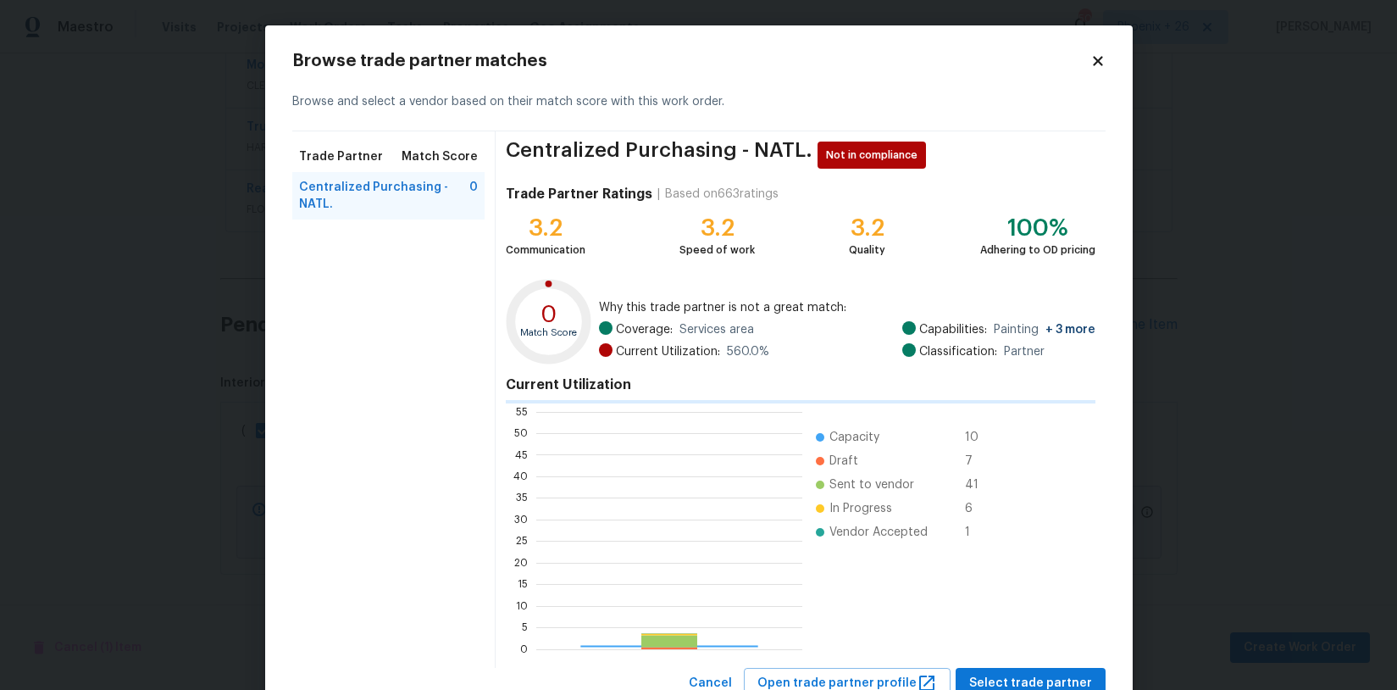
scroll to position [237, 266]
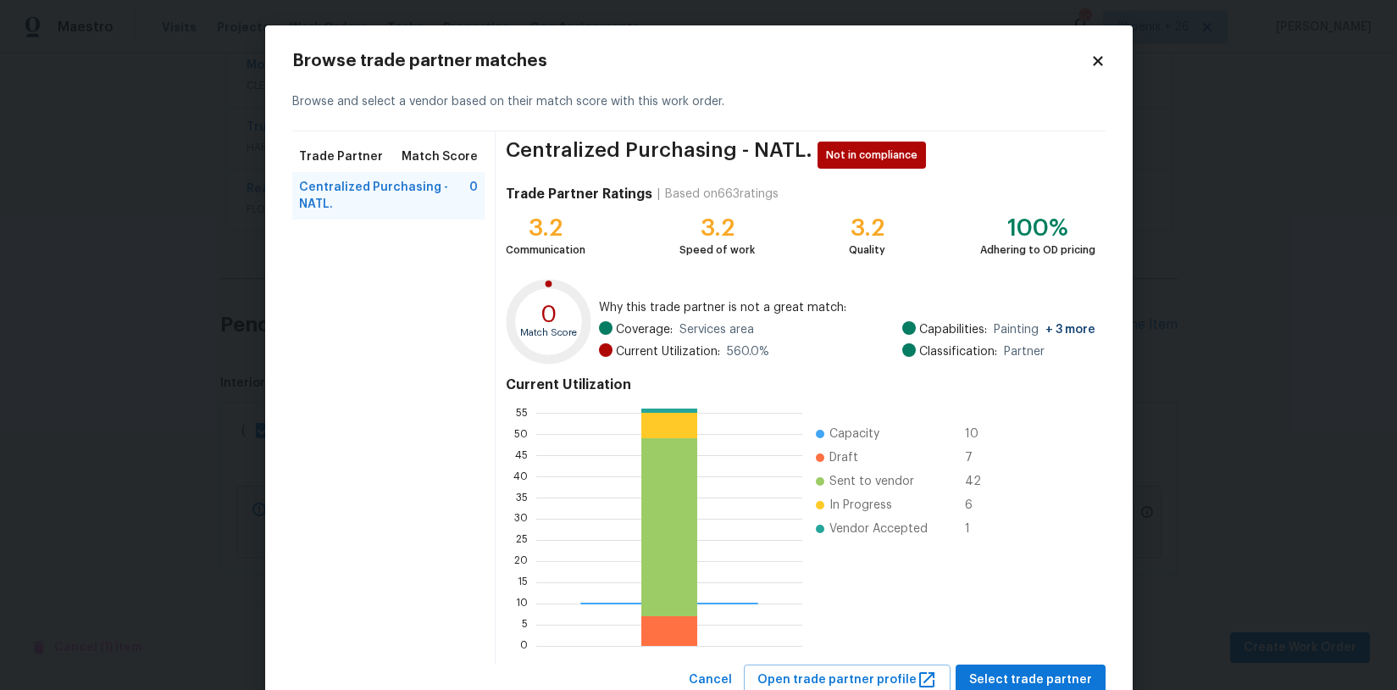
click at [1058, 662] on div "Centralized Purchasing - NATL. Not in compliance Trade Partner Ratings | Based …" at bounding box center [800, 397] width 609 height 533
drag, startPoint x: 1035, startPoint y: 674, endPoint x: 983, endPoint y: 654, distance: 55.2
click at [1031, 674] on span "Select trade partner" at bounding box center [1030, 679] width 123 height 21
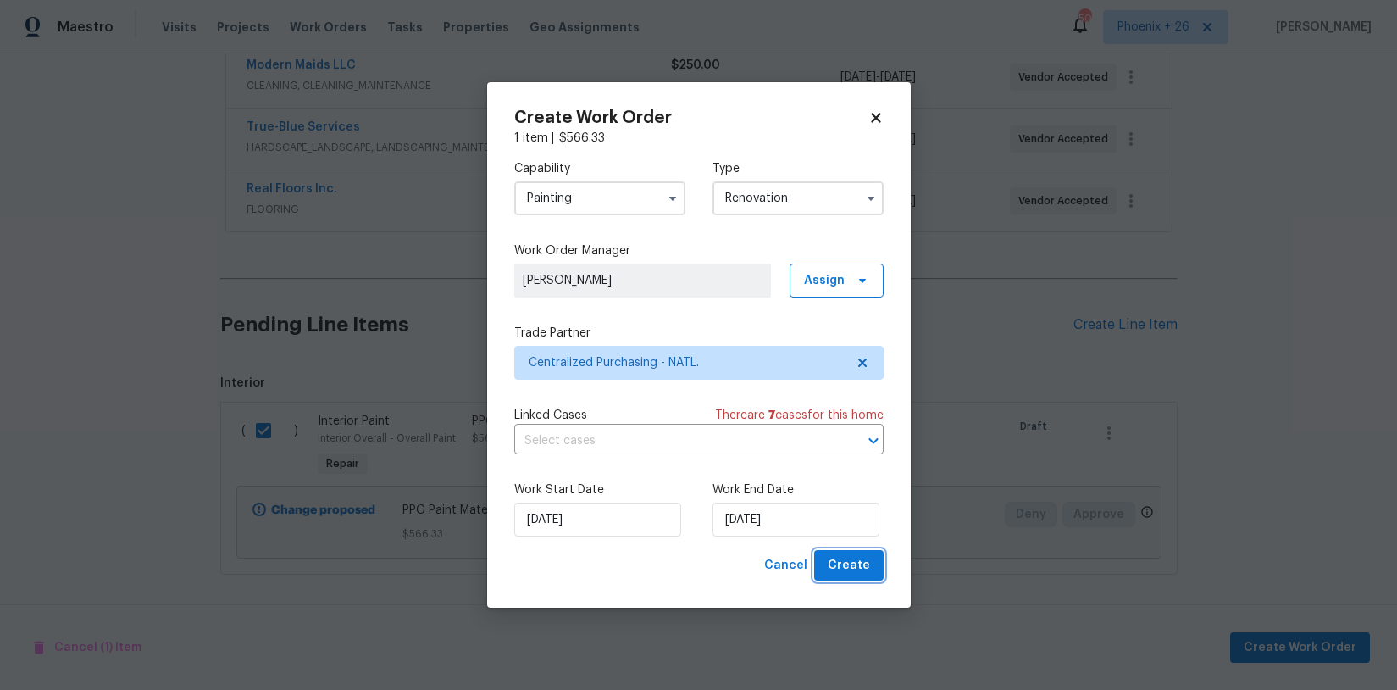
click at [861, 575] on button "Create" at bounding box center [848, 565] width 69 height 31
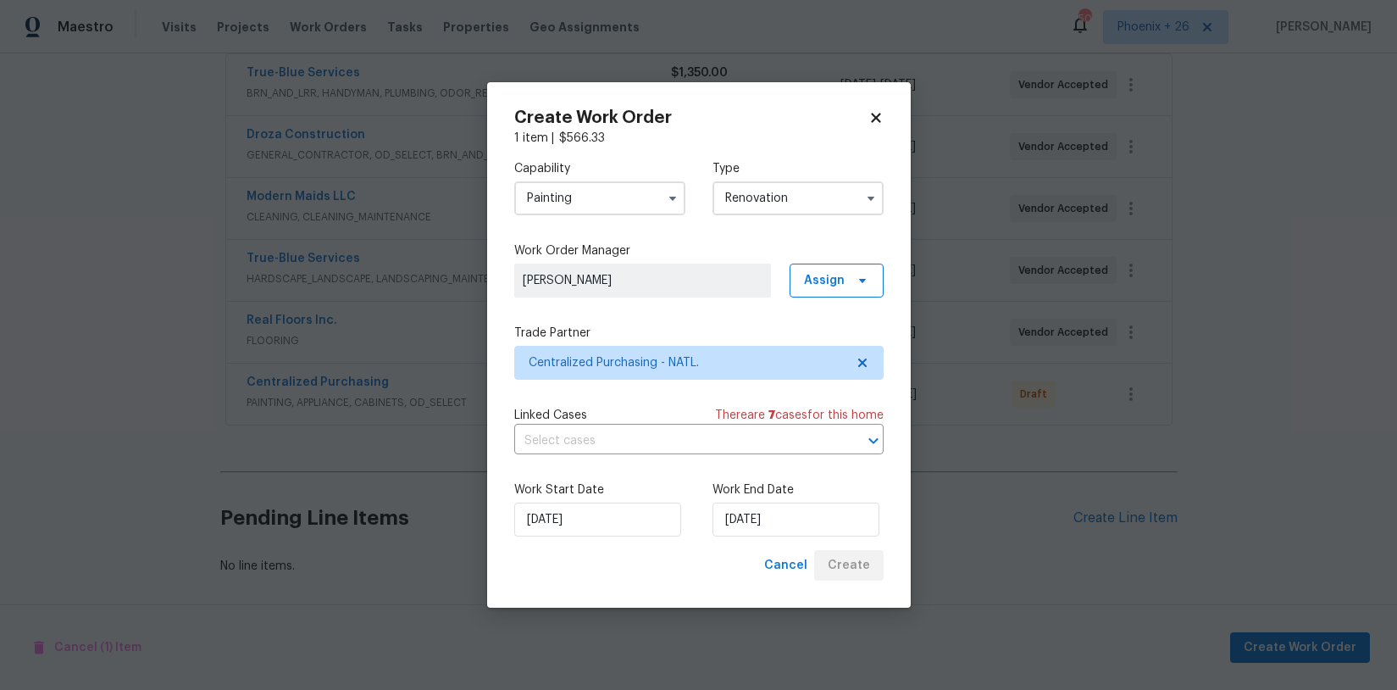
scroll to position [325, 0]
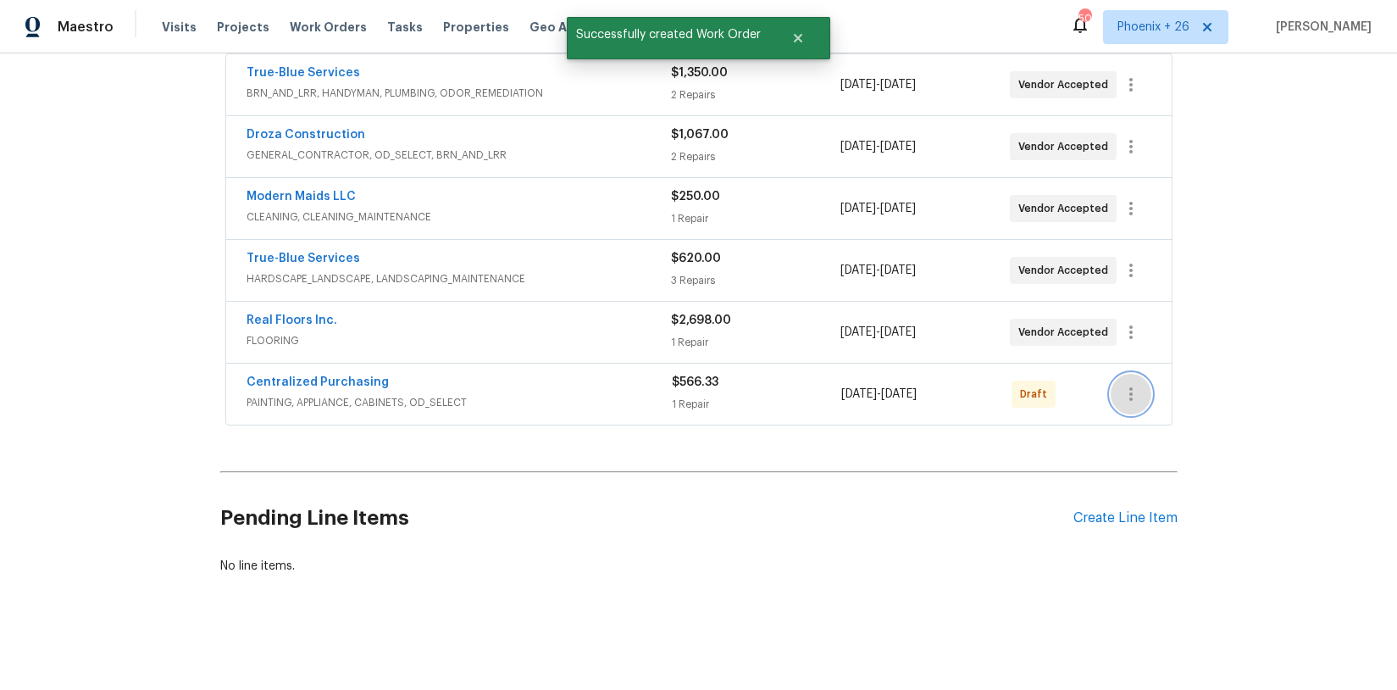
click at [1145, 394] on button "button" at bounding box center [1131, 394] width 41 height 41
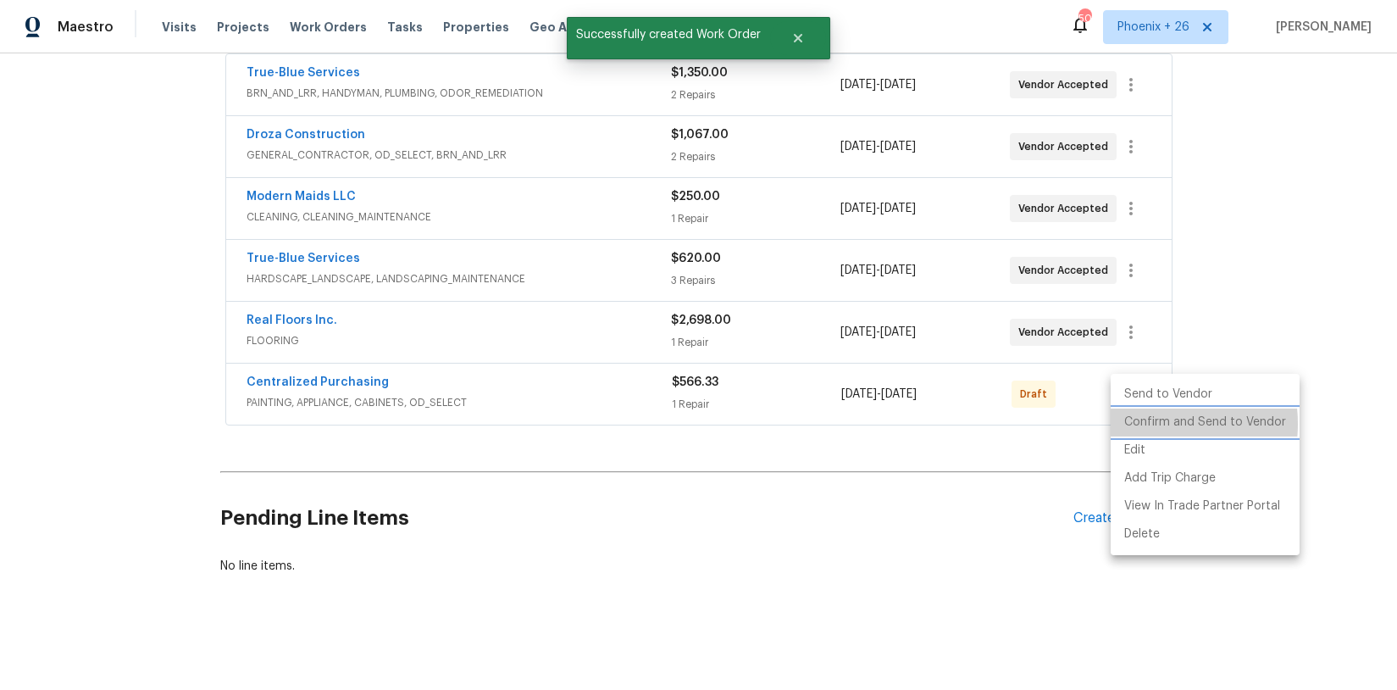
click at [1146, 424] on li "Confirm and Send to Vendor" at bounding box center [1205, 422] width 189 height 28
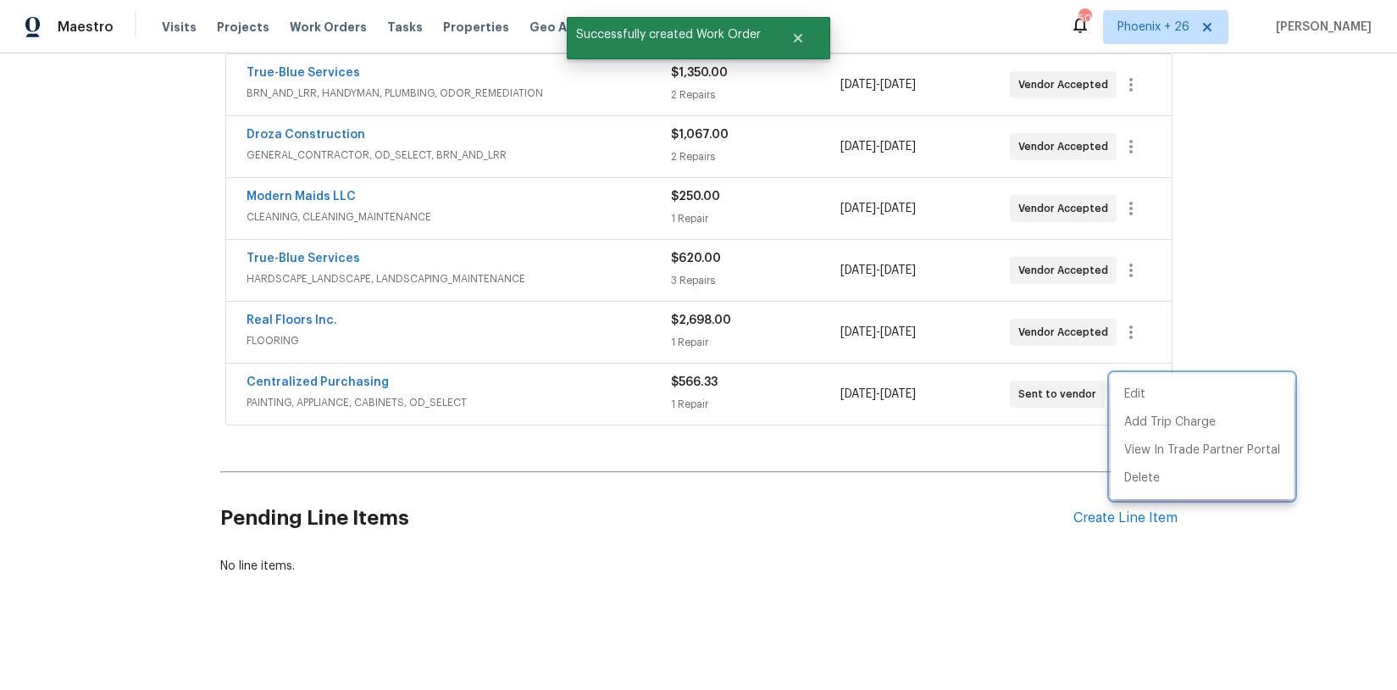
drag, startPoint x: 385, startPoint y: 414, endPoint x: 345, endPoint y: 406, distance: 40.7
click at [370, 412] on div at bounding box center [698, 345] width 1397 height 690
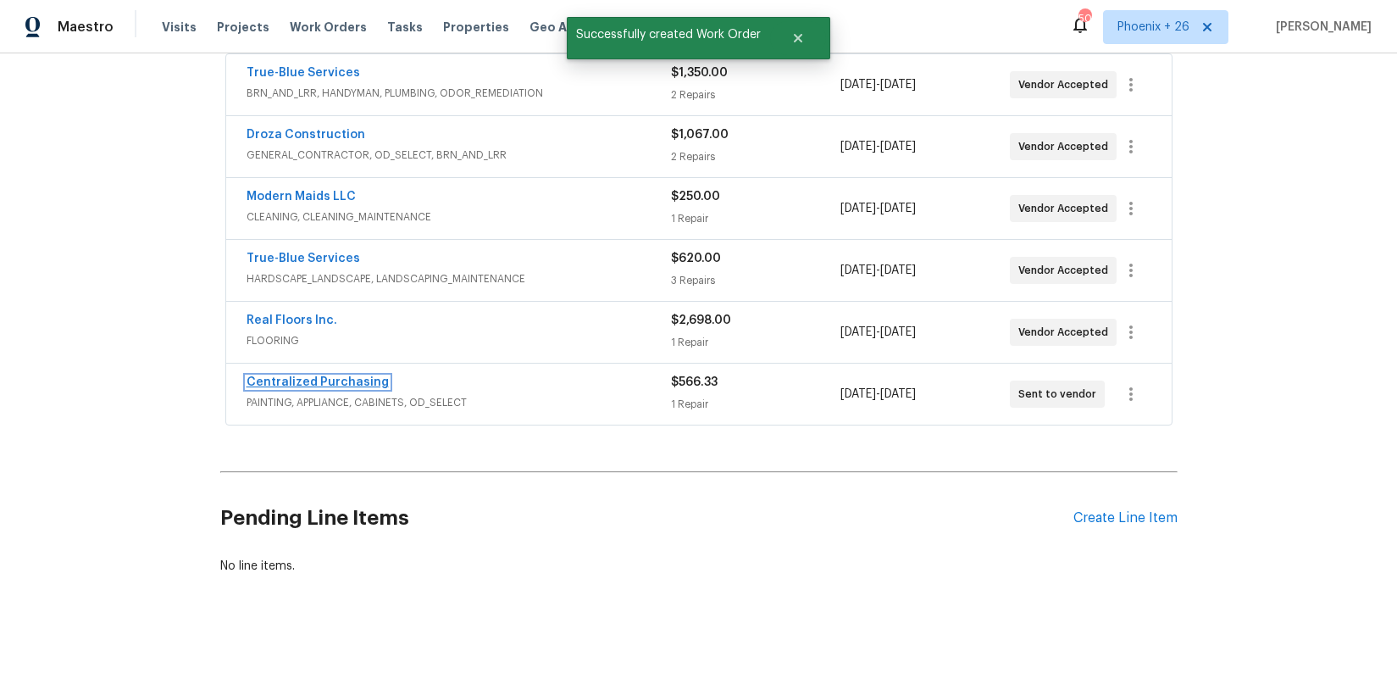
click at [316, 387] on link "Centralized Purchasing" at bounding box center [318, 382] width 142 height 12
